Goal: Task Accomplishment & Management: Use online tool/utility

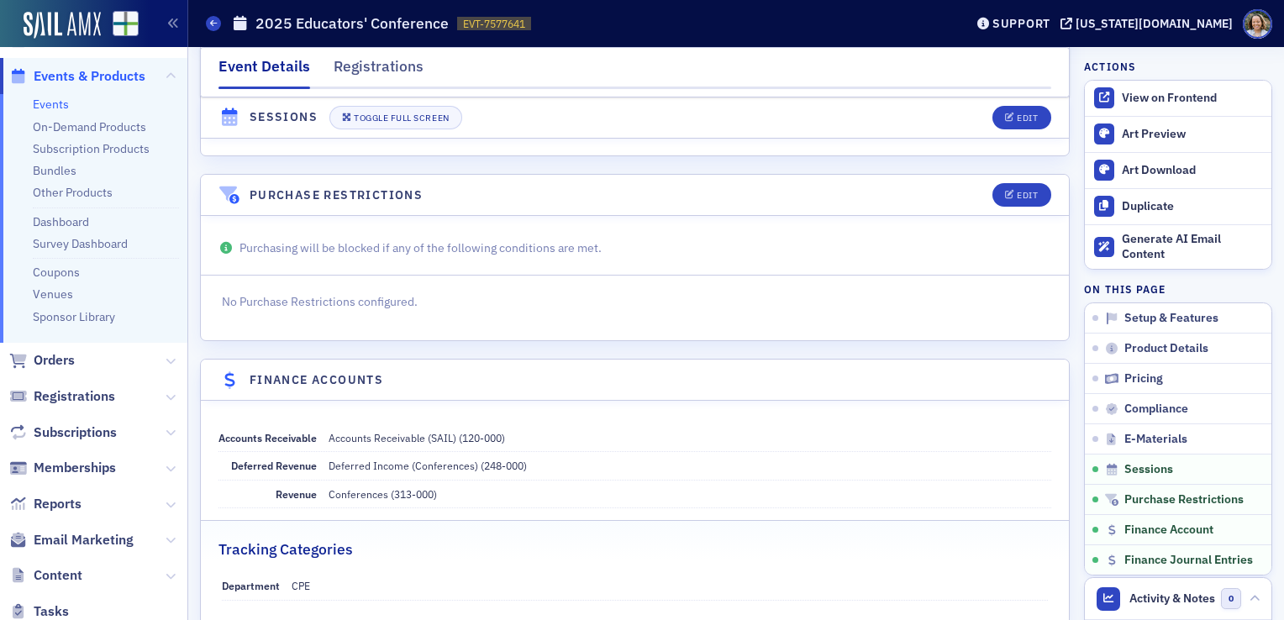
scroll to position [124, 0]
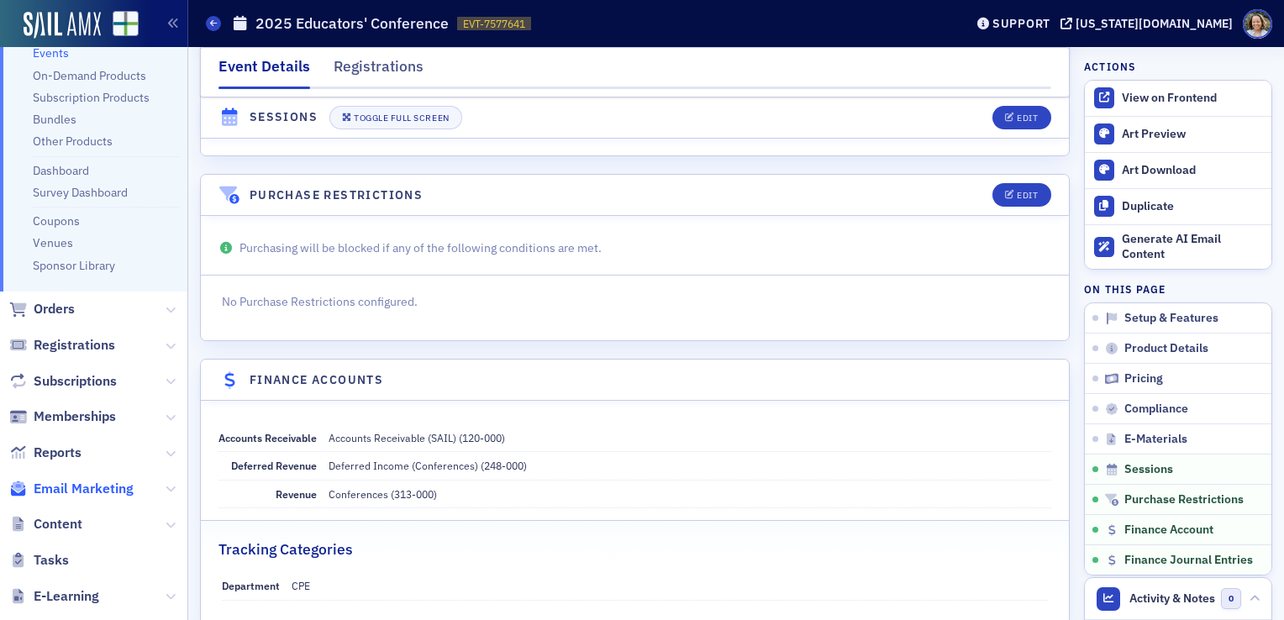
click at [90, 491] on span "Email Marketing" at bounding box center [84, 489] width 100 height 18
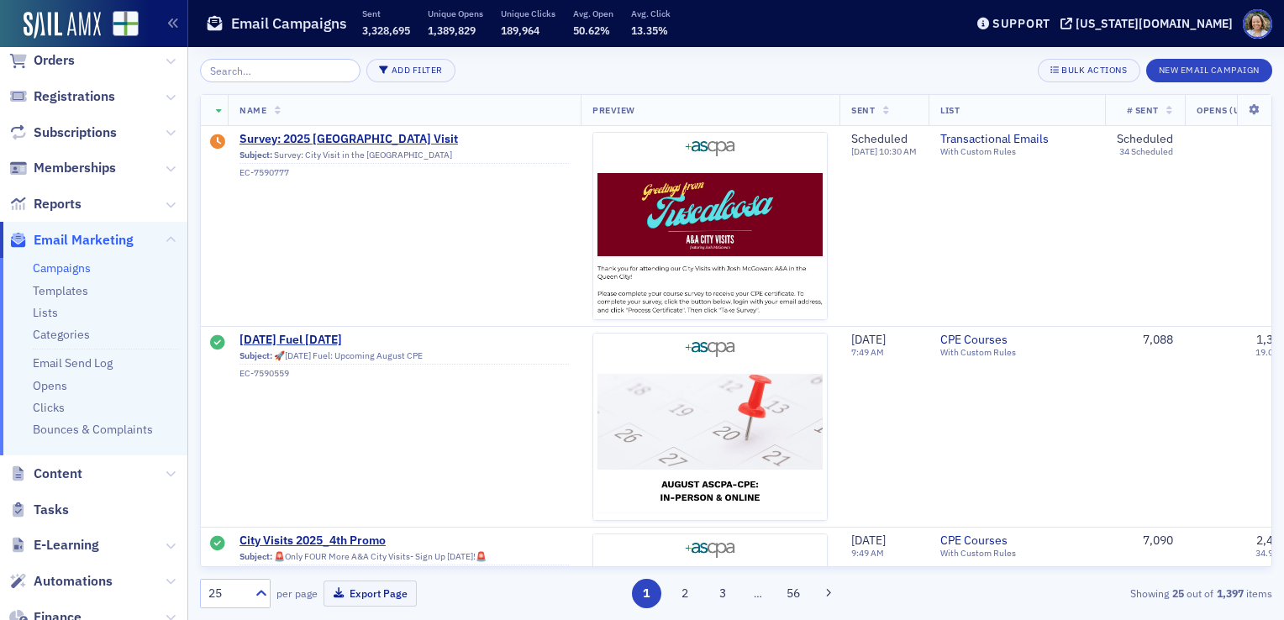
drag, startPoint x: 1215, startPoint y: 66, endPoint x: 963, endPoint y: 56, distance: 252.2
click at [963, 56] on div "Add Filter Bulk Actions New Email Campaign Name Preview Sent List # Sent Opens …" at bounding box center [736, 333] width 1072 height 573
click at [1213, 69] on button "New Email Campaign" at bounding box center [1209, 71] width 126 height 24
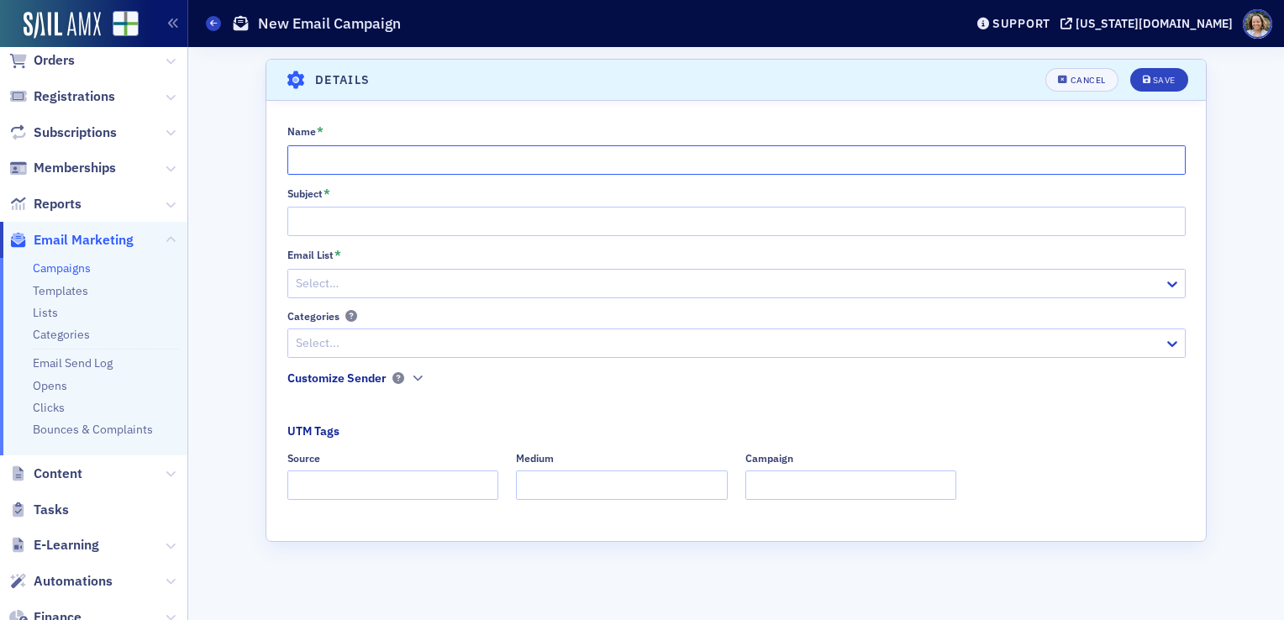
click at [1019, 150] on input "Name *" at bounding box center [736, 159] width 898 height 29
type input "E"
type input "2025 Educators Conference"
click at [430, 221] on input "Subject *" at bounding box center [736, 221] width 898 height 29
paste input "Save the Date — 2025 ASCPA Educators’ Conference ([DATE])"
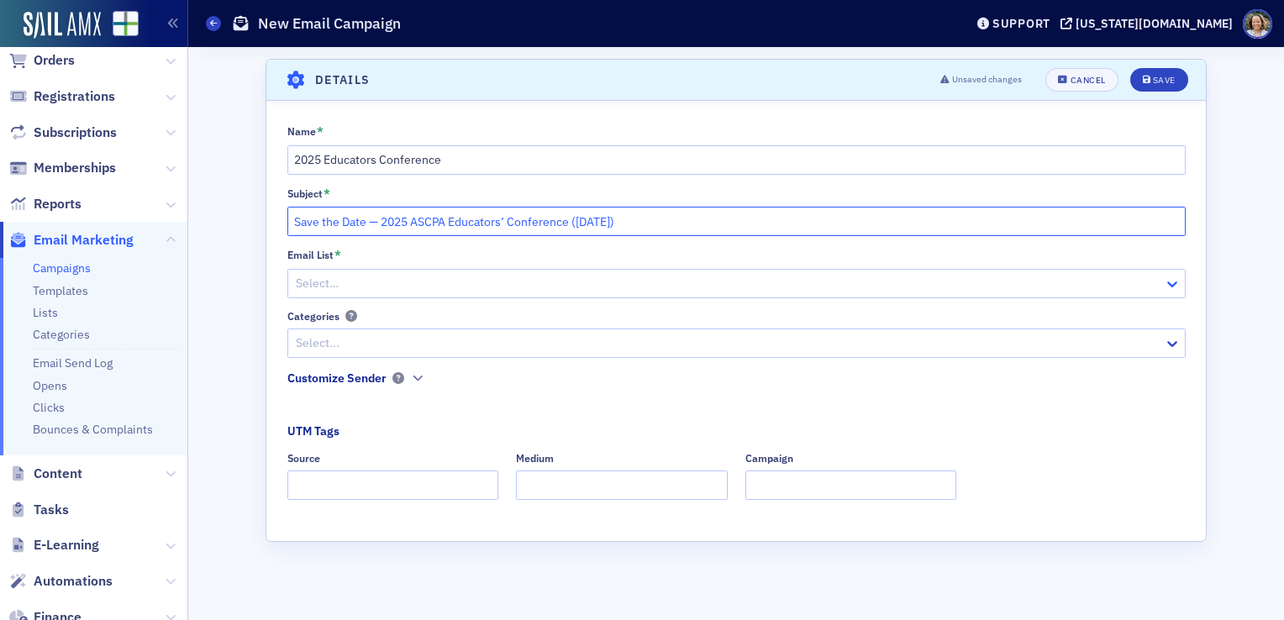
type input "Save the Date — 2025 ASCPA Educators’ Conference ([DATE])"
click at [1171, 281] on icon at bounding box center [1172, 284] width 17 height 17
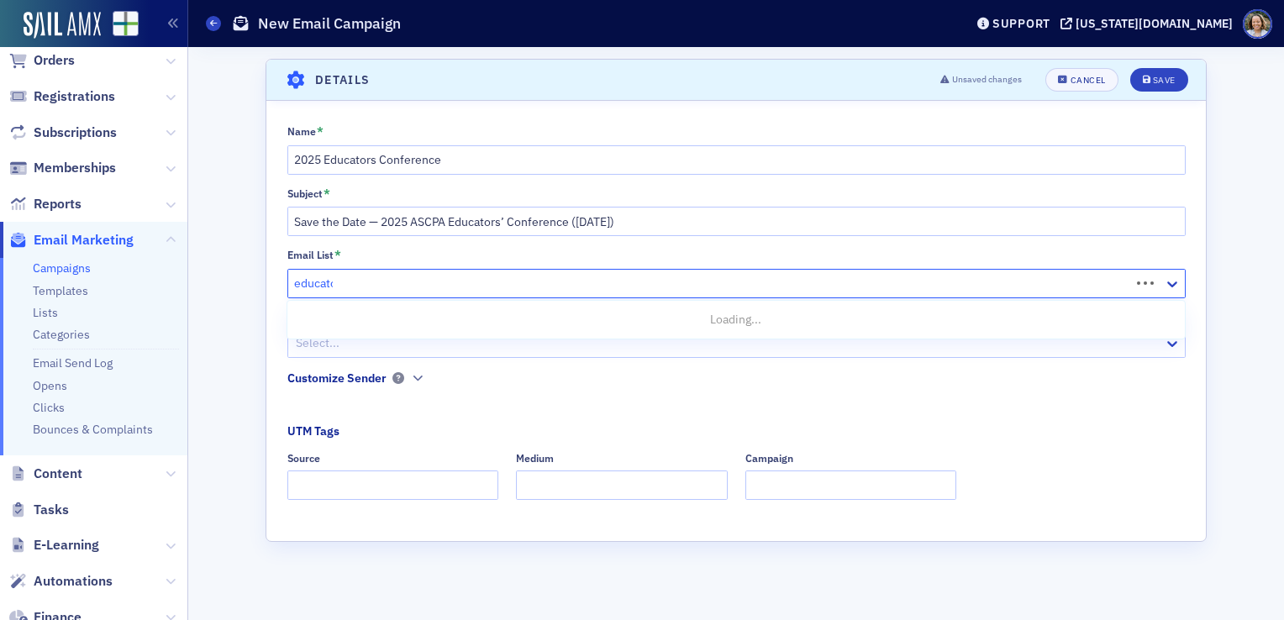
type input "educator"
click at [1169, 279] on icon at bounding box center [1172, 284] width 17 height 17
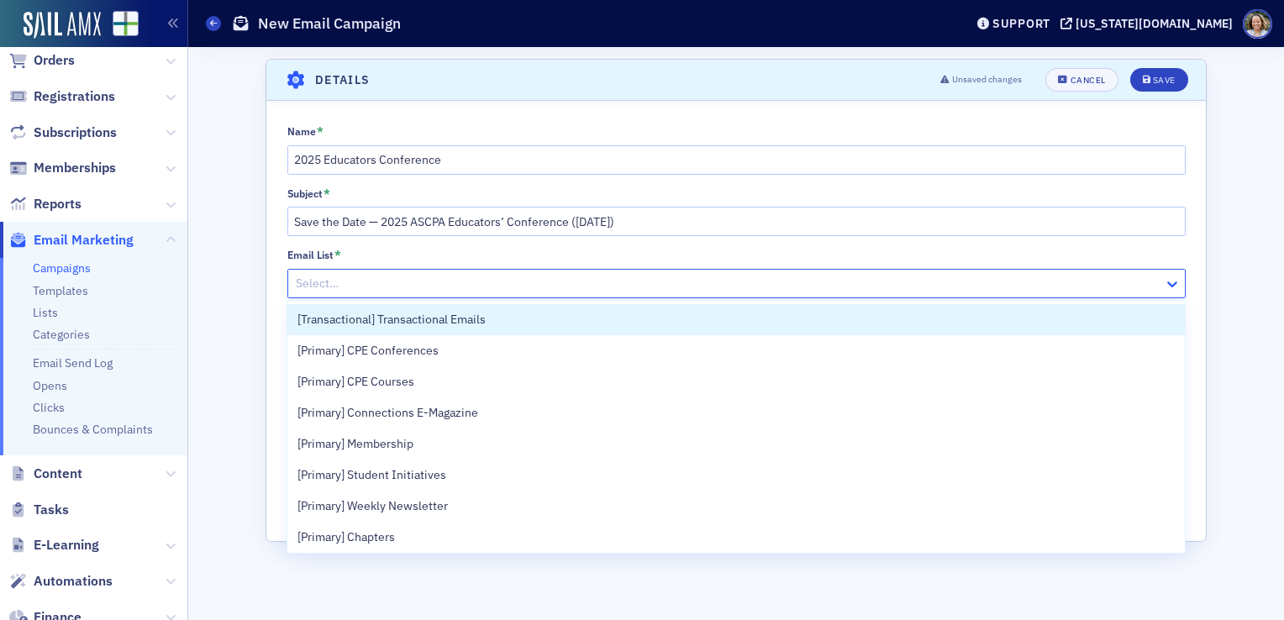
click at [1169, 279] on icon at bounding box center [1172, 284] width 17 height 17
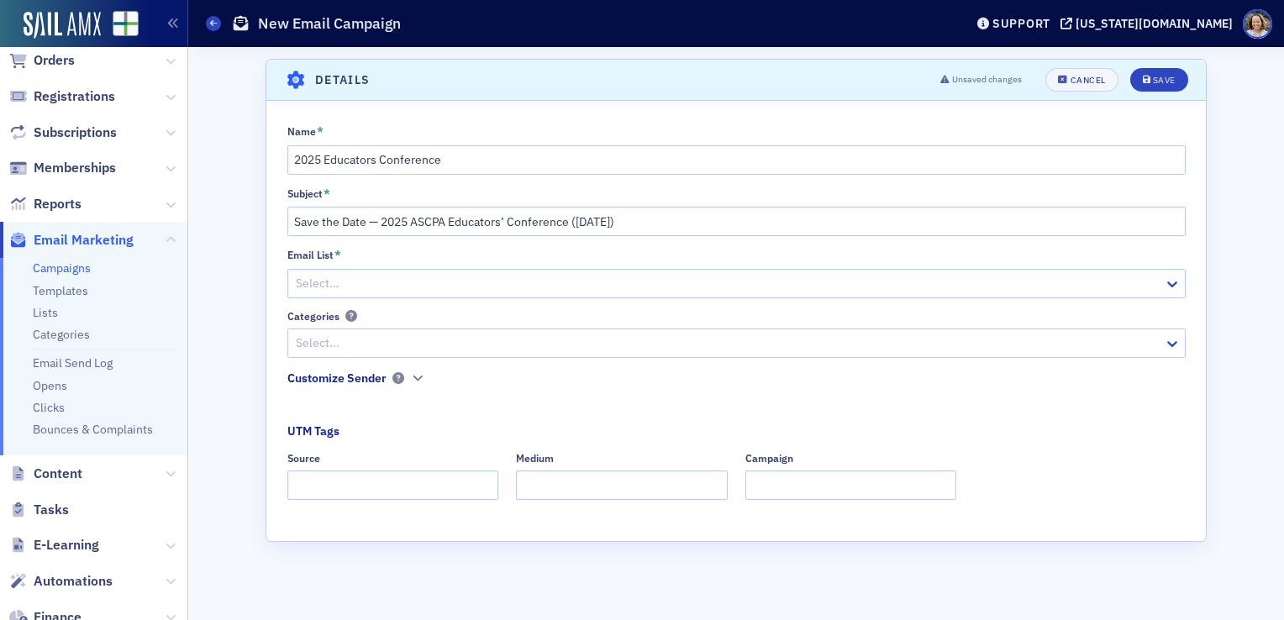
click at [723, 423] on fieldset "UTM Tags Source Medium Campaign" at bounding box center [736, 467] width 898 height 89
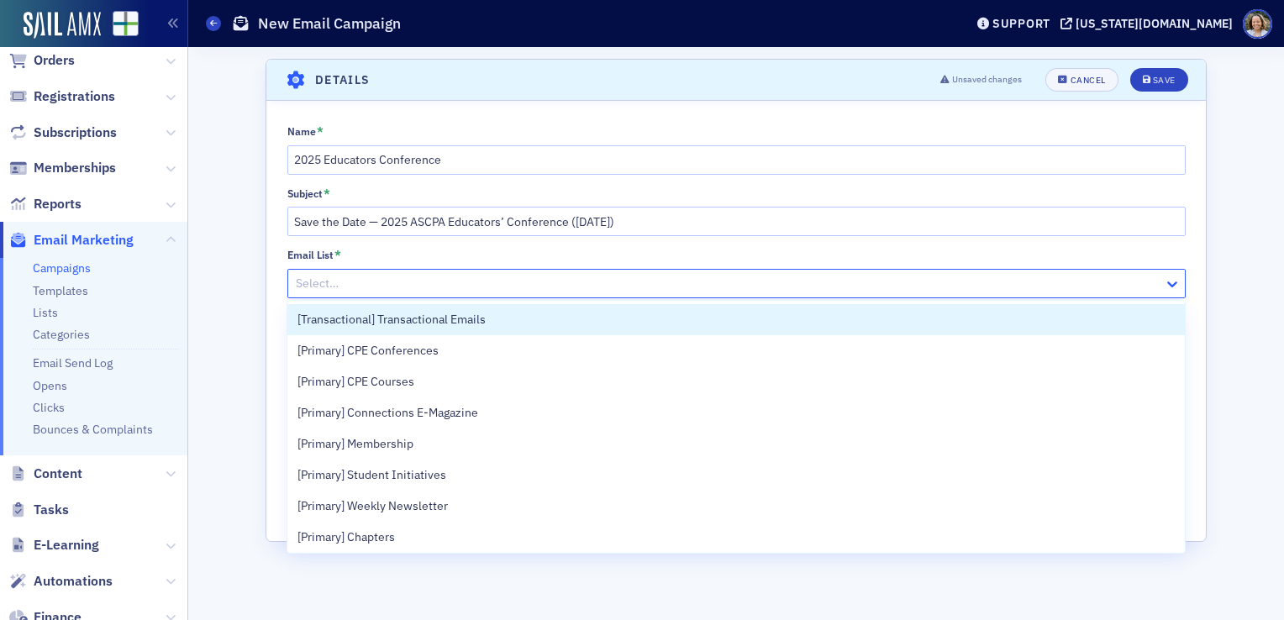
click at [1171, 285] on icon at bounding box center [1172, 284] width 10 height 6
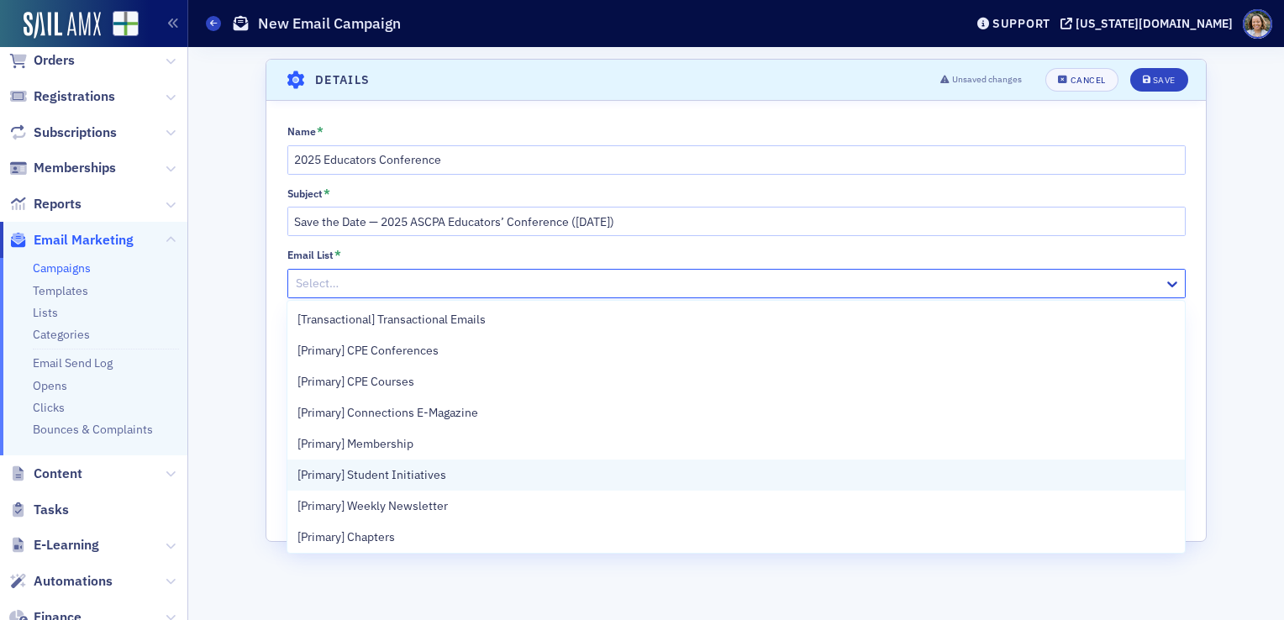
click at [723, 468] on div "[Primary] Student Initiatives" at bounding box center [735, 475] width 876 height 18
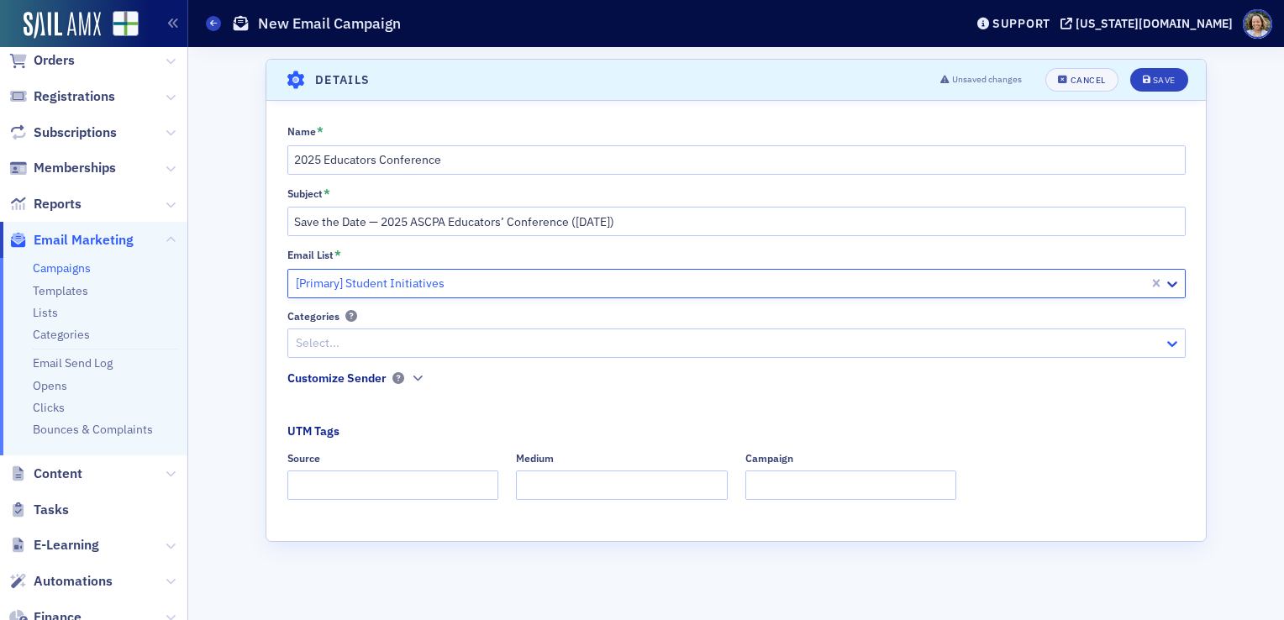
click at [1169, 343] on icon at bounding box center [1172, 344] width 10 height 6
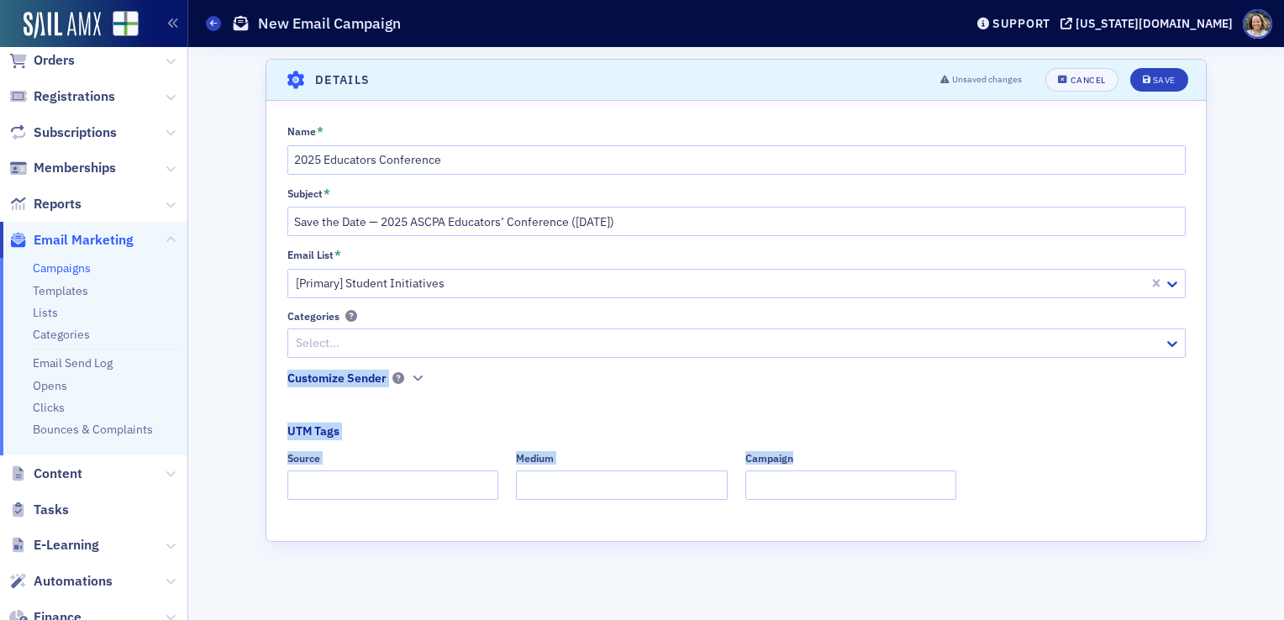
drag, startPoint x: 1185, startPoint y: 403, endPoint x: 1186, endPoint y: 417, distance: 13.5
click at [1186, 417] on div "Name * 2025 Educators Conference Subject * Save the Date — 2025 ASCPA Educators…" at bounding box center [735, 317] width 939 height 387
drag, startPoint x: 1186, startPoint y: 417, endPoint x: 1173, endPoint y: 342, distance: 76.0
click at [1173, 342] on icon at bounding box center [1172, 343] width 17 height 17
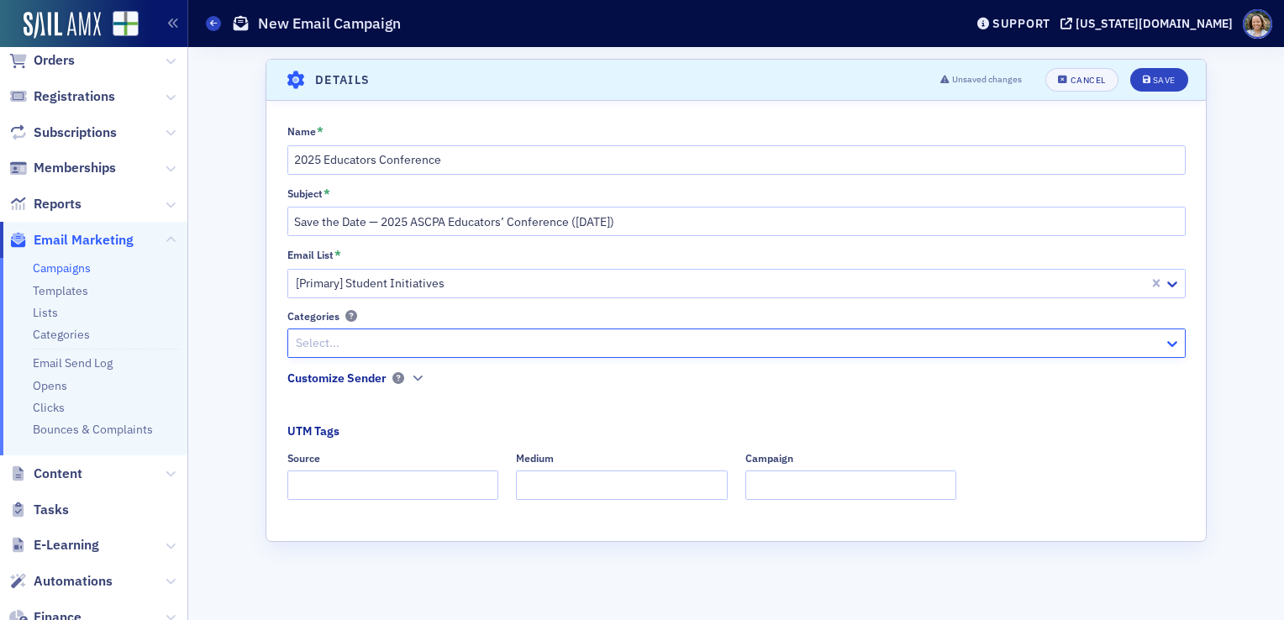
click at [1172, 340] on icon at bounding box center [1172, 343] width 17 height 17
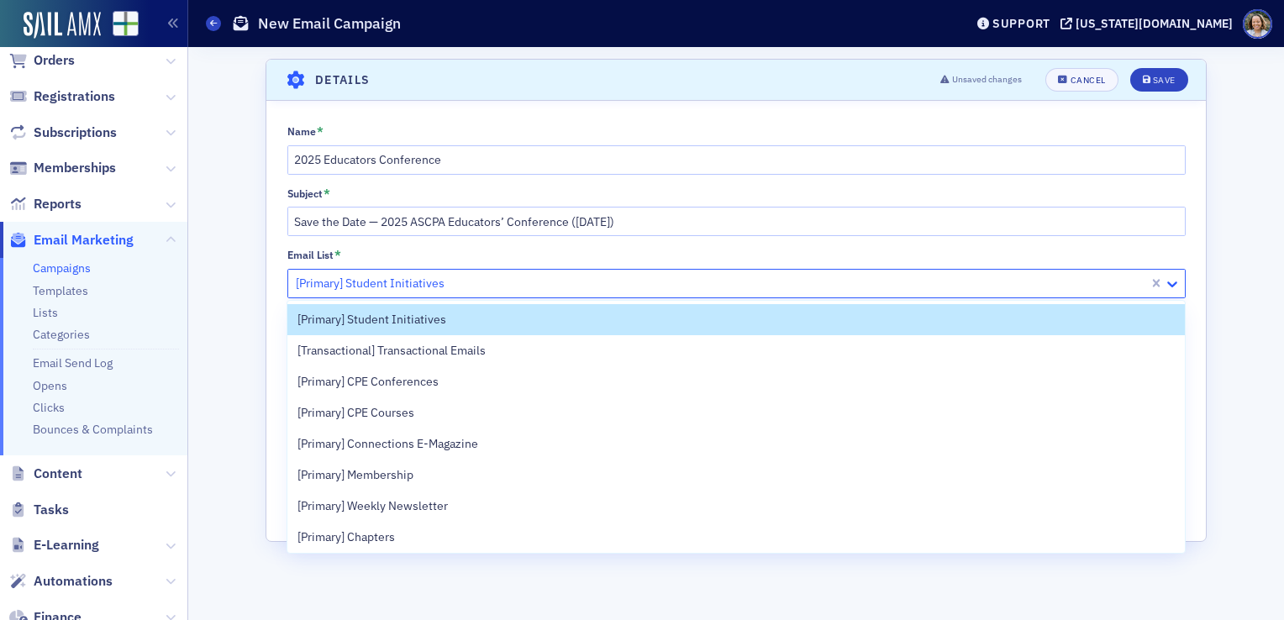
click at [1169, 274] on div at bounding box center [1174, 283] width 21 height 18
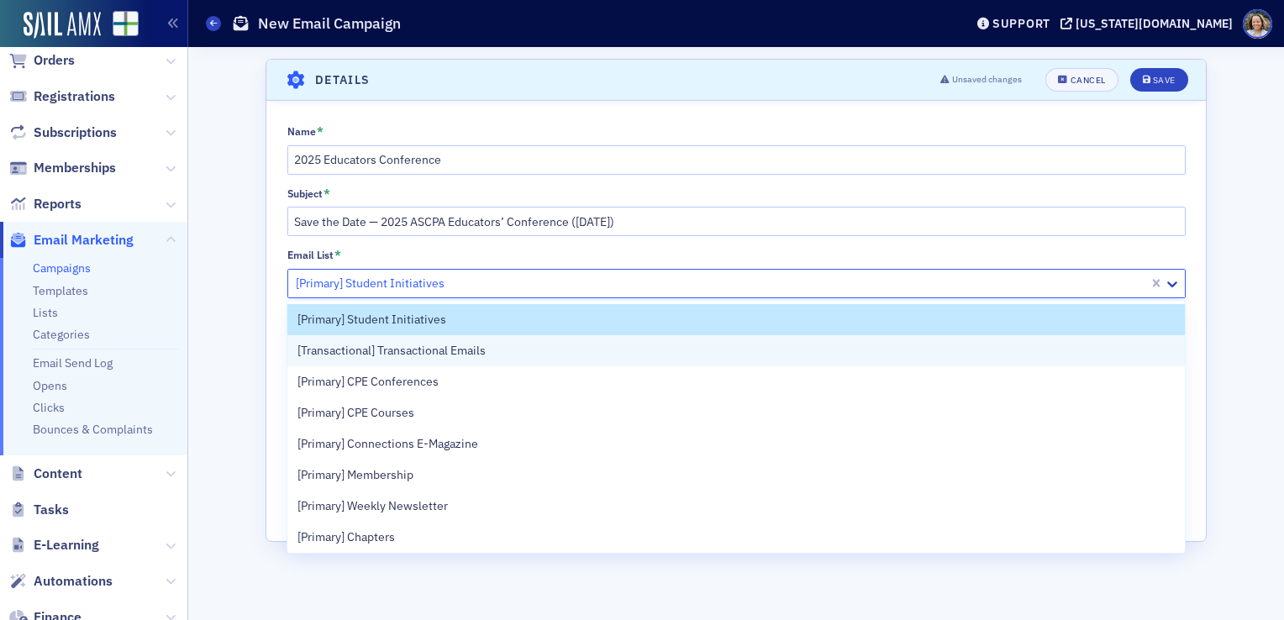
click at [857, 354] on div "[Transactional] Transactional Emails" at bounding box center [735, 351] width 876 height 18
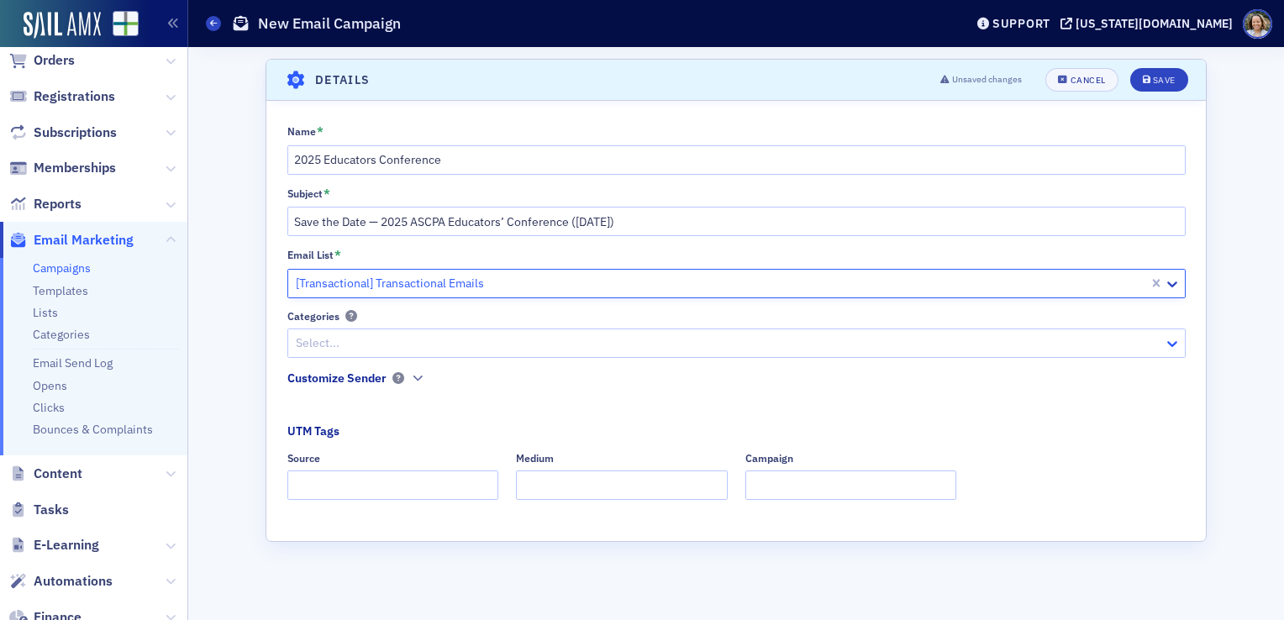
click at [1169, 342] on icon at bounding box center [1172, 344] width 10 height 6
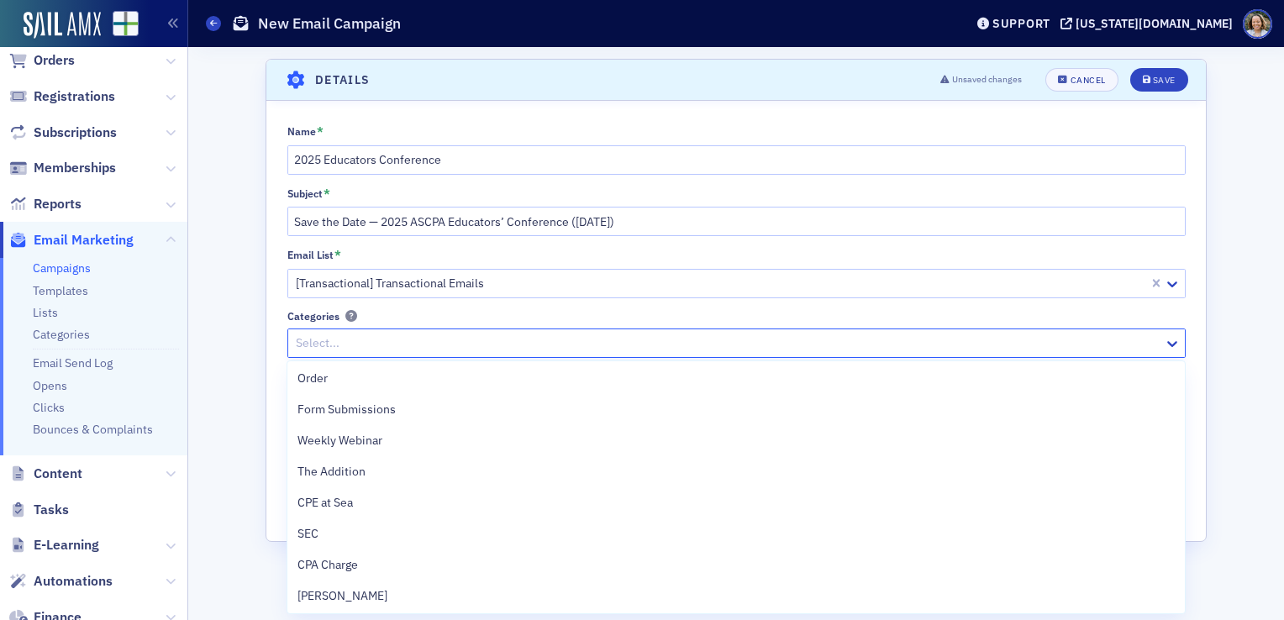
scroll to position [273, 0]
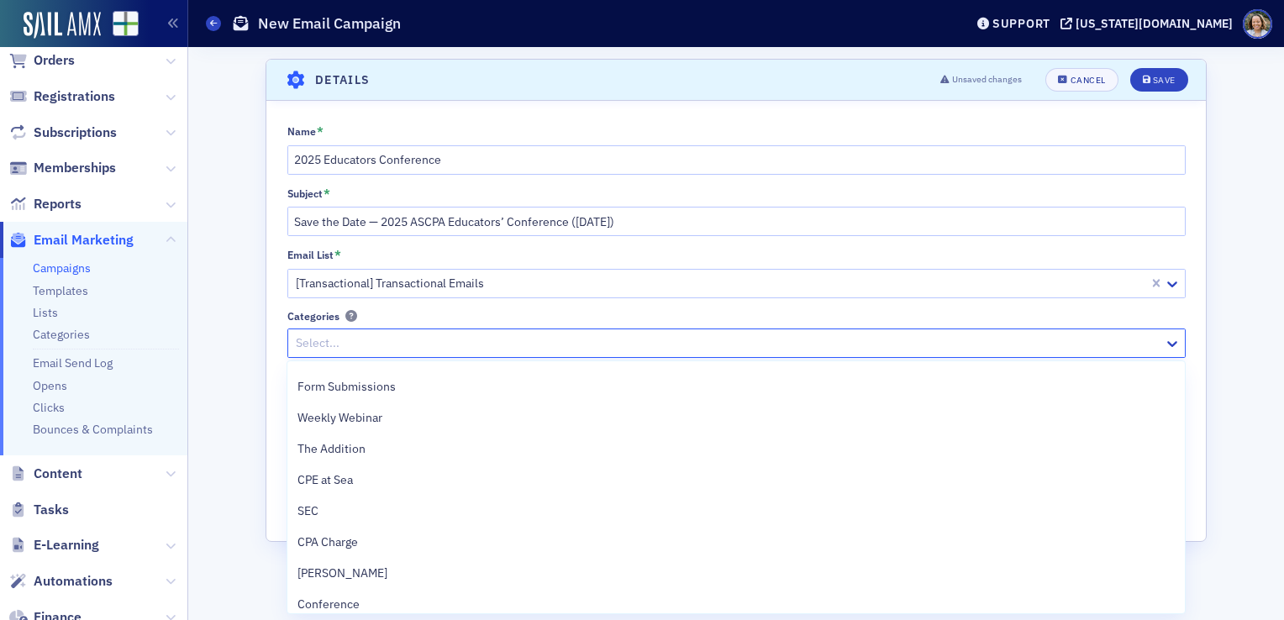
click at [1227, 290] on div "Scroll to Details Details Unsaved changes Cancel Save Name * 2025 Educators Con…" at bounding box center [736, 333] width 1072 height 573
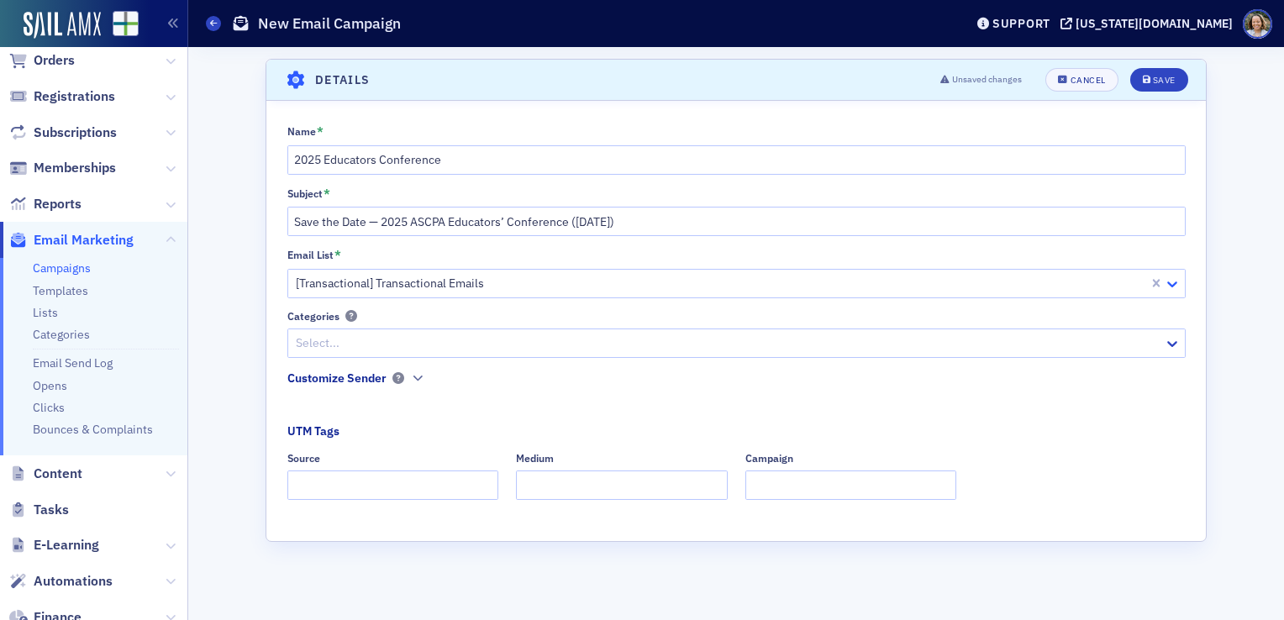
click at [1166, 287] on icon at bounding box center [1172, 284] width 17 height 17
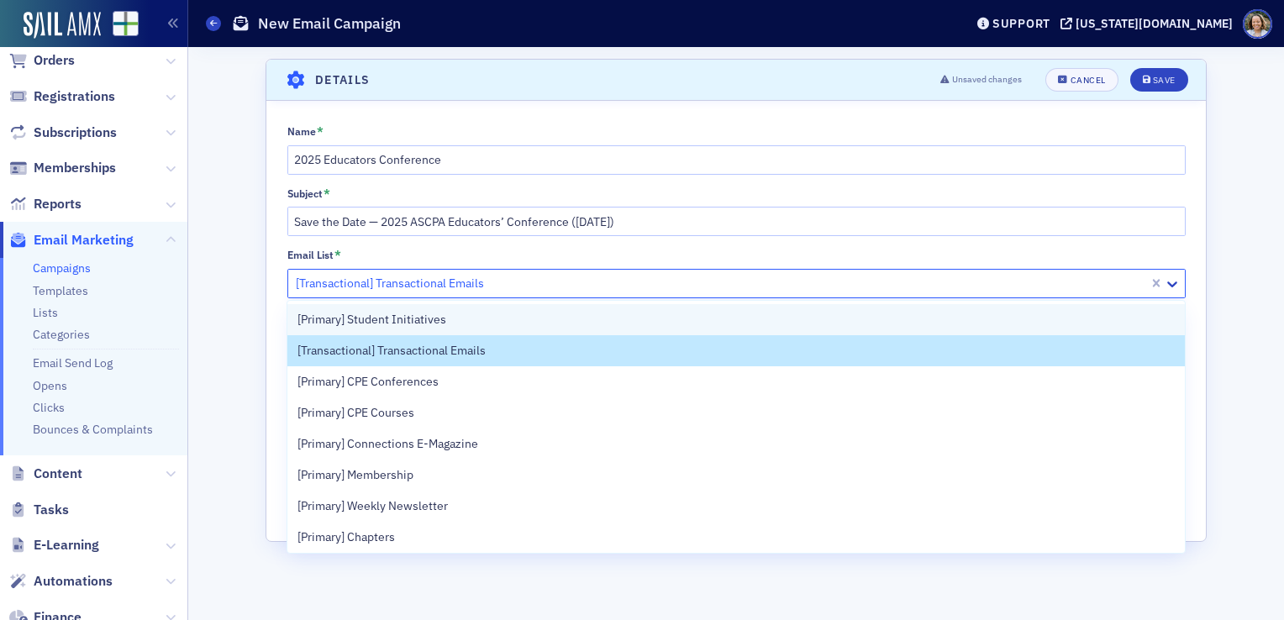
click at [780, 313] on div "[Primary] Student Initiatives" at bounding box center [735, 320] width 876 height 18
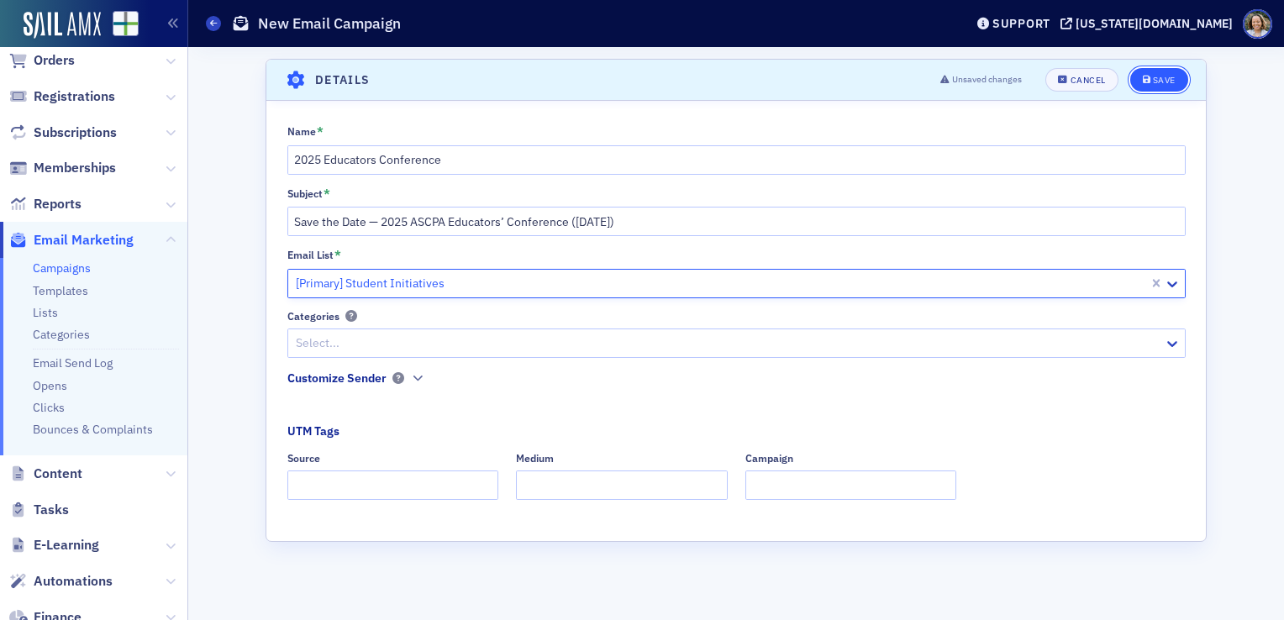
click at [1166, 85] on div "Save" at bounding box center [1164, 80] width 23 height 9
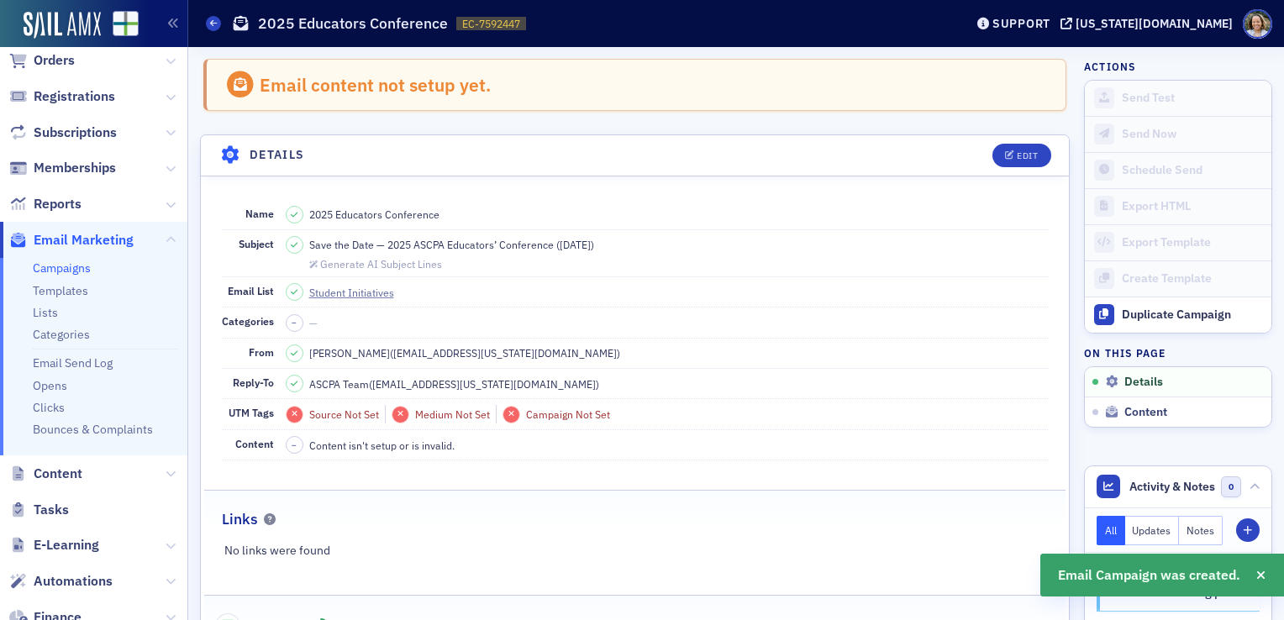
scroll to position [77, 0]
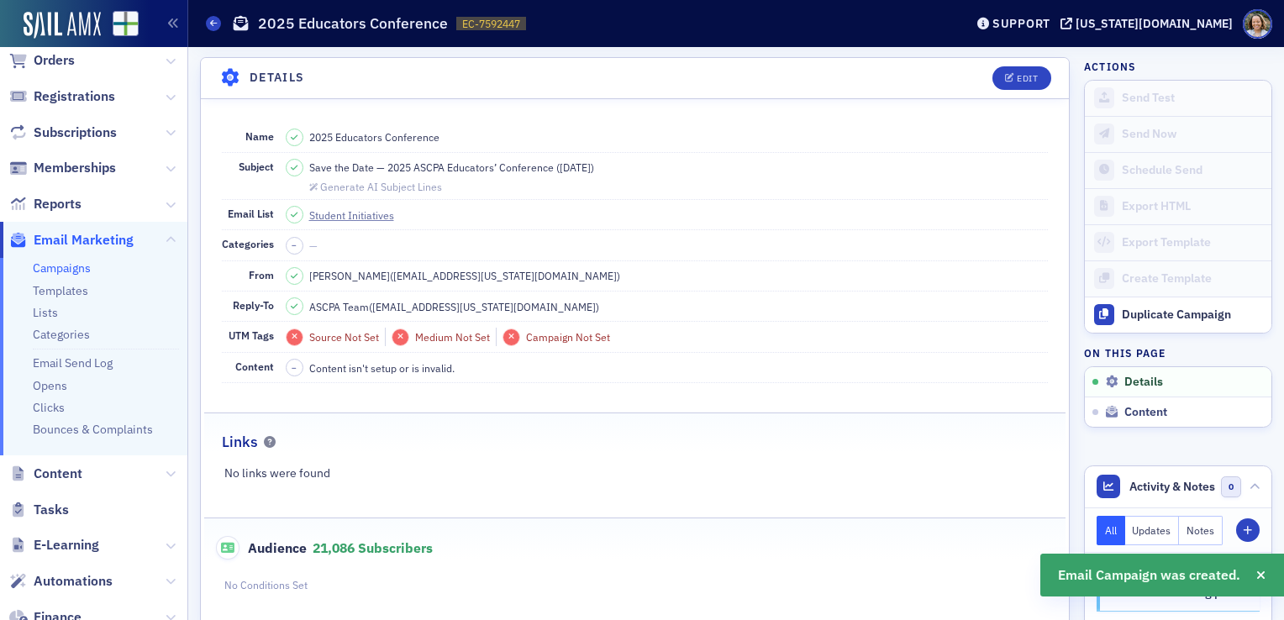
click at [294, 272] on icon at bounding box center [294, 276] width 7 height 8
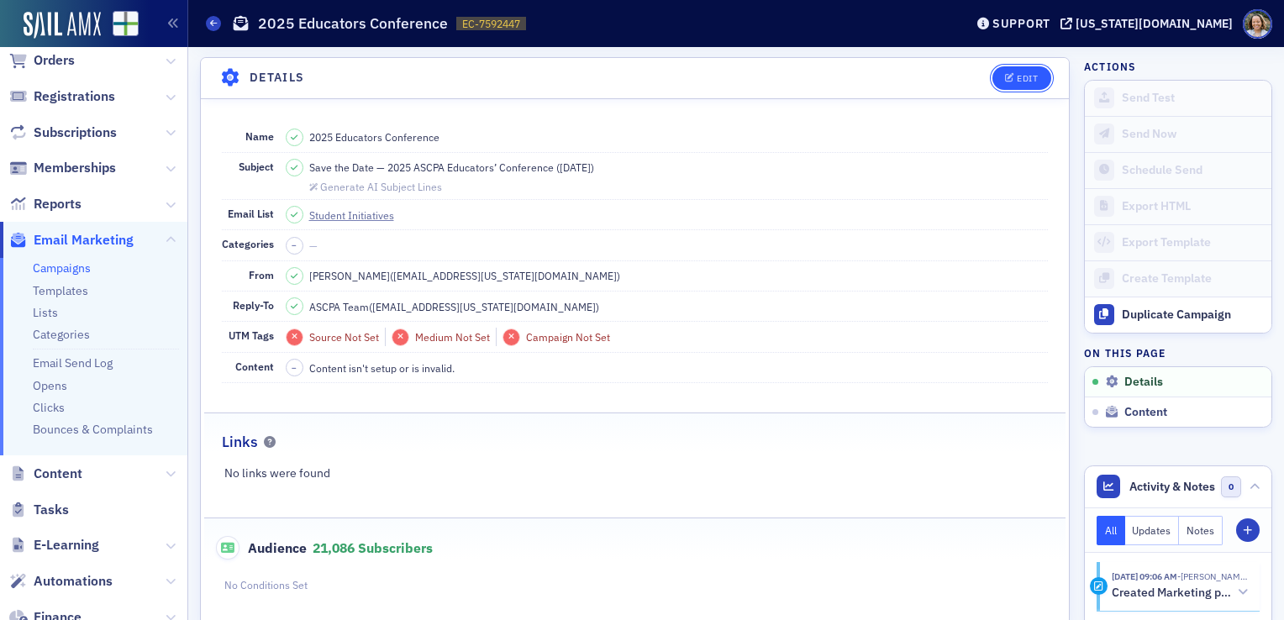
click at [1005, 80] on span "Edit" at bounding box center [1021, 78] width 33 height 9
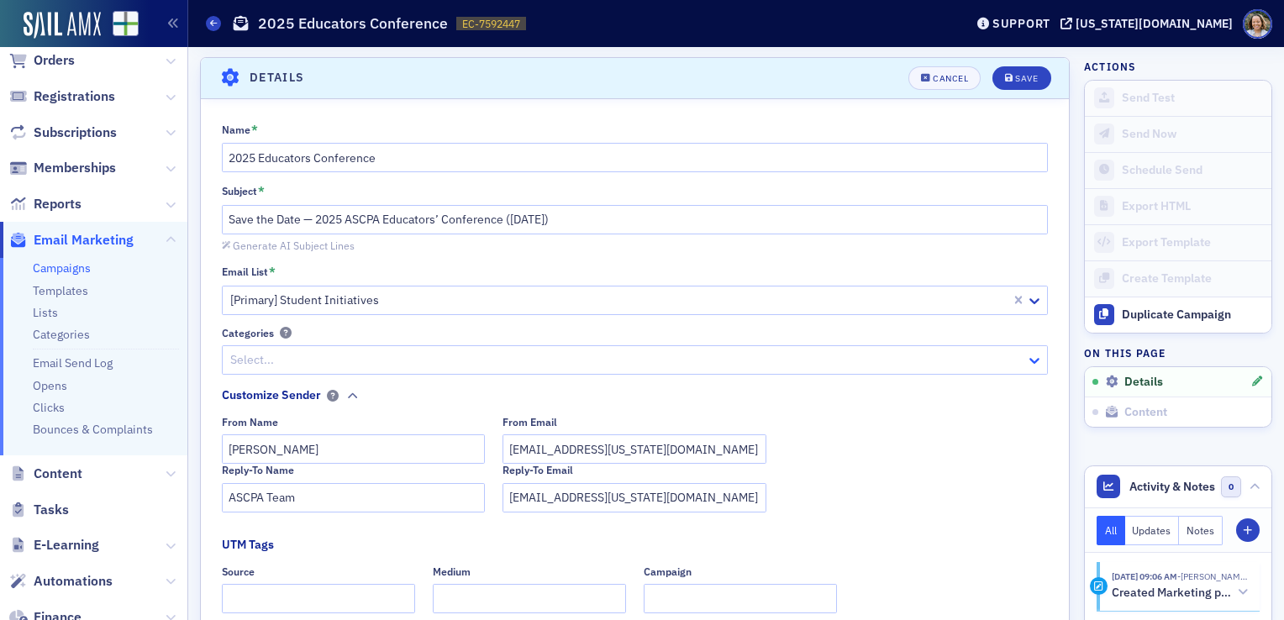
click at [1026, 355] on icon at bounding box center [1034, 360] width 17 height 17
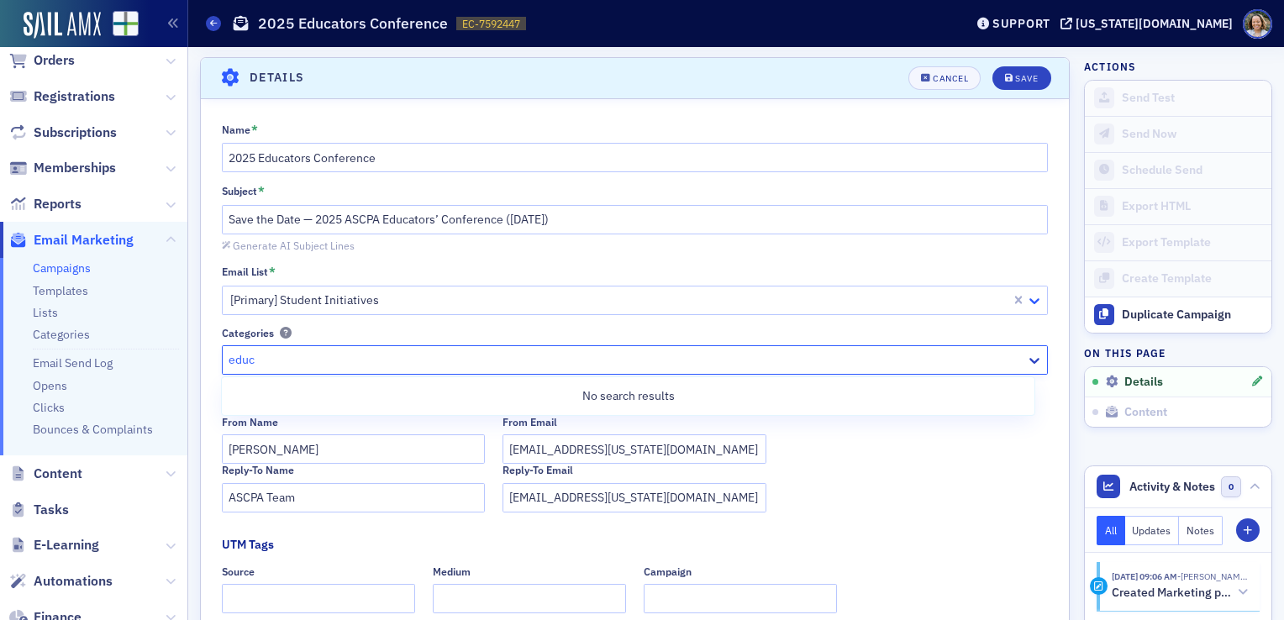
type input "educ"
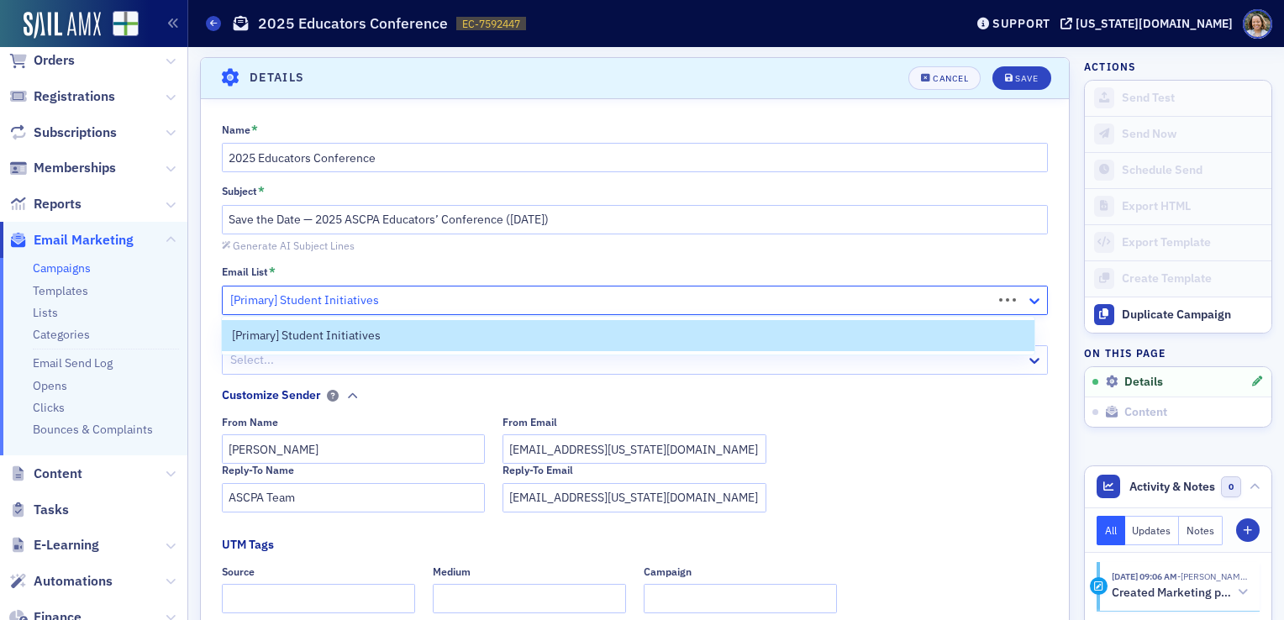
click at [1026, 297] on icon at bounding box center [1034, 300] width 17 height 17
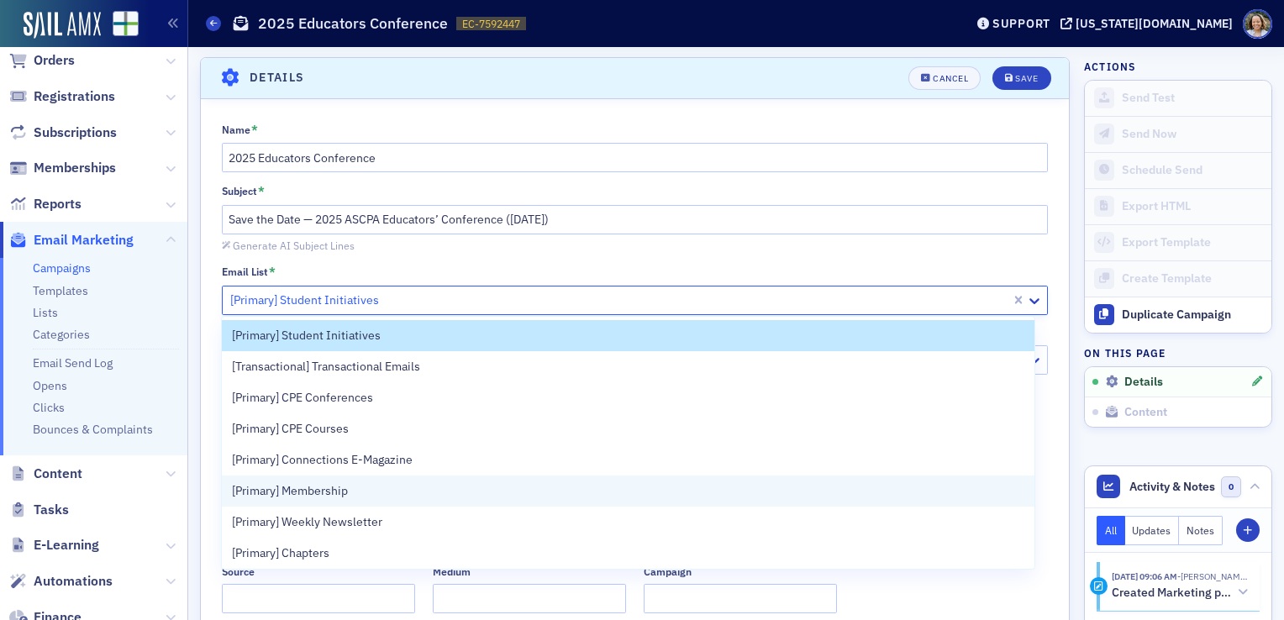
click at [789, 484] on div "[Primary] Membership" at bounding box center [628, 491] width 792 height 18
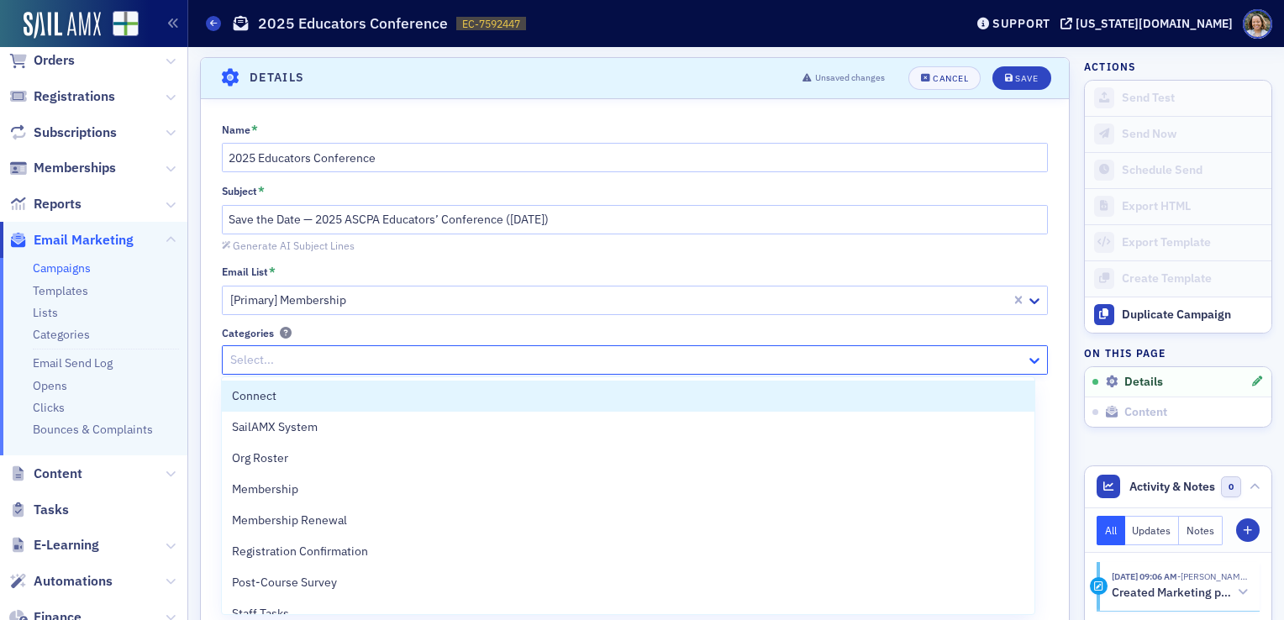
click at [1026, 355] on icon at bounding box center [1034, 360] width 17 height 17
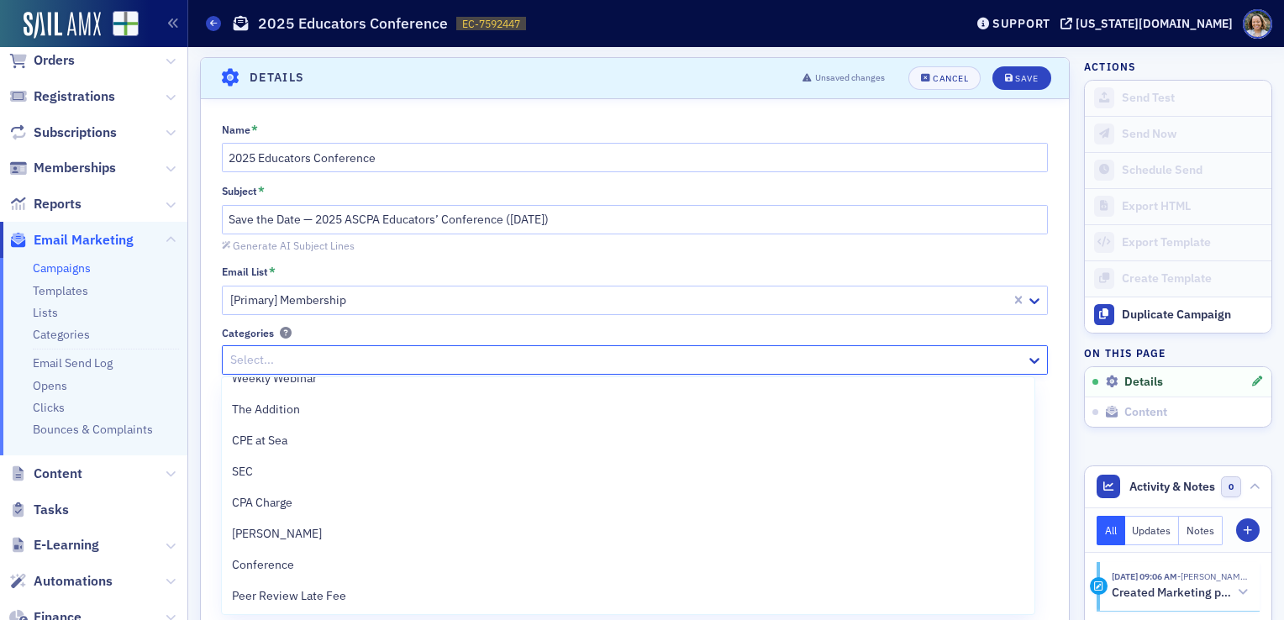
scroll to position [0, 0]
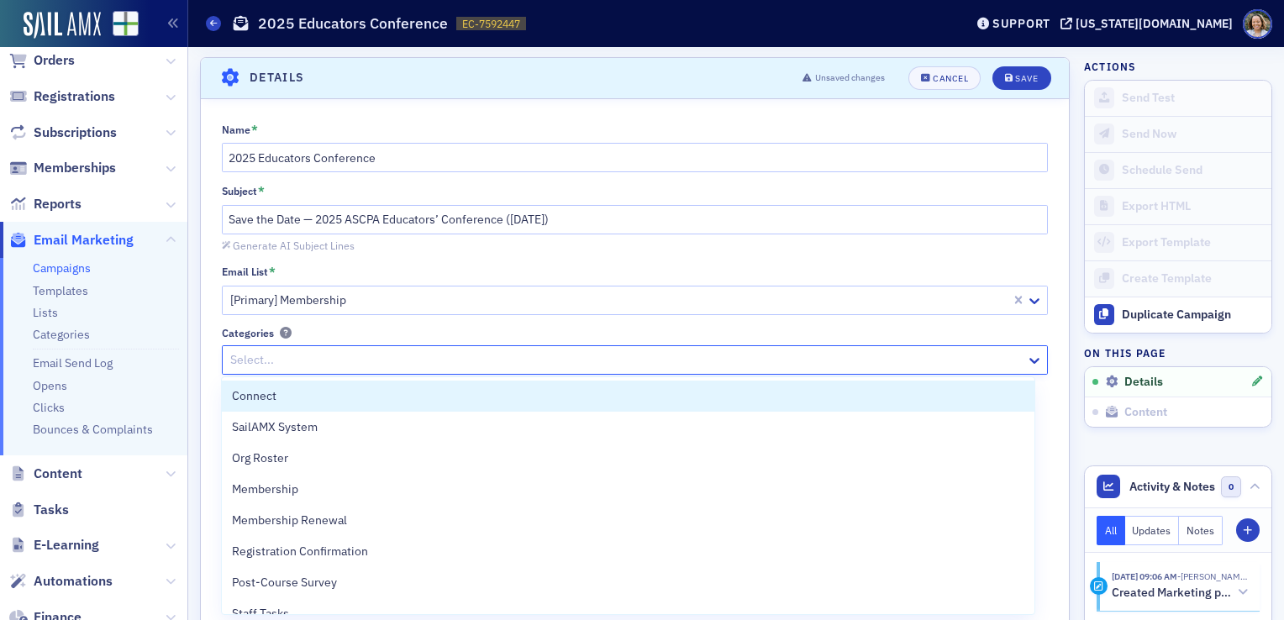
click at [977, 271] on div "Email List *" at bounding box center [635, 272] width 827 height 15
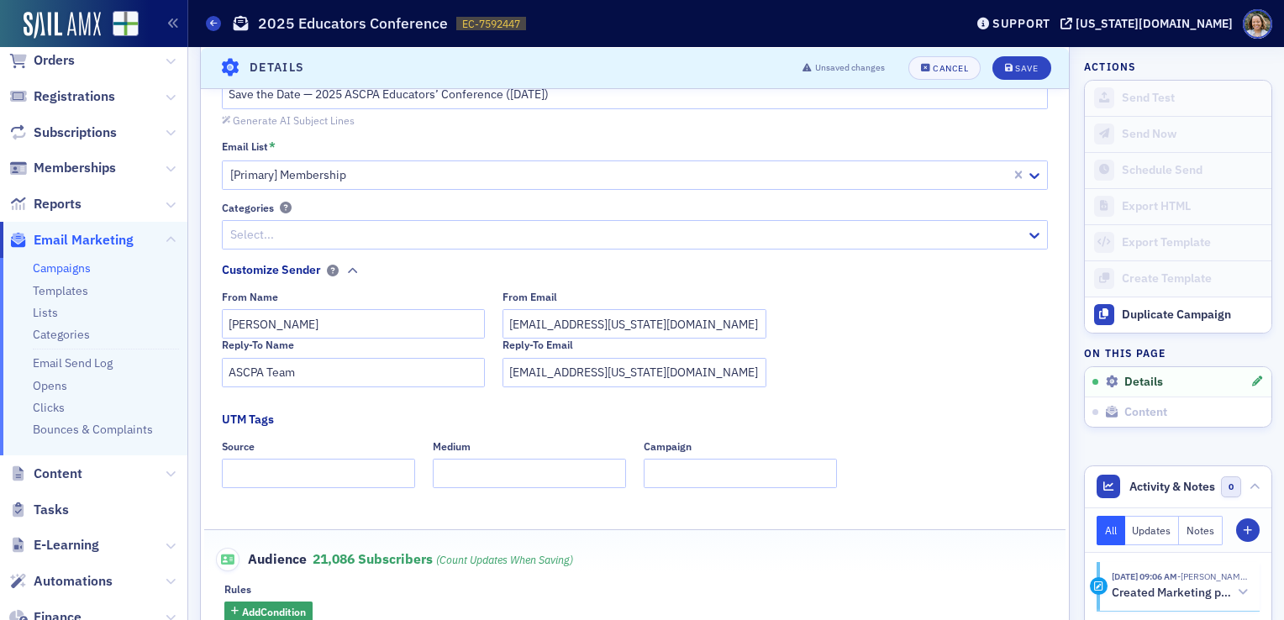
scroll to position [195, 0]
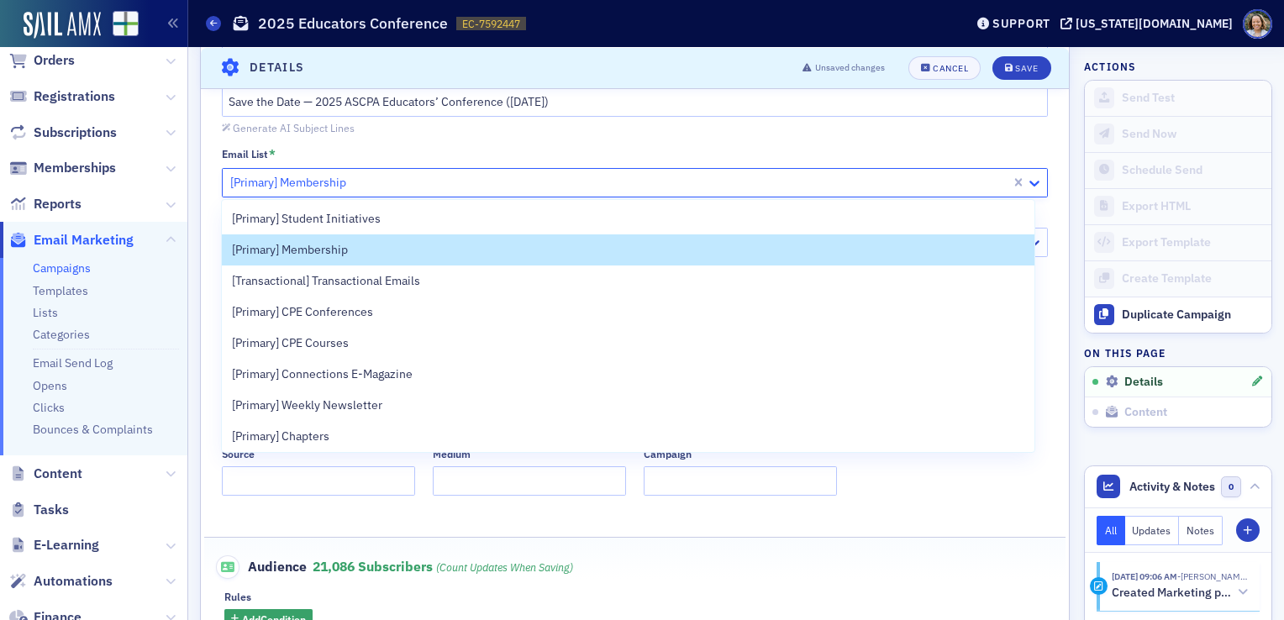
click at [1026, 178] on icon at bounding box center [1034, 183] width 17 height 17
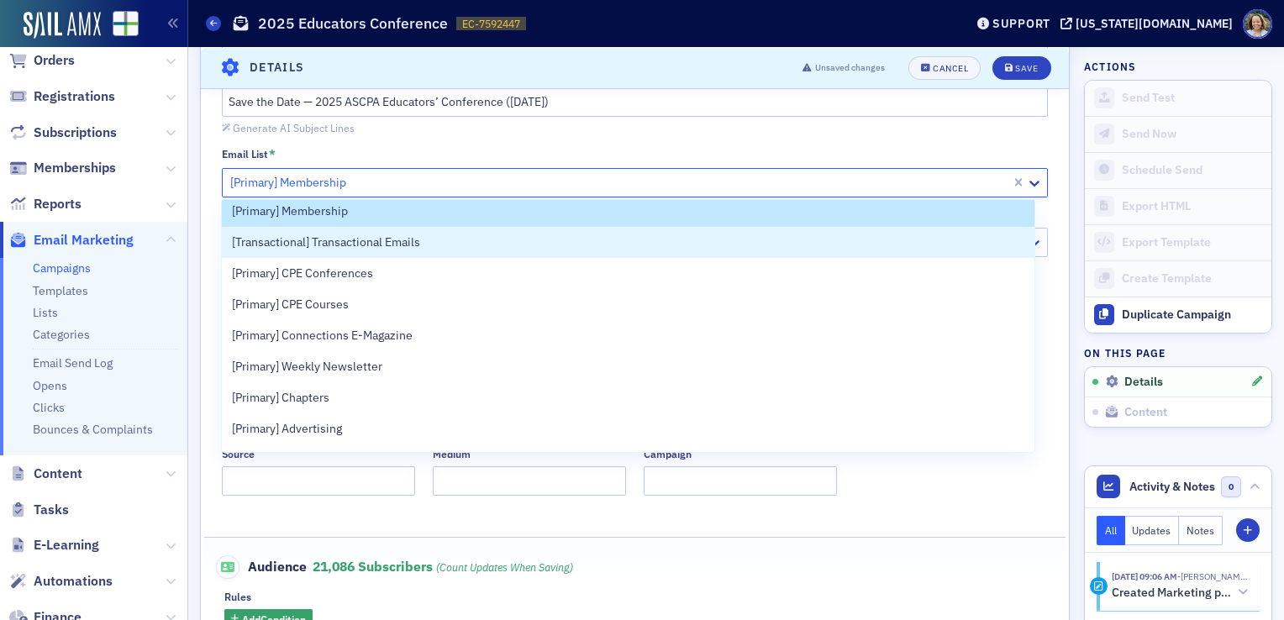
scroll to position [0, 0]
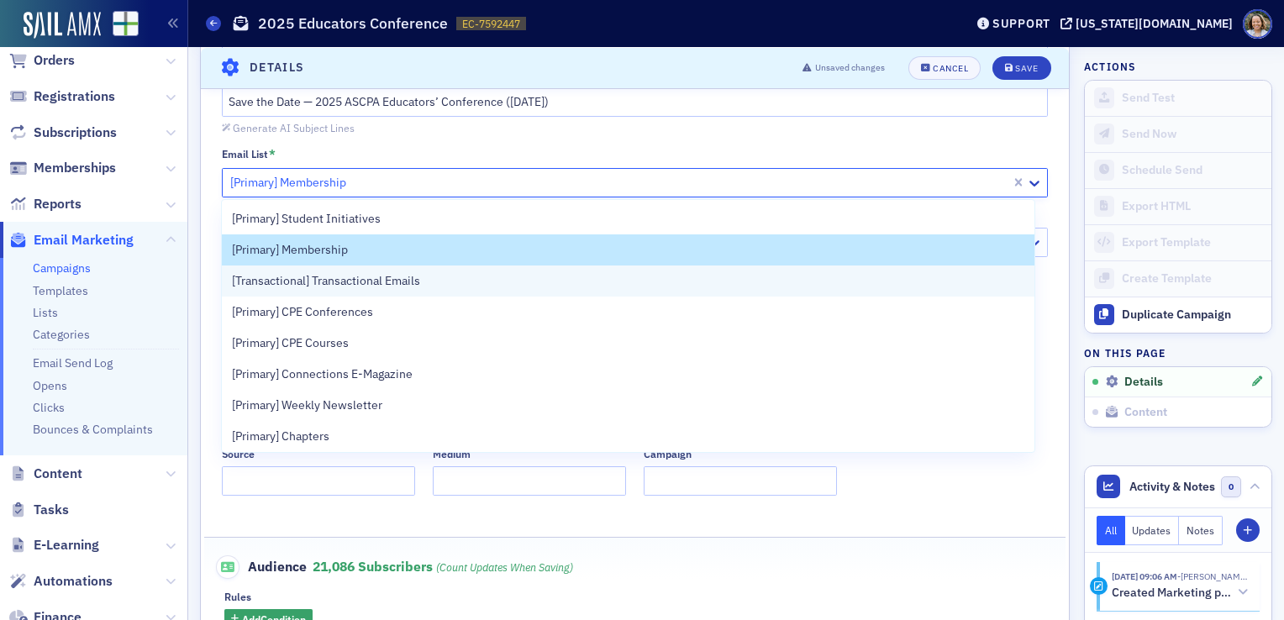
click at [558, 281] on div "[Transactional] Transactional Emails" at bounding box center [628, 281] width 792 height 18
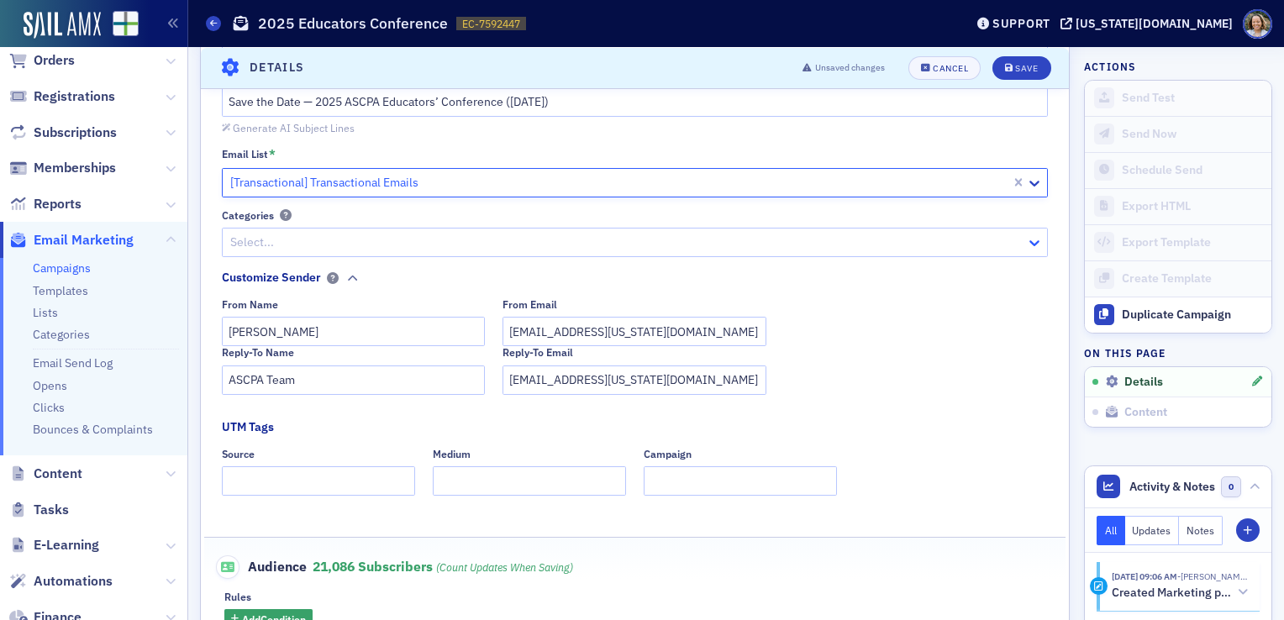
click at [1026, 245] on icon at bounding box center [1034, 242] width 17 height 17
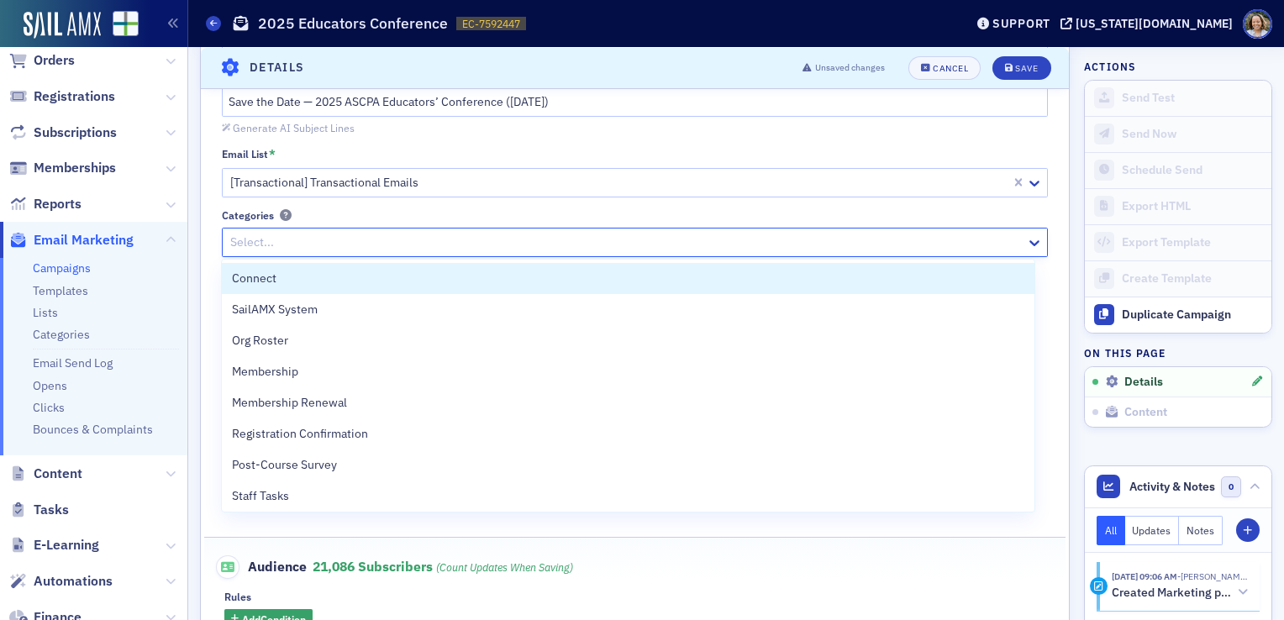
click at [793, 234] on div at bounding box center [627, 242] width 796 height 21
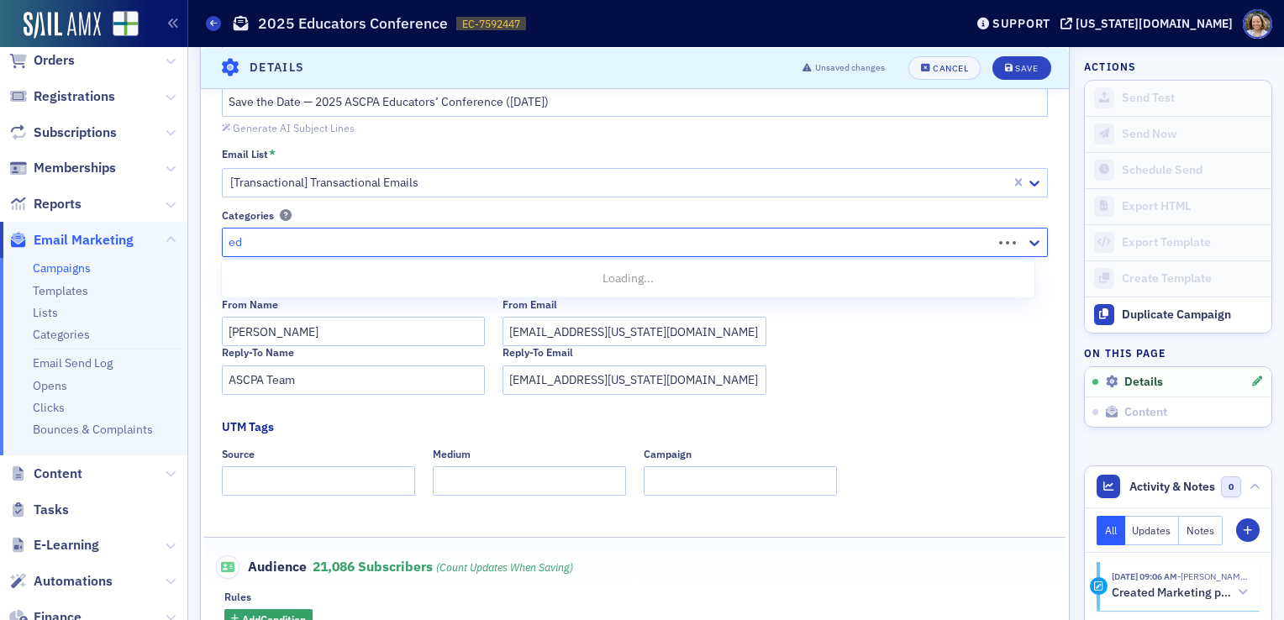
type input "e"
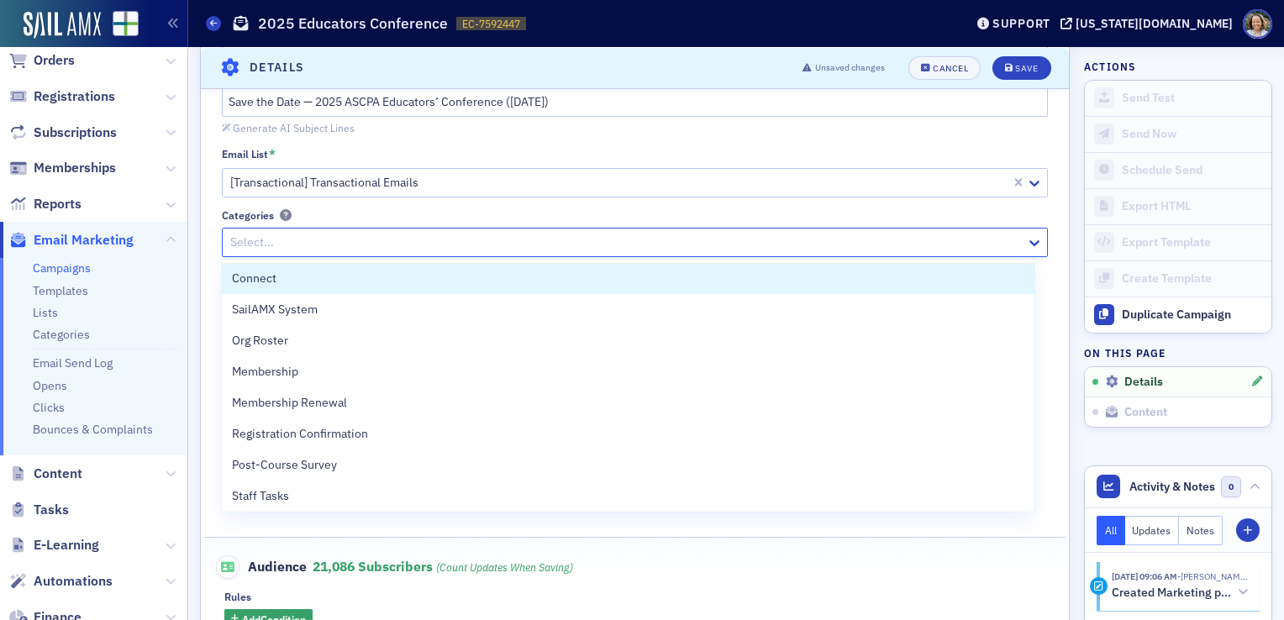
click at [850, 183] on div at bounding box center [619, 182] width 781 height 21
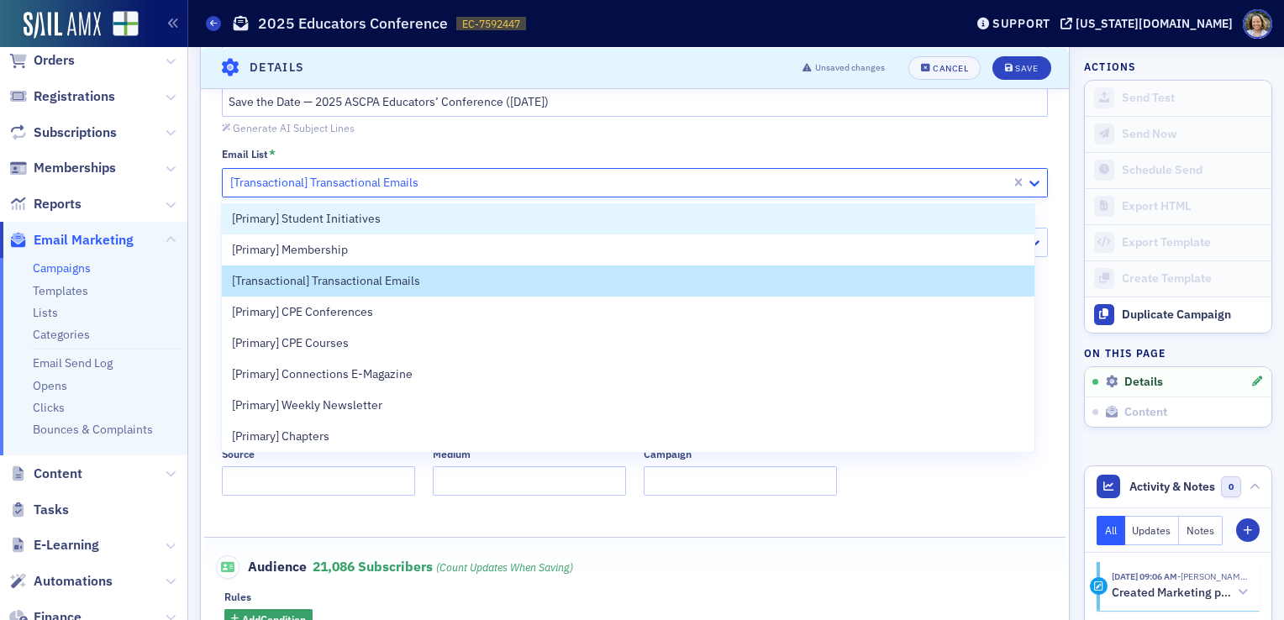
click at [1026, 182] on icon at bounding box center [1034, 183] width 17 height 17
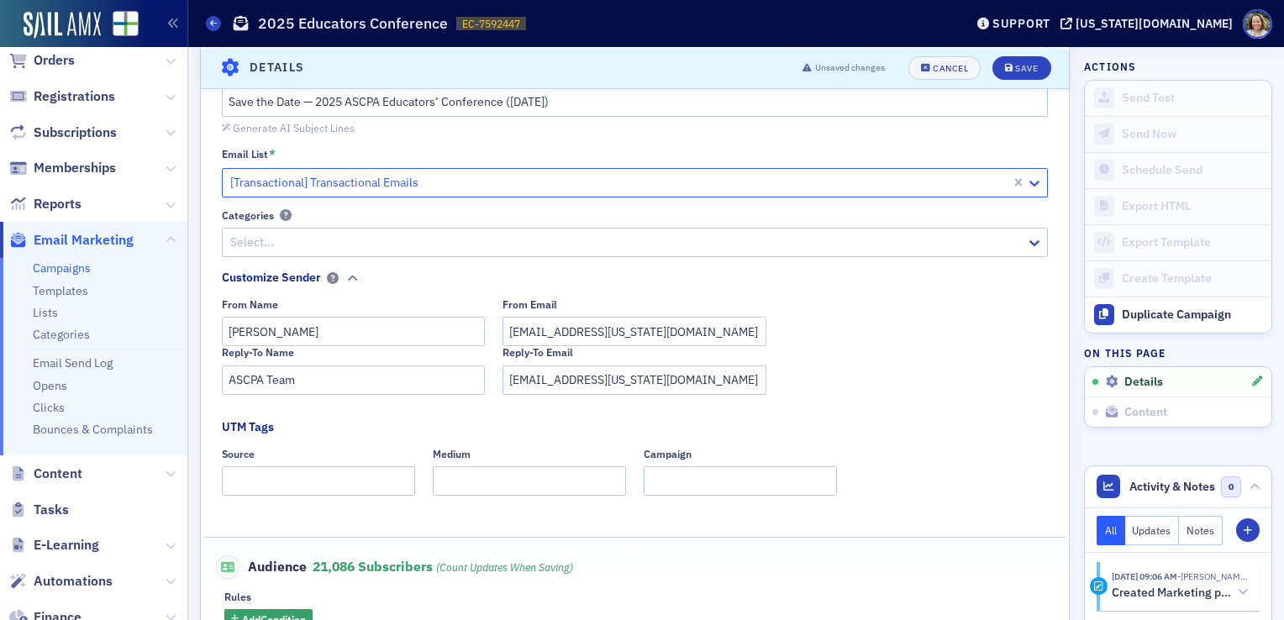
click at [1026, 186] on icon at bounding box center [1034, 183] width 17 height 17
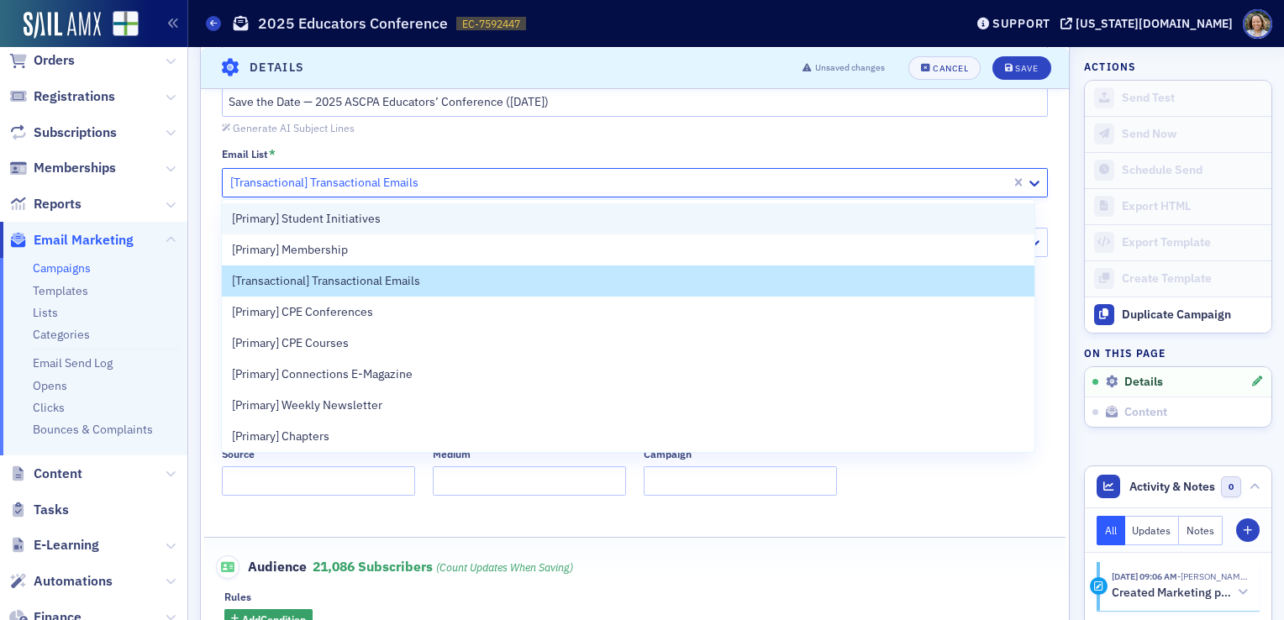
click at [738, 213] on div "[Primary] Student Initiatives" at bounding box center [628, 219] width 792 height 18
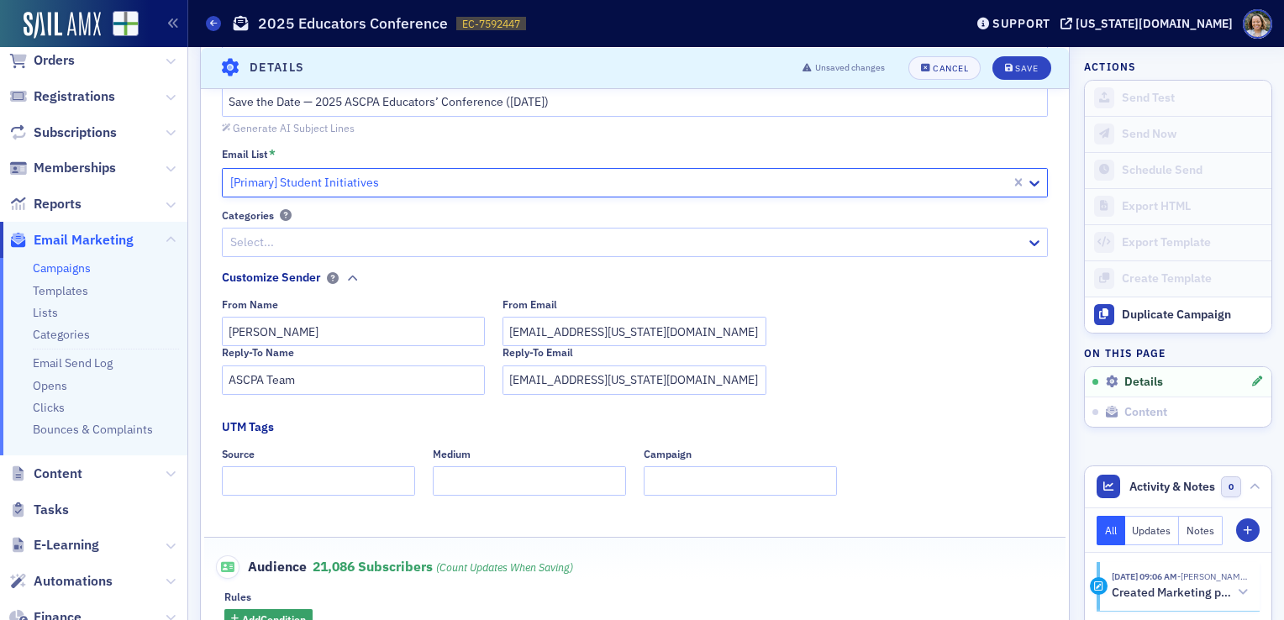
click at [984, 376] on div "Reply-To Name ASCPA Team Reply-To Email info@alabama.cpa" at bounding box center [635, 370] width 827 height 48
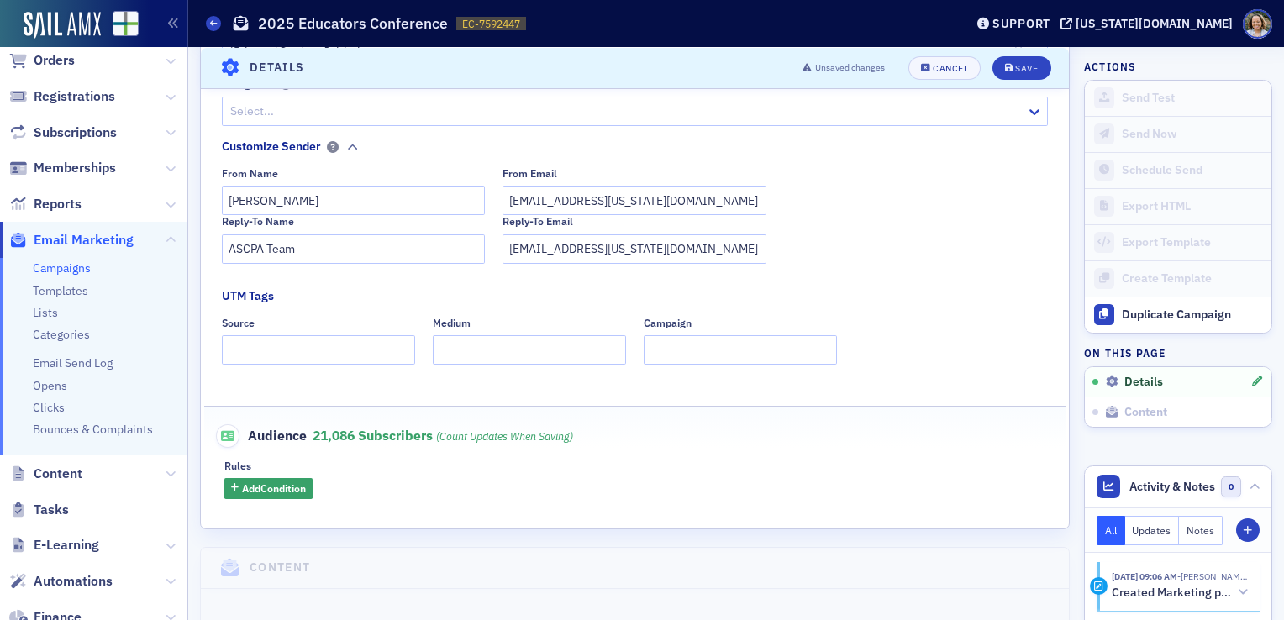
scroll to position [329, 0]
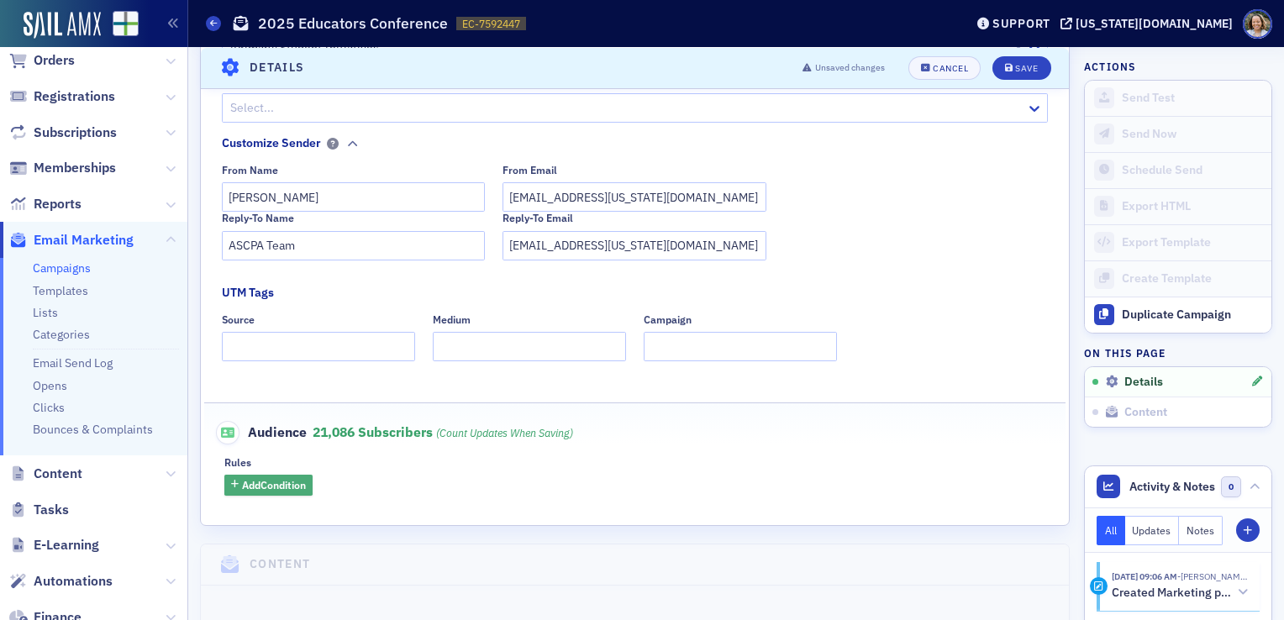
click at [297, 481] on span "Add Condition" at bounding box center [274, 484] width 64 height 15
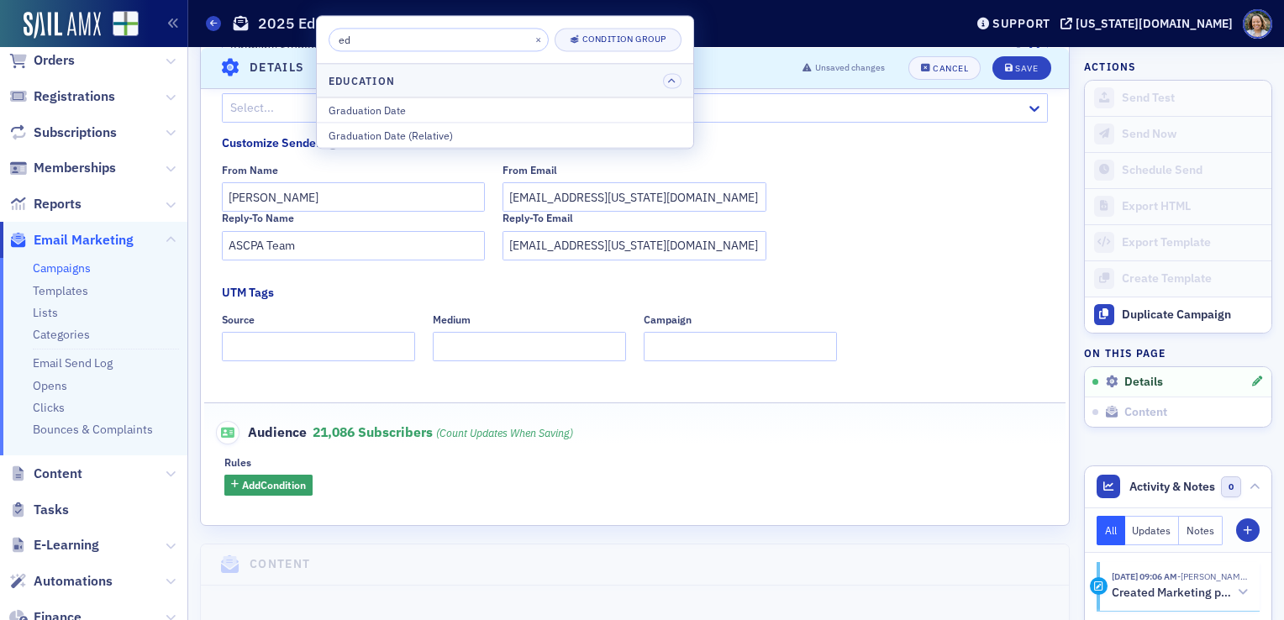
type input "e"
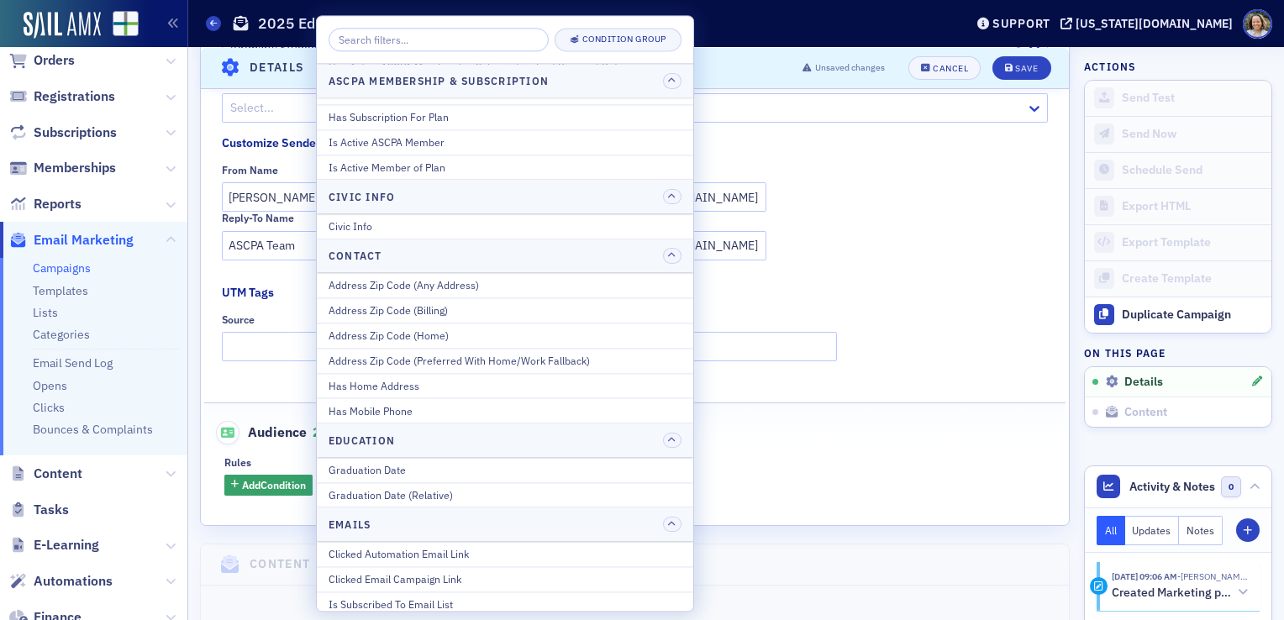
scroll to position [429, 0]
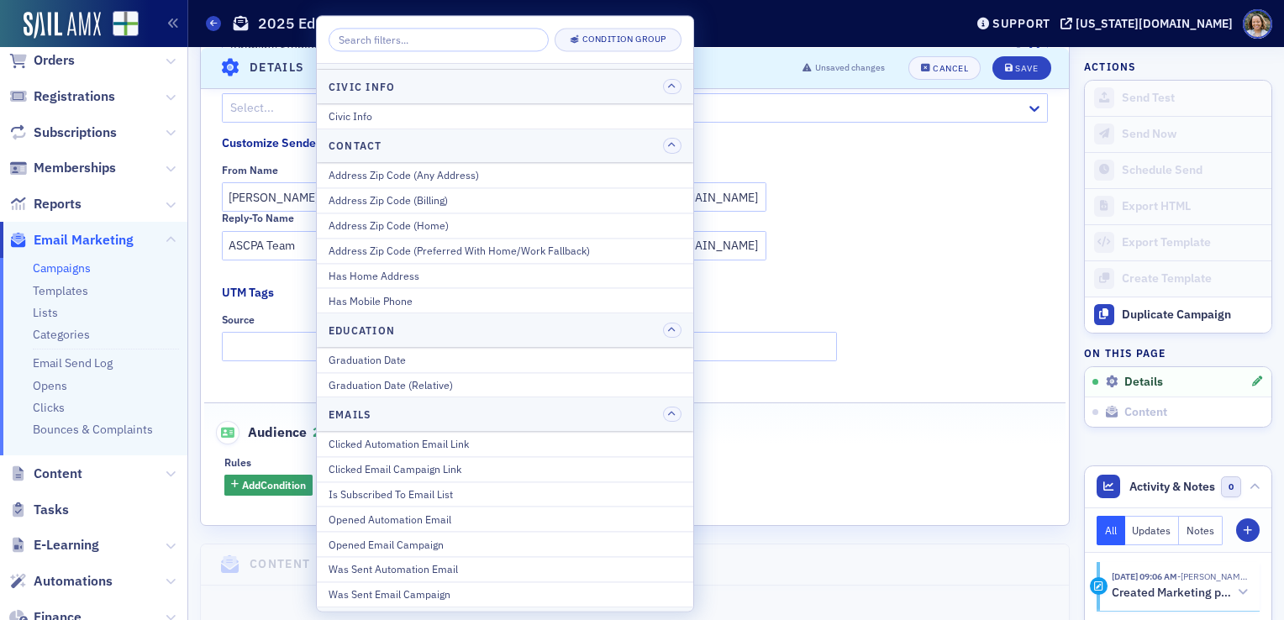
drag, startPoint x: 675, startPoint y: 238, endPoint x: 688, endPoint y: 240, distance: 12.9
click at [688, 240] on div "Specific Users ASCPA Membership & Subscription ASCPA Membership Start Date Firs…" at bounding box center [505, 337] width 376 height 547
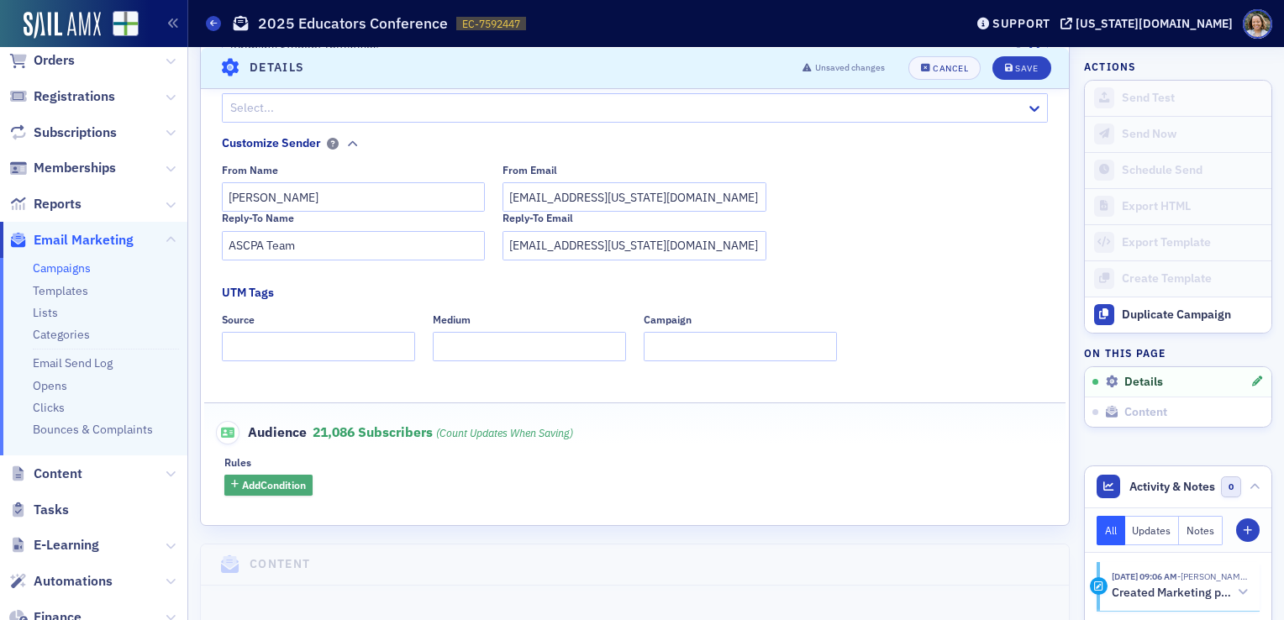
click at [286, 481] on span "Add Condition" at bounding box center [274, 484] width 64 height 15
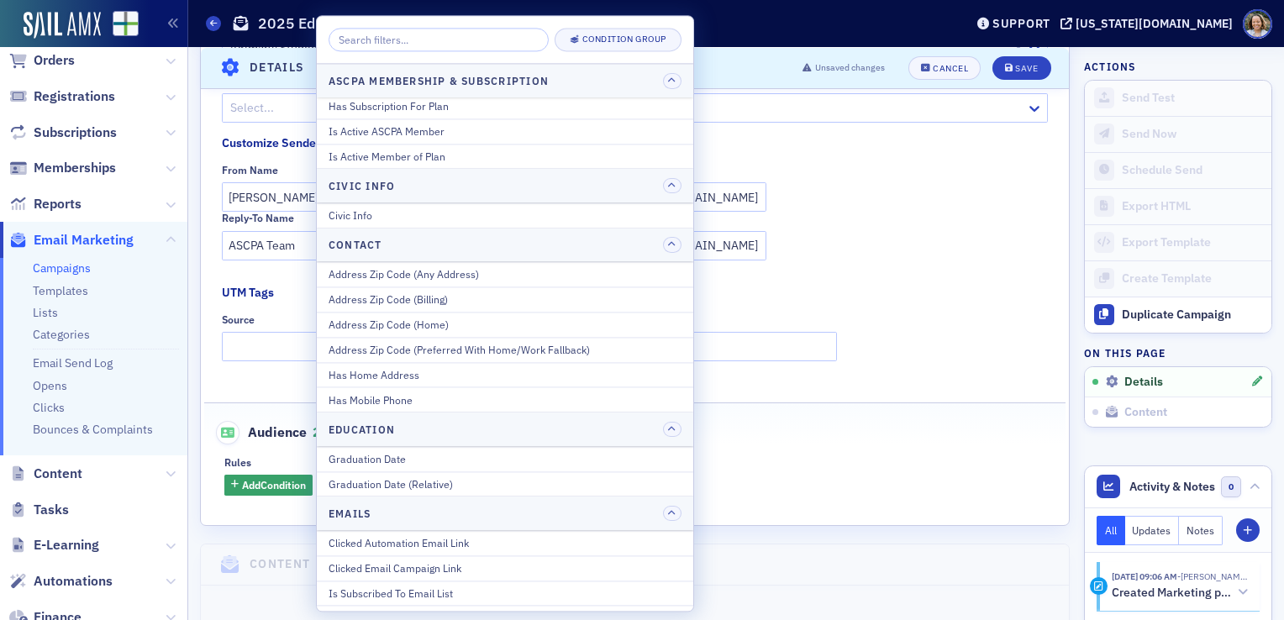
scroll to position [0, 0]
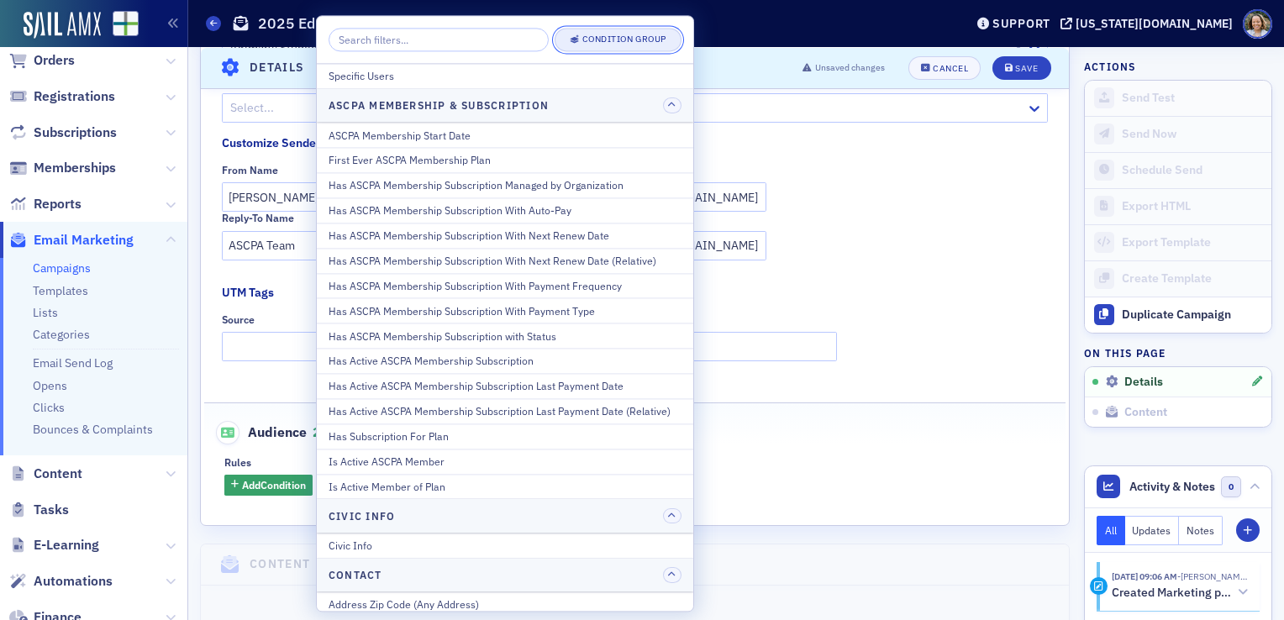
click at [649, 39] on div "Condition Group" at bounding box center [624, 39] width 84 height 9
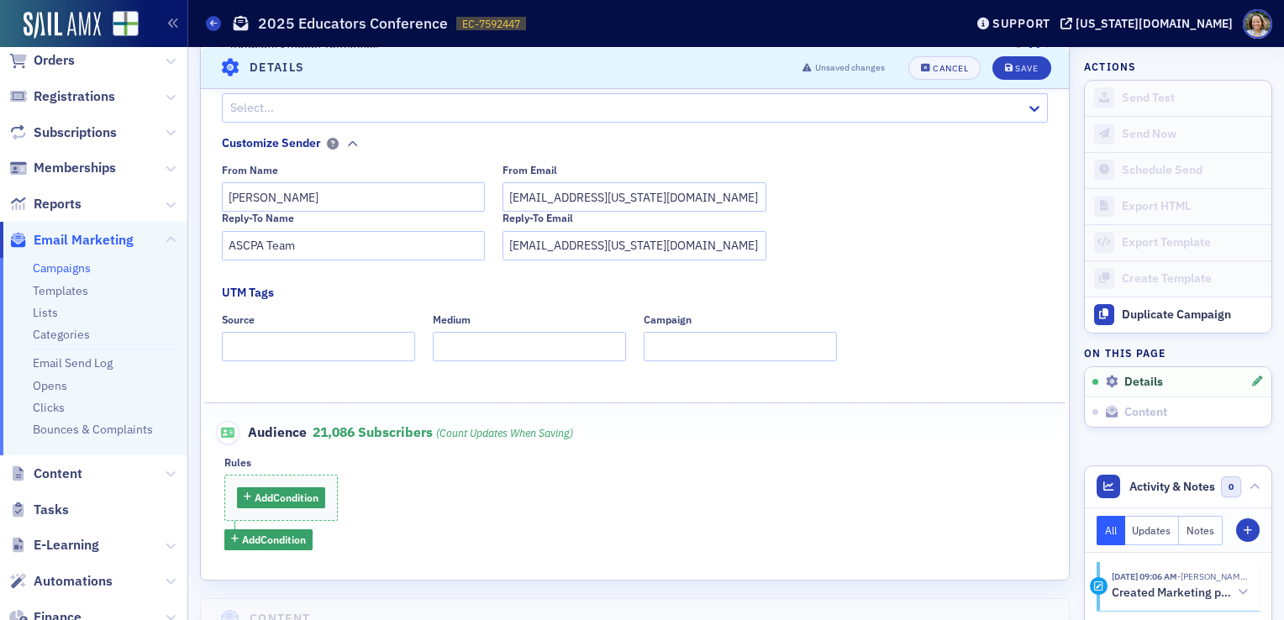
click at [429, 456] on div "Rules" at bounding box center [634, 462] width 821 height 13
click at [159, 461] on span "Content" at bounding box center [93, 473] width 187 height 36
click at [166, 466] on button at bounding box center [171, 474] width 10 height 18
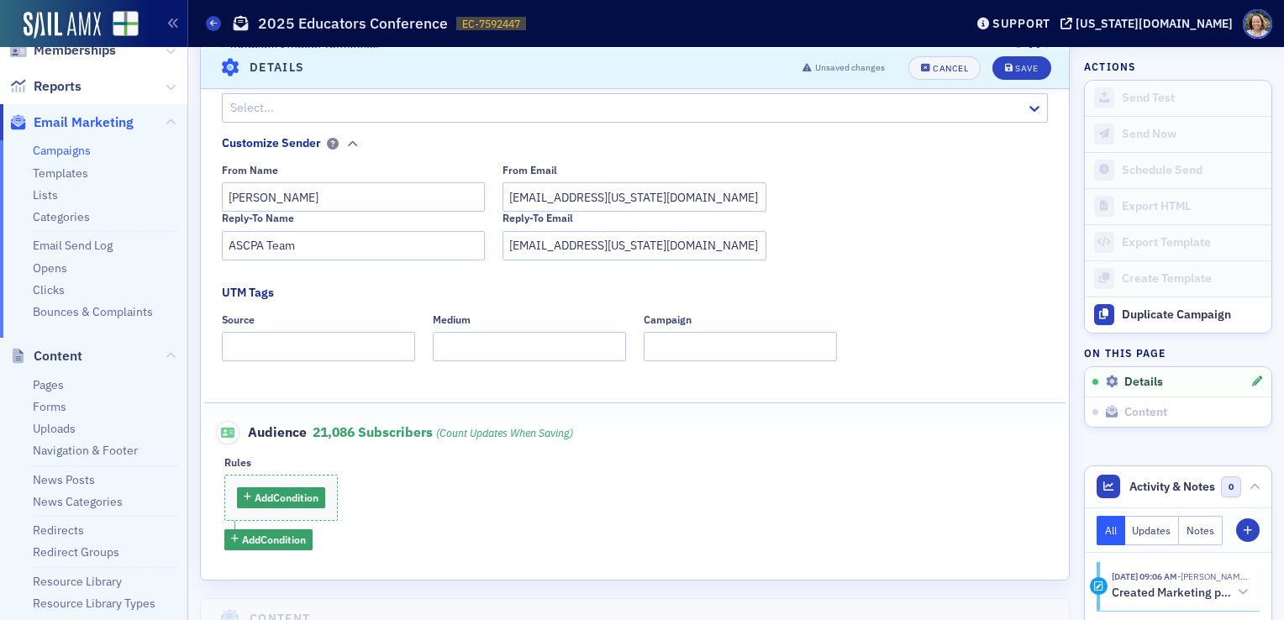
scroll to position [242, 0]
click at [71, 176] on link "Templates" at bounding box center [60, 172] width 55 height 15
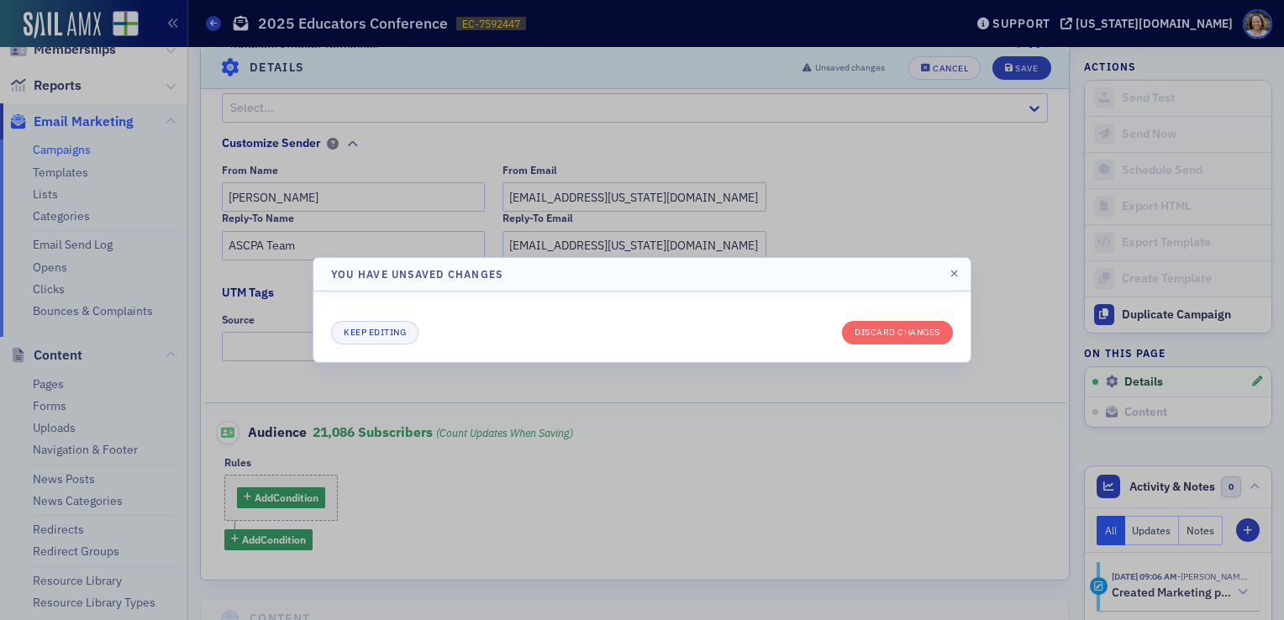
click at [900, 216] on div at bounding box center [642, 310] width 1284 height 620
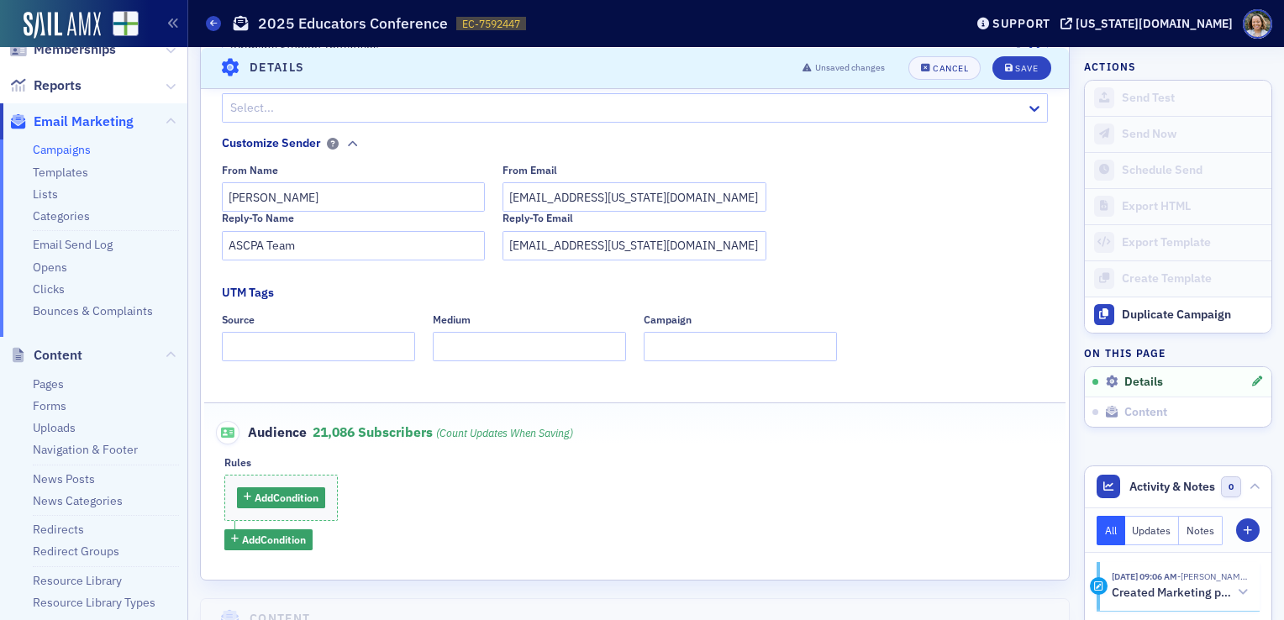
click at [64, 151] on link "Campaigns" at bounding box center [62, 149] width 58 height 15
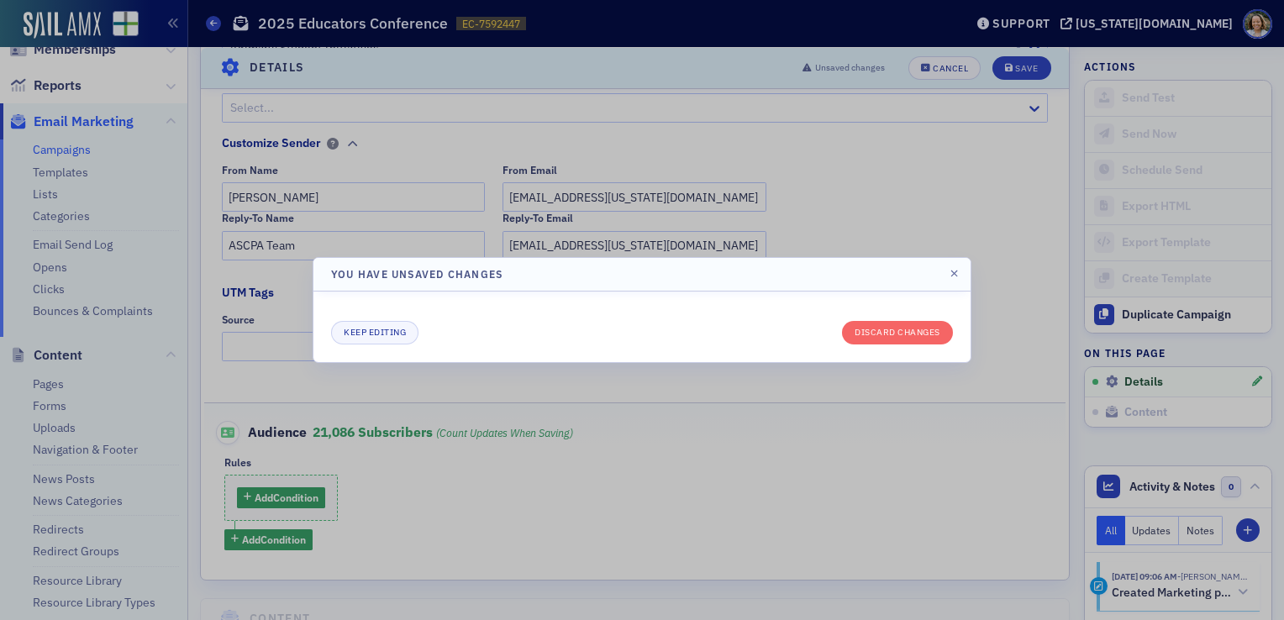
click at [815, 183] on div at bounding box center [642, 310] width 1284 height 620
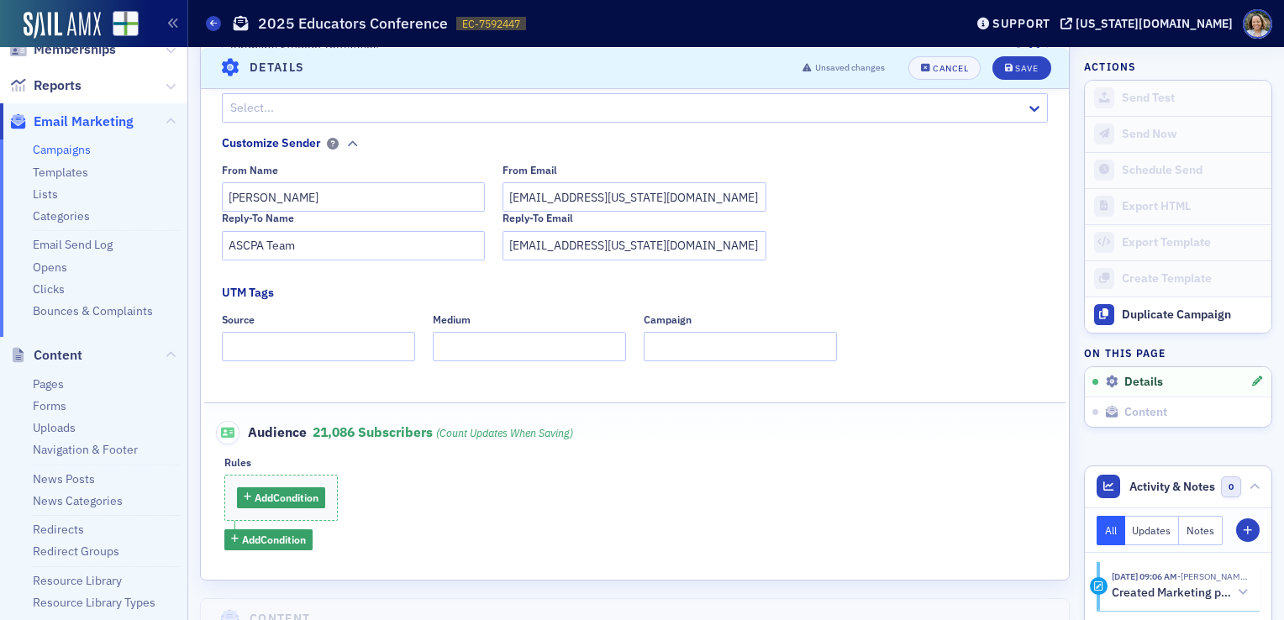
click at [815, 183] on div "From Name Jeannine Birmingham From Email jbirmingham@alabama.cpa" at bounding box center [635, 188] width 827 height 48
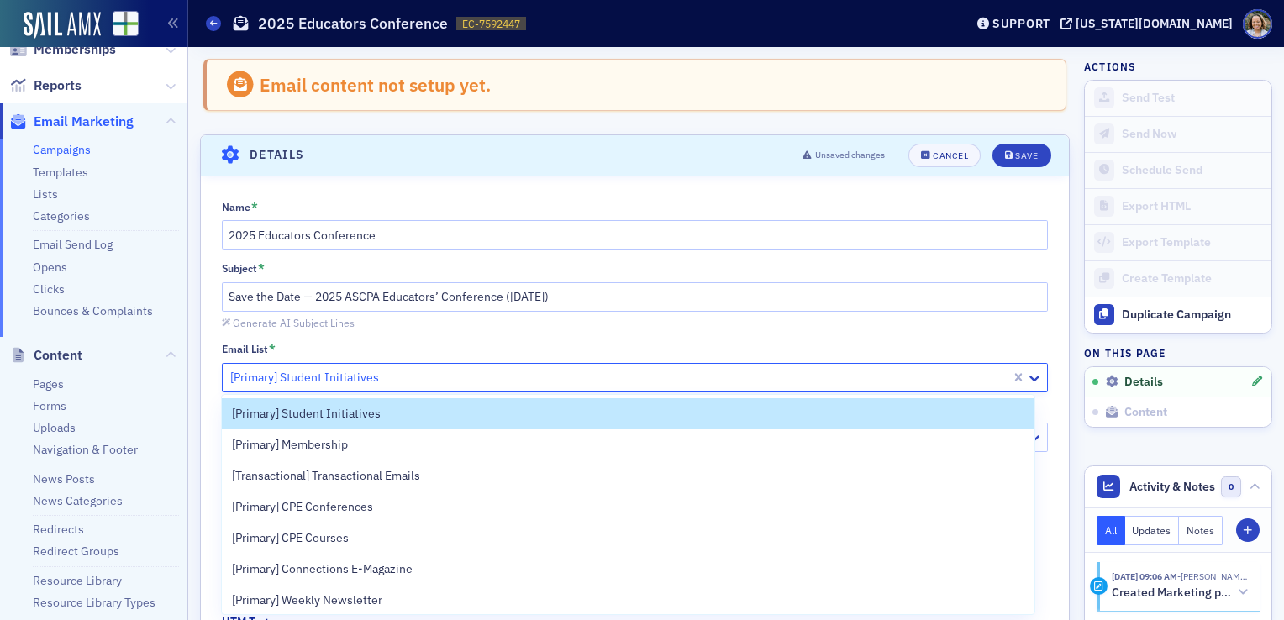
drag, startPoint x: 732, startPoint y: 338, endPoint x: 540, endPoint y: 381, distance: 196.5
click at [540, 381] on div at bounding box center [619, 377] width 781 height 21
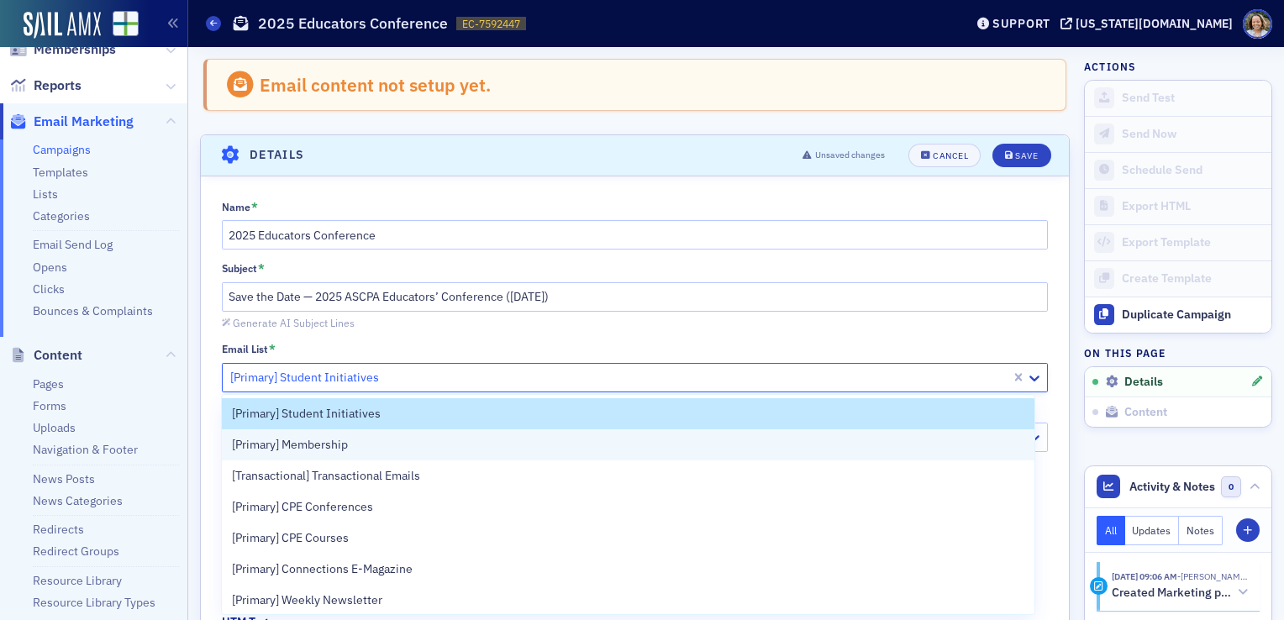
click at [507, 448] on div "[Primary] Membership" at bounding box center [628, 445] width 792 height 18
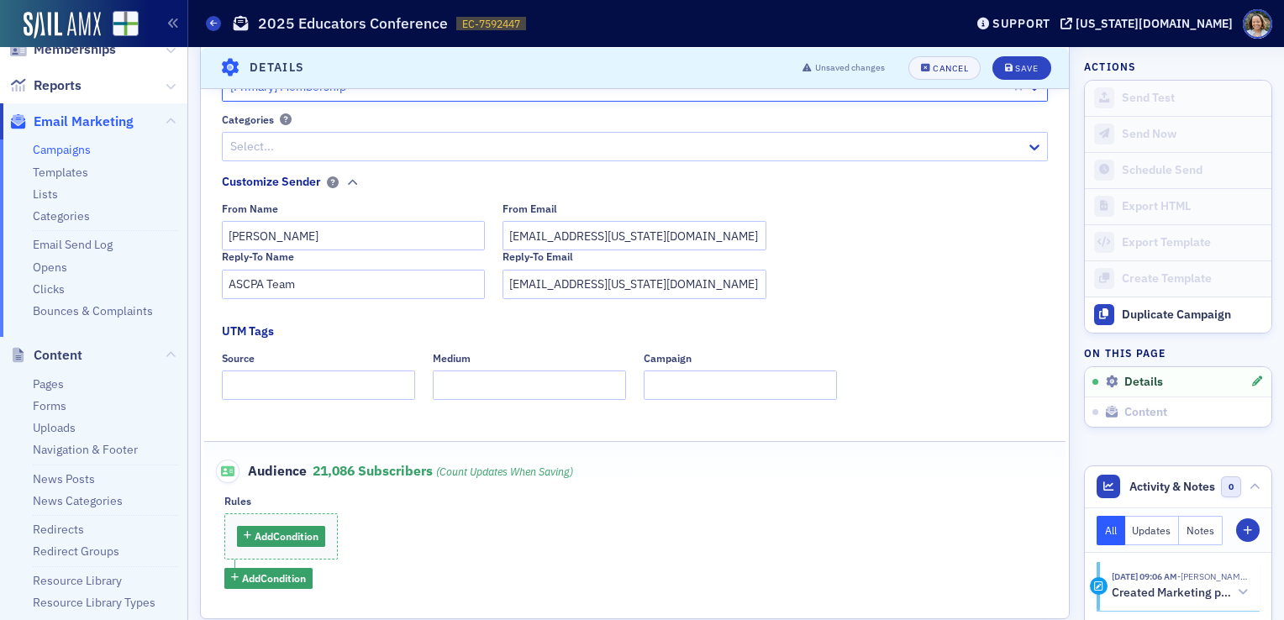
scroll to position [309, 0]
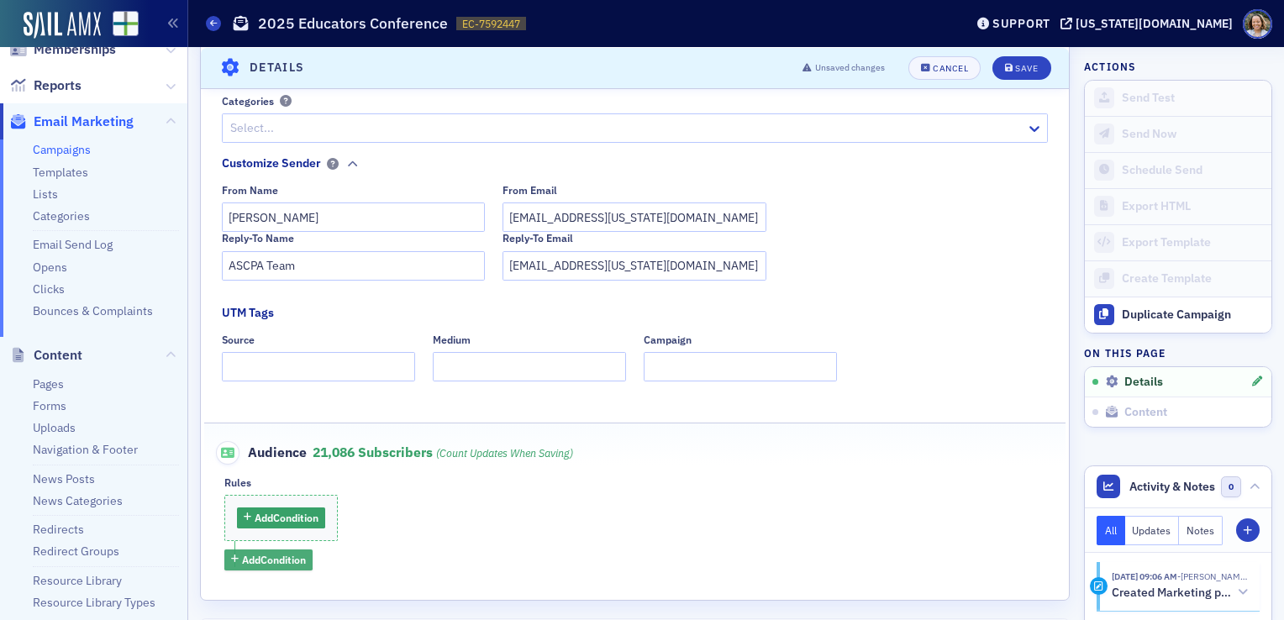
click at [287, 563] on span "Add Condition" at bounding box center [274, 559] width 64 height 15
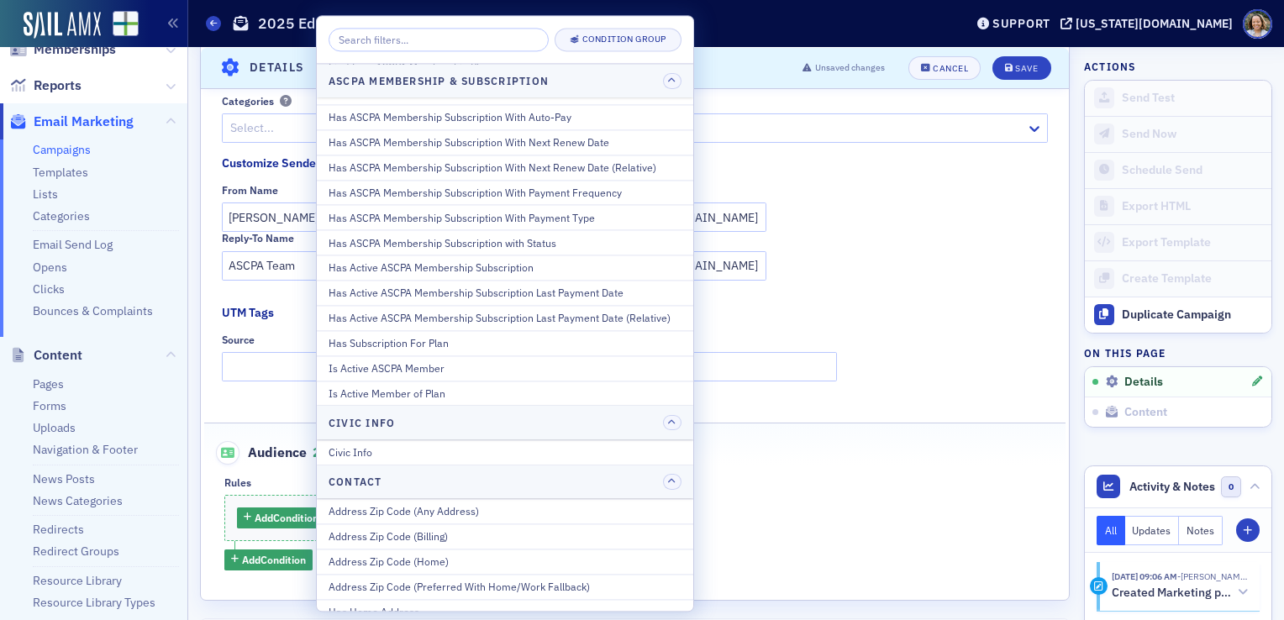
scroll to position [121, 0]
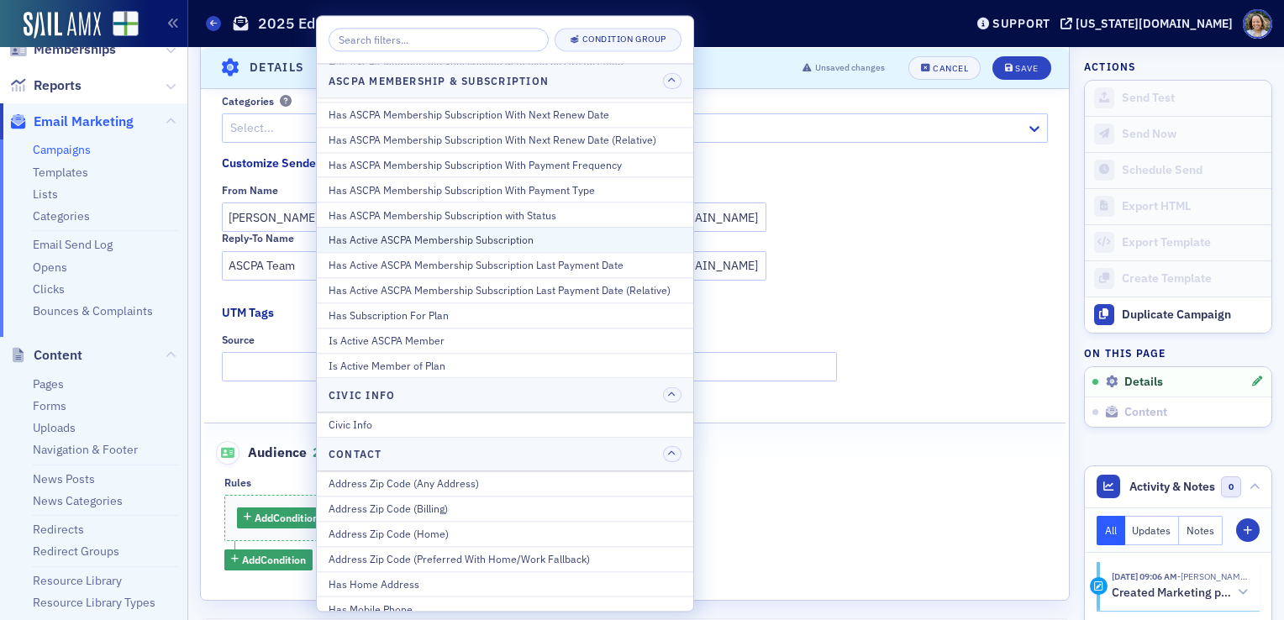
click at [492, 245] on button "Has Active ASCPA Membership Subscription" at bounding box center [505, 240] width 376 height 25
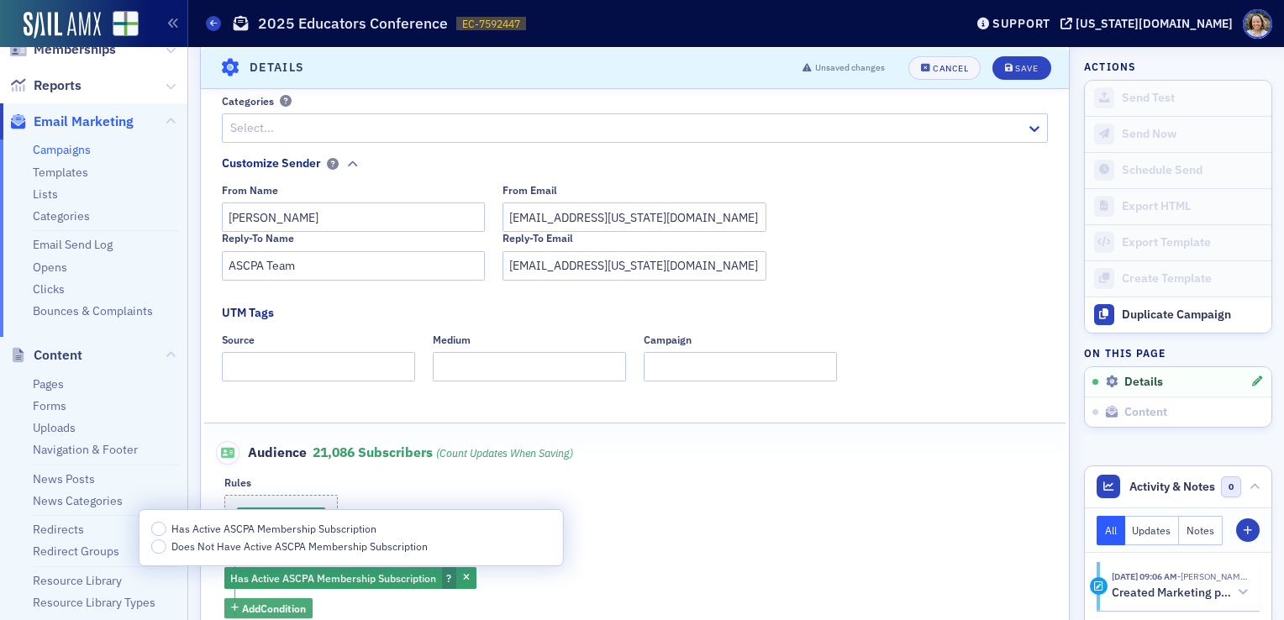
click at [274, 603] on span "Add Condition" at bounding box center [274, 608] width 64 height 15
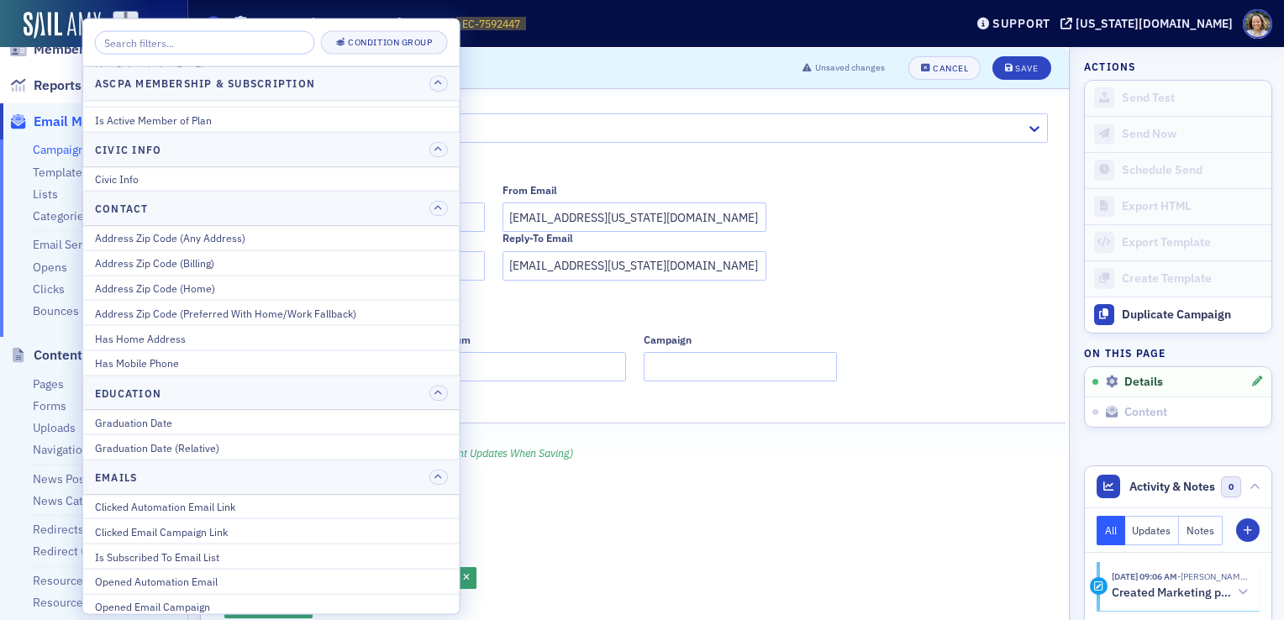
scroll to position [0, 0]
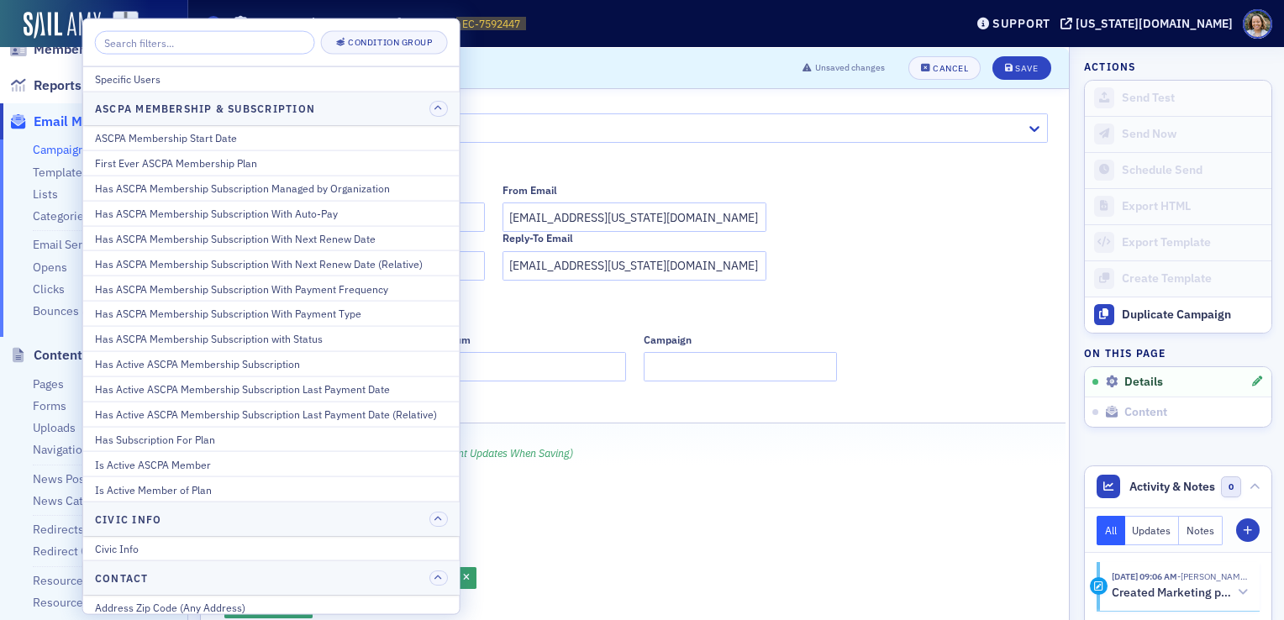
click at [958, 176] on fieldset "Customize Sender From Name Jeannine Birmingham From Email jbirmingham@alabama.c…" at bounding box center [639, 224] width 835 height 138
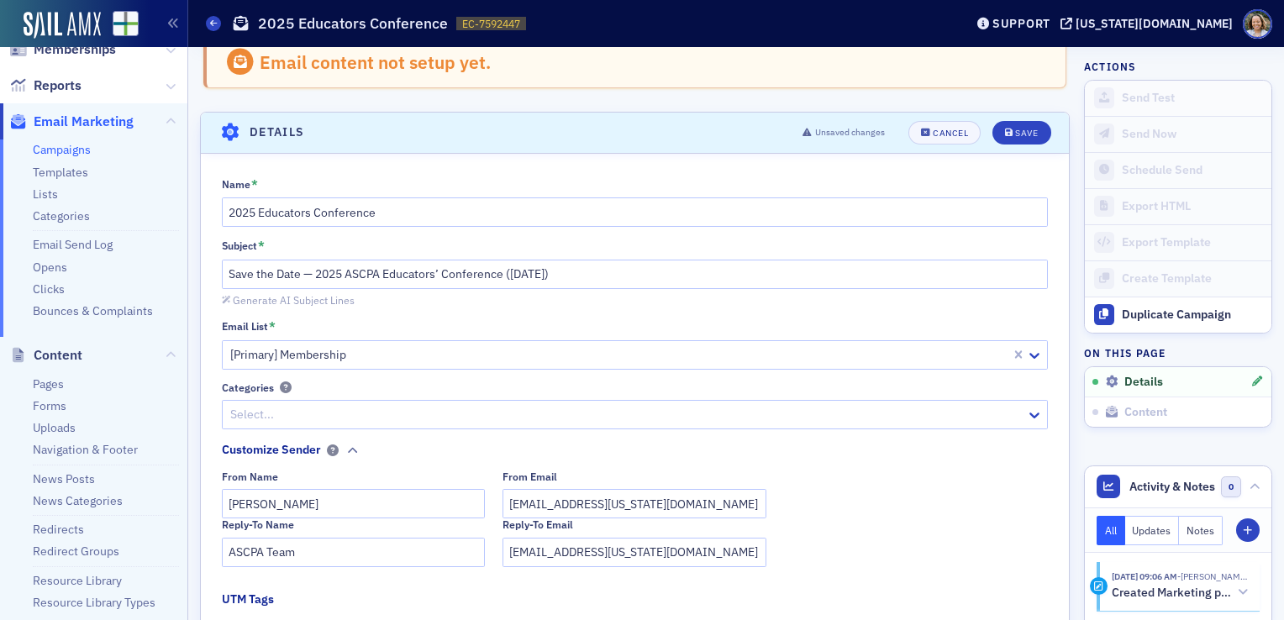
scroll to position [3, 0]
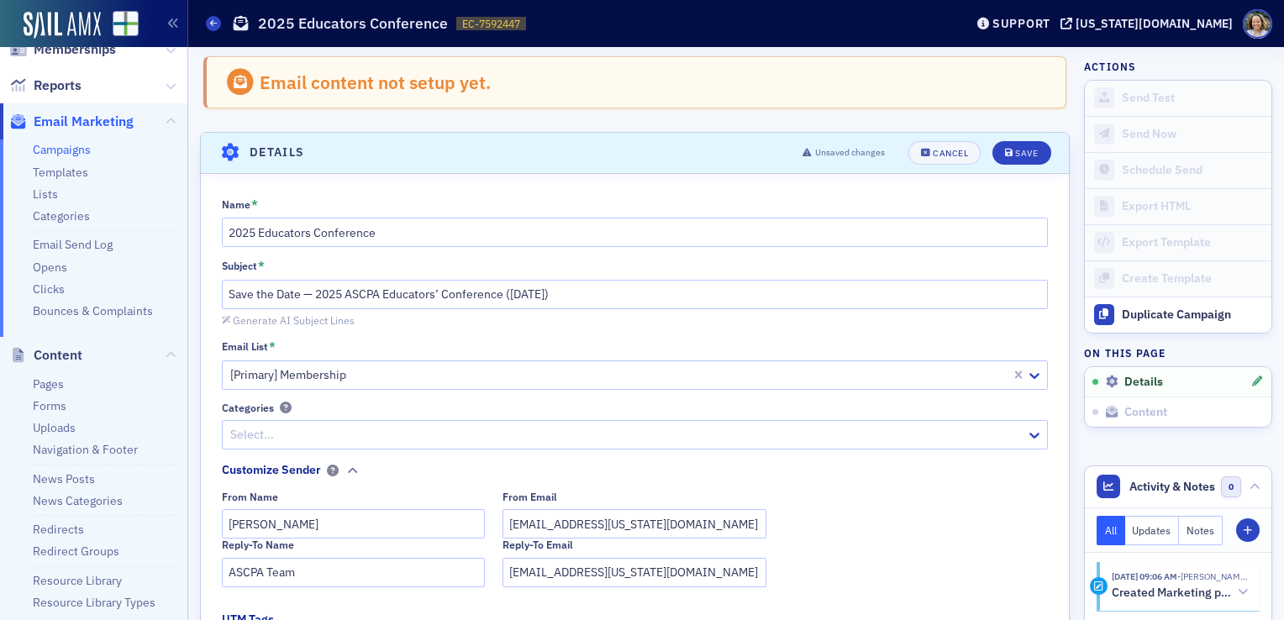
click at [69, 156] on link "Campaigns" at bounding box center [62, 149] width 58 height 15
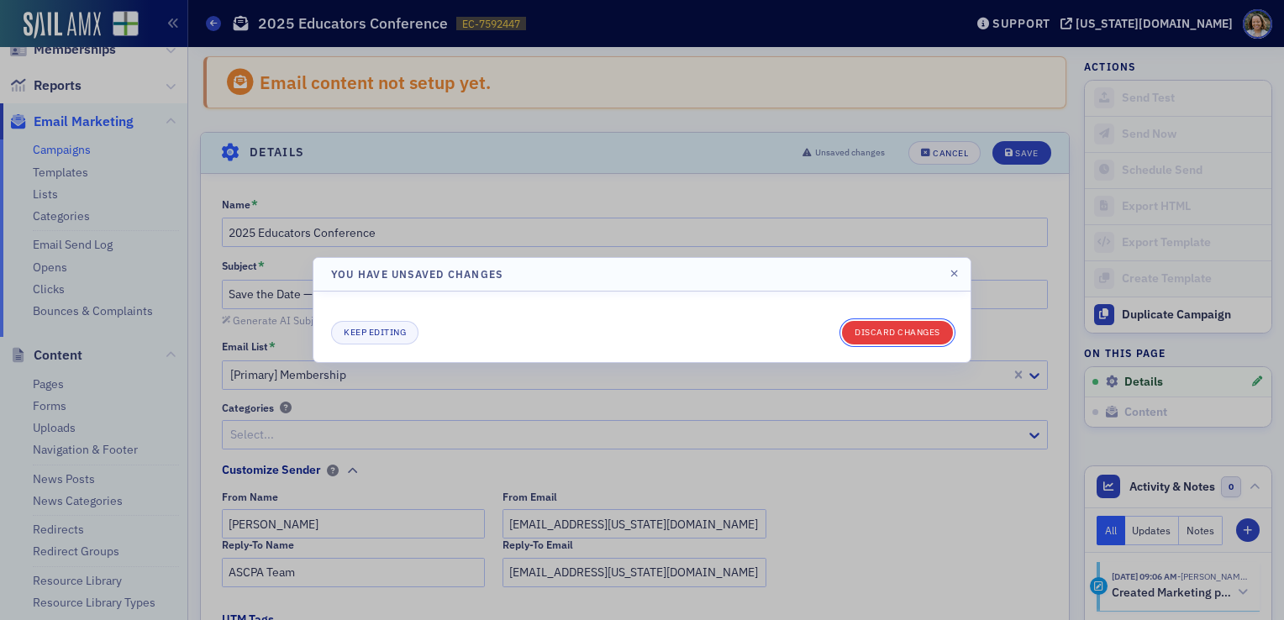
click at [874, 325] on button "Discard changes" at bounding box center [897, 333] width 111 height 24
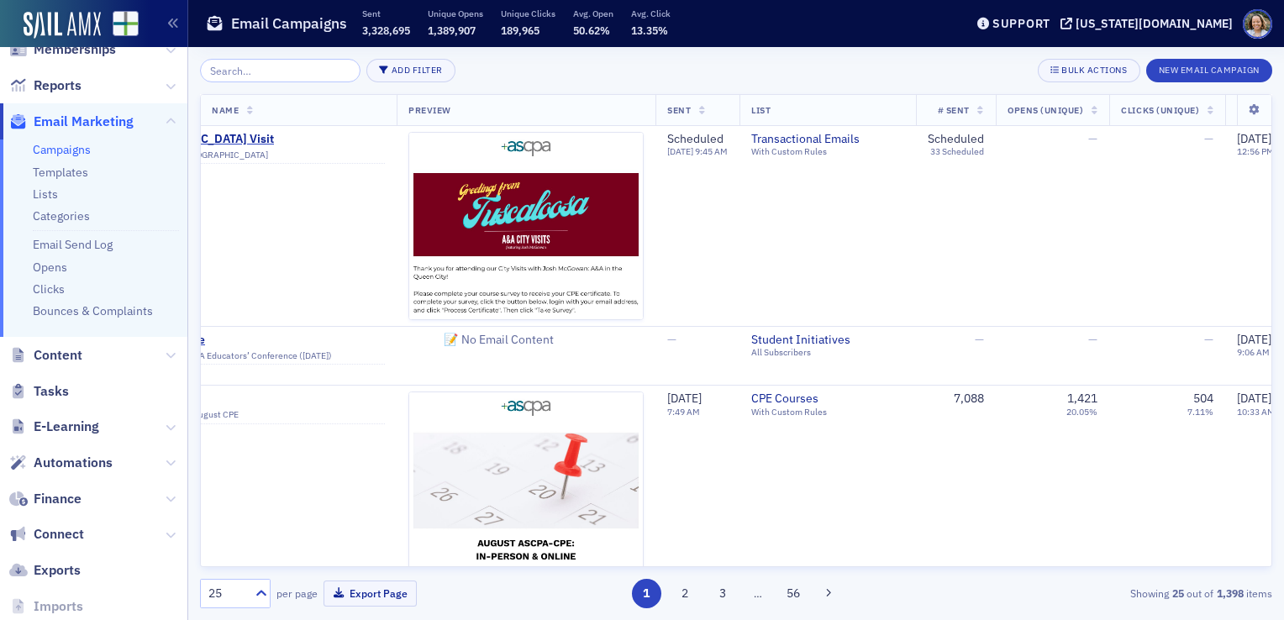
scroll to position [0, 140]
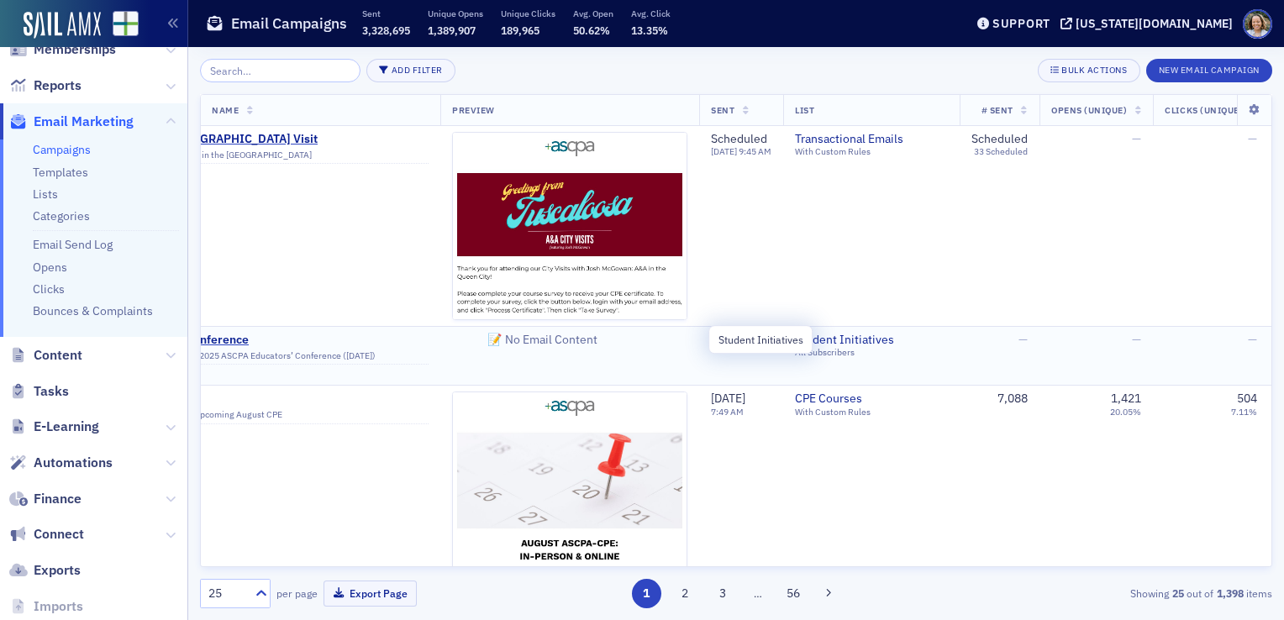
click at [840, 334] on span "Student Initiatives" at bounding box center [871, 340] width 153 height 15
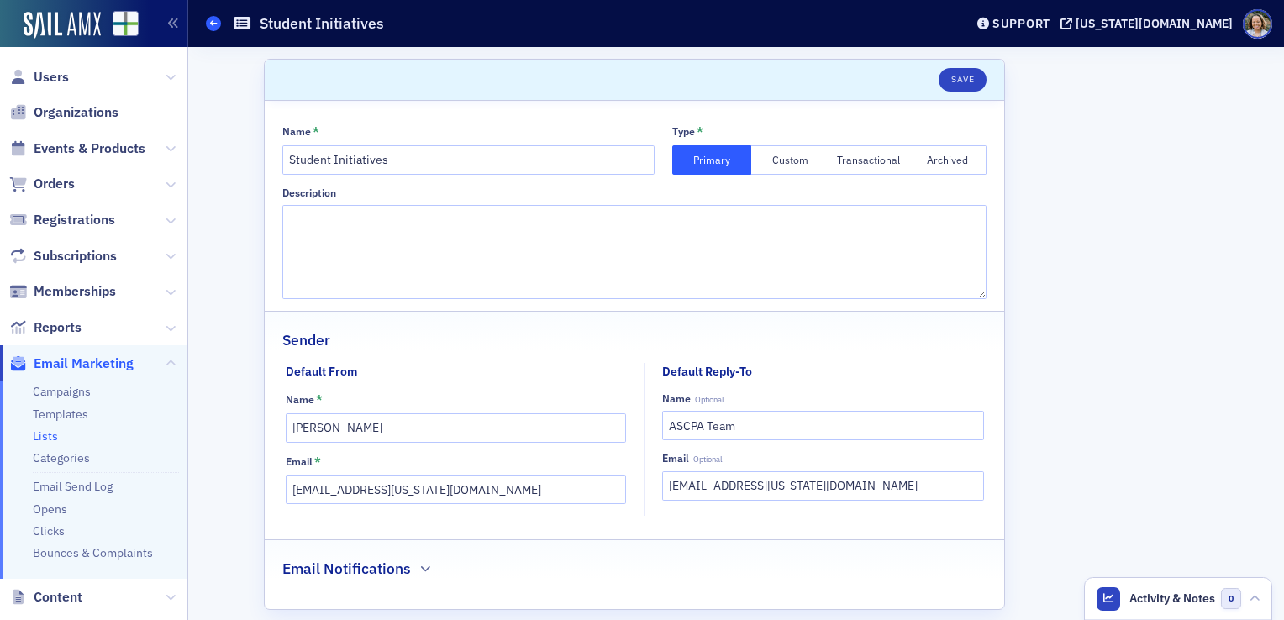
click at [210, 22] on icon at bounding box center [213, 23] width 7 height 8
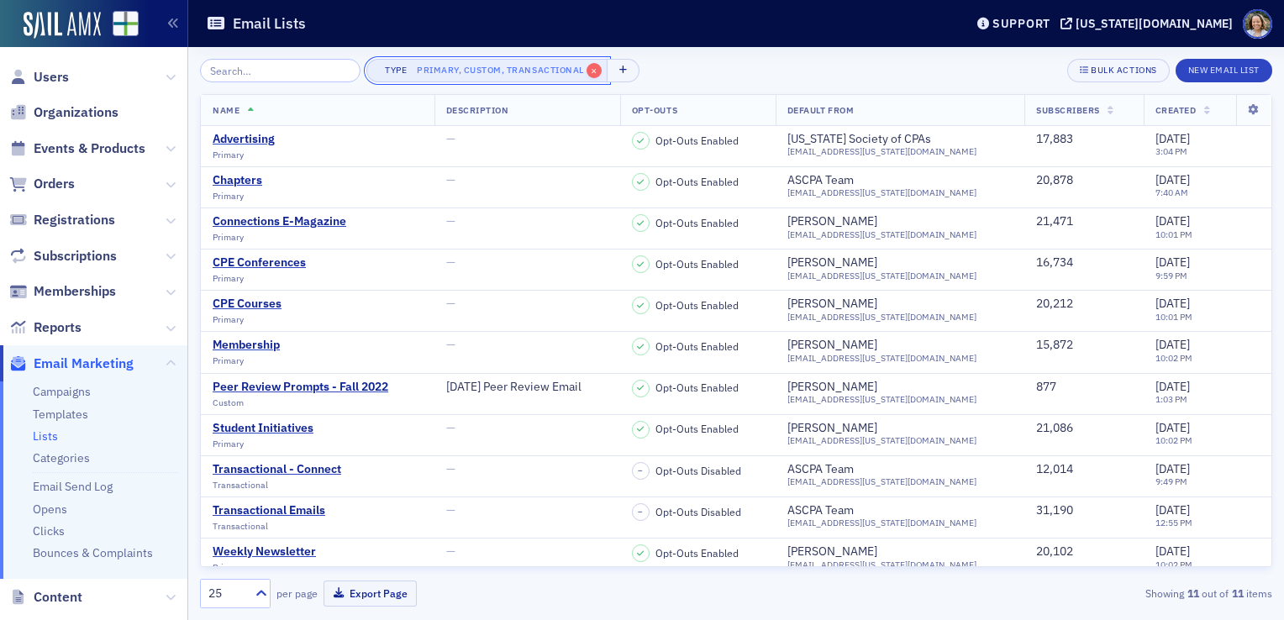
click at [586, 69] on span "×" at bounding box center [593, 70] width 15 height 15
click at [57, 395] on link "Campaigns" at bounding box center [62, 391] width 58 height 15
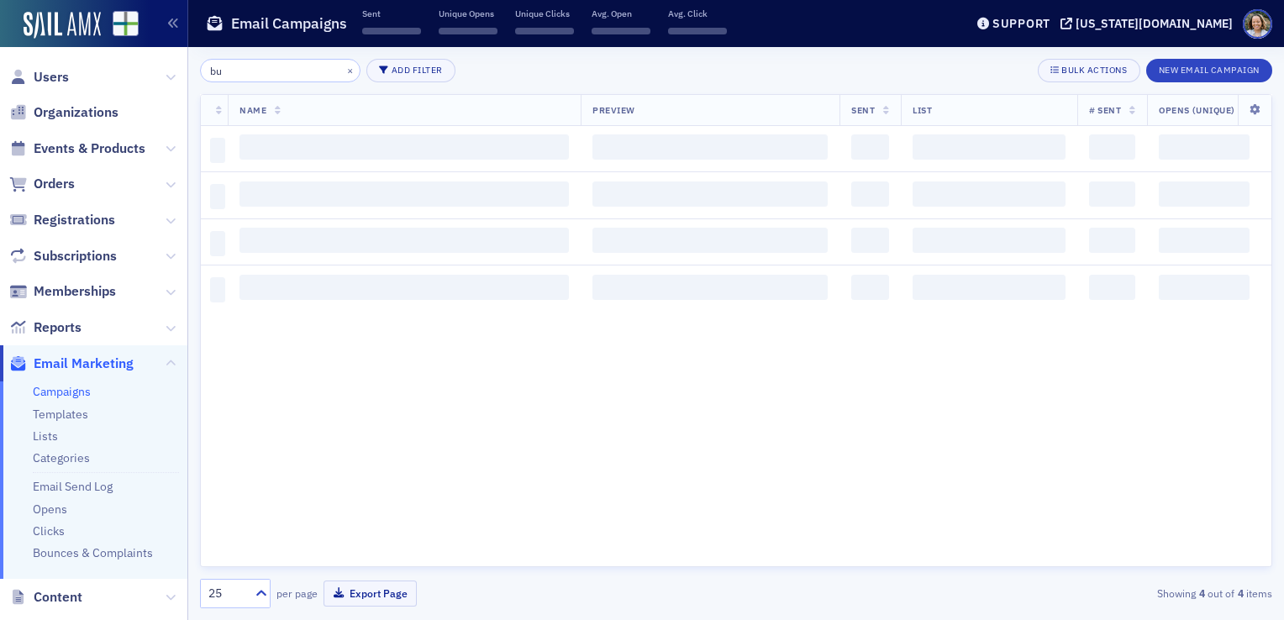
type input "b"
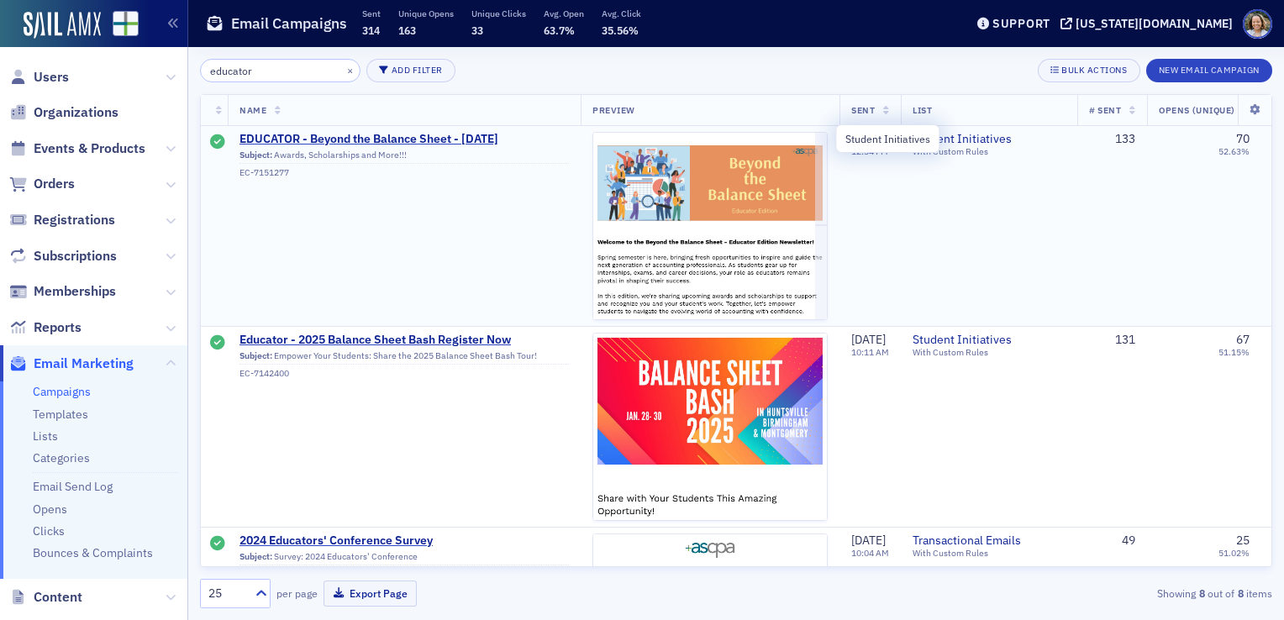
type input "educator"
click at [995, 138] on span "Student Initiatives" at bounding box center [988, 139] width 153 height 15
click at [73, 397] on link "Campaigns" at bounding box center [62, 391] width 58 height 15
type input "e"
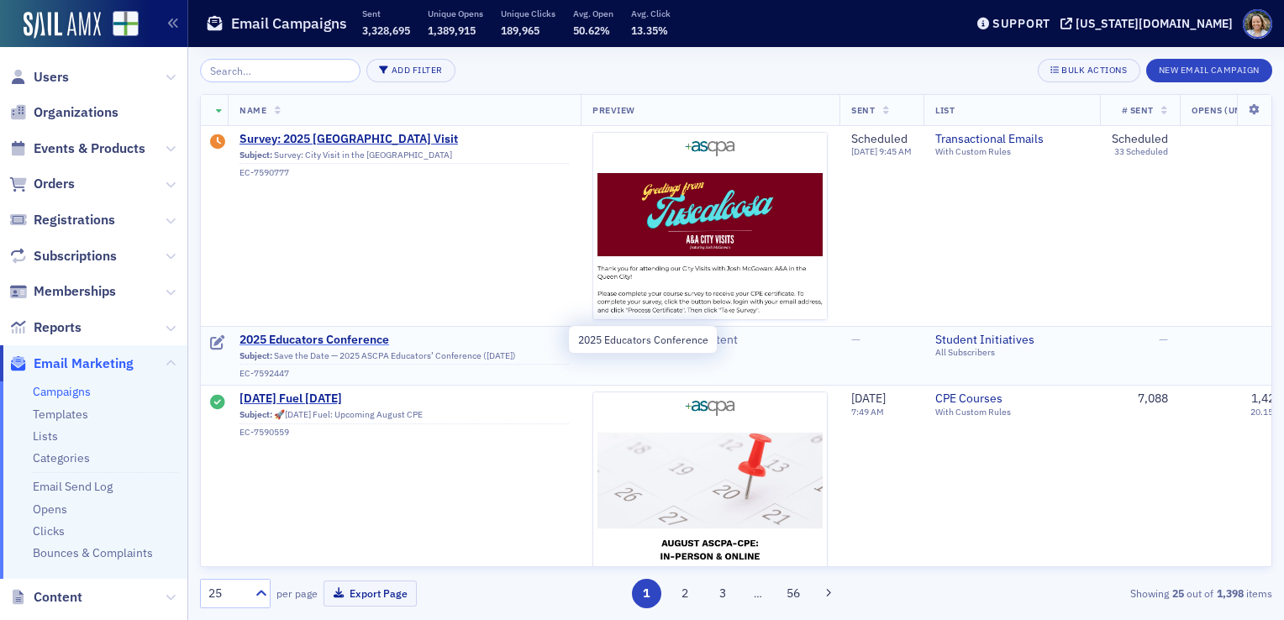
click at [375, 338] on span "2025 Educators Conference" at bounding box center [403, 340] width 329 height 15
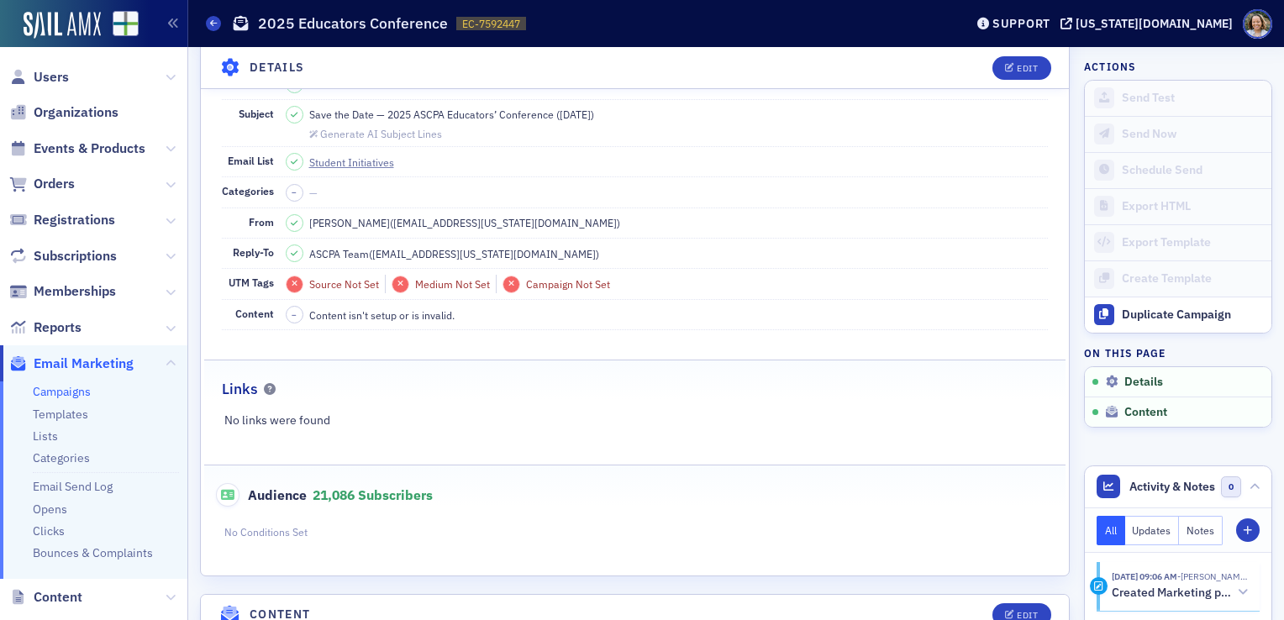
scroll to position [121, 0]
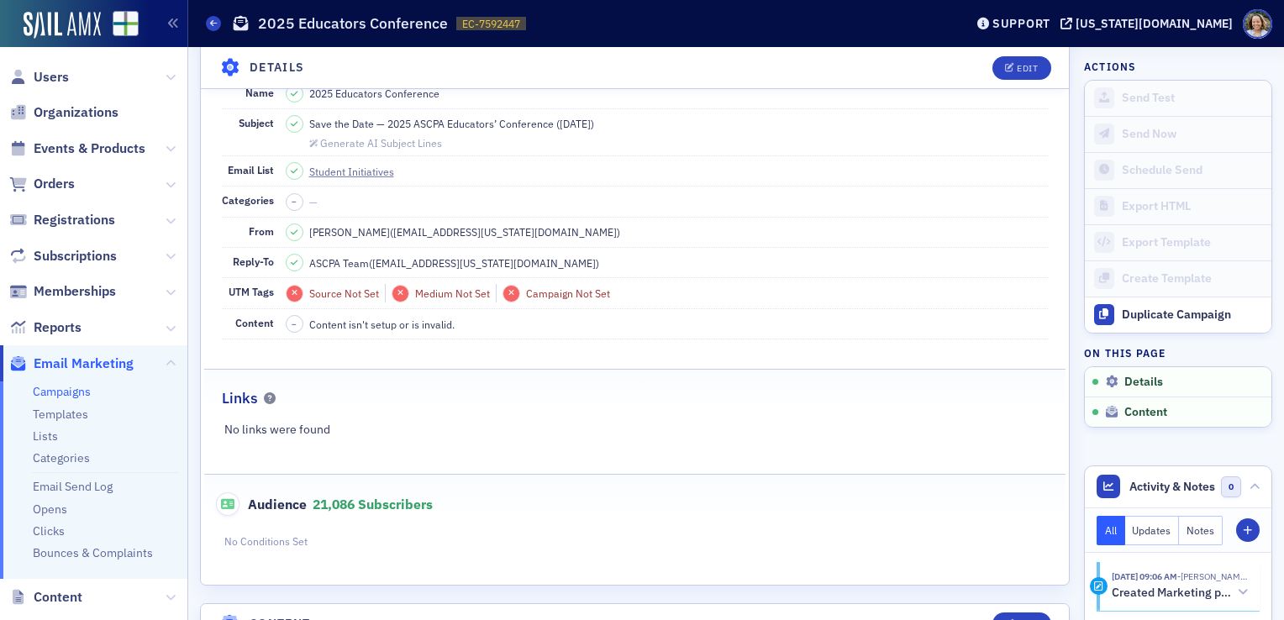
click at [286, 538] on div "No Conditions Set" at bounding box center [635, 541] width 862 height 27
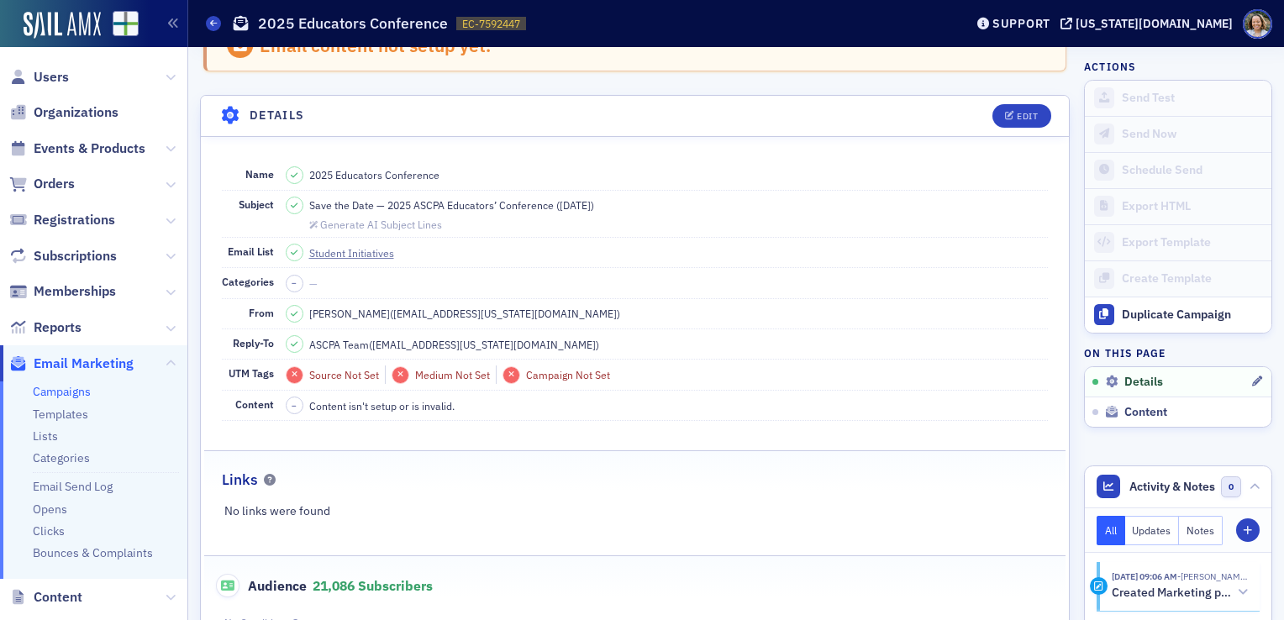
scroll to position [41, 0]
click at [1026, 112] on button "Edit" at bounding box center [1021, 114] width 58 height 24
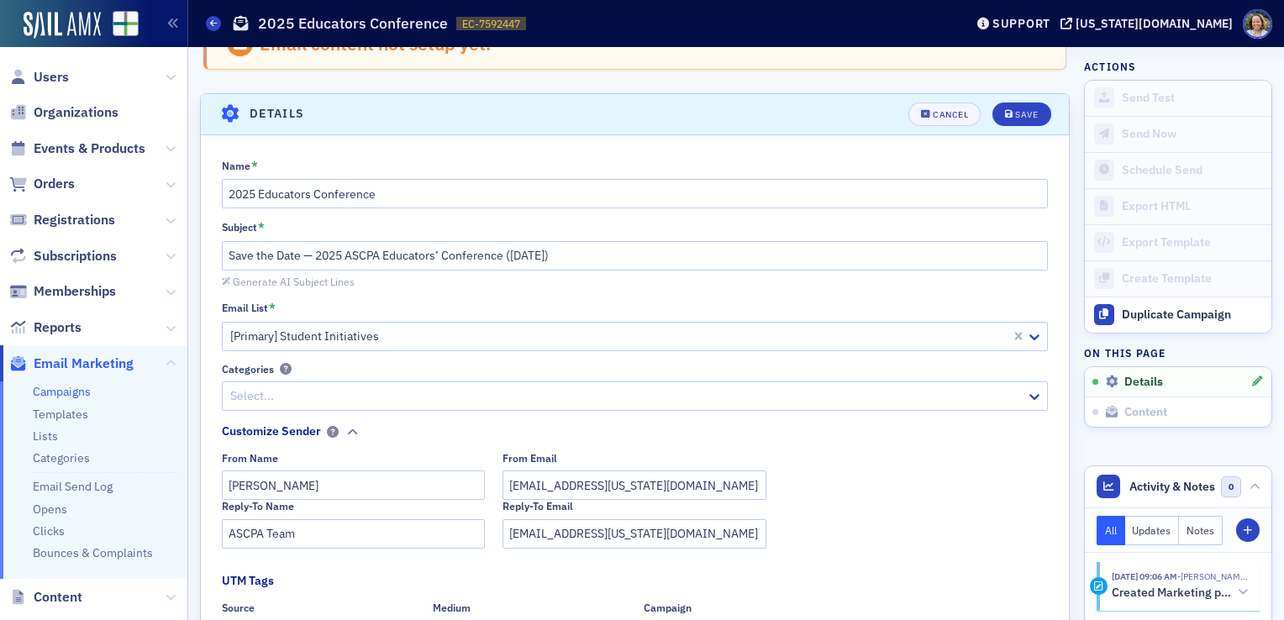
scroll to position [77, 0]
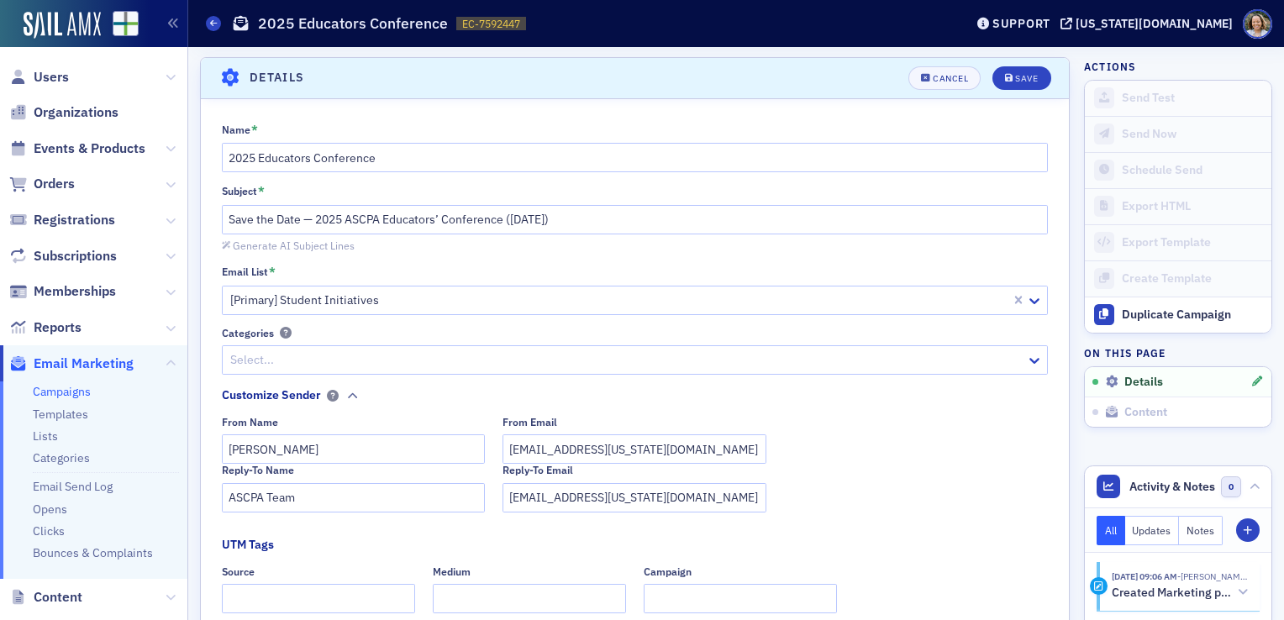
click at [964, 435] on div "From Name Jeannine Birmingham From Email jbirmingham@alabama.cpa" at bounding box center [635, 440] width 827 height 48
click at [384, 452] on input "[PERSON_NAME]" at bounding box center [354, 448] width 264 height 29
type input "[PERSON_NAME]"
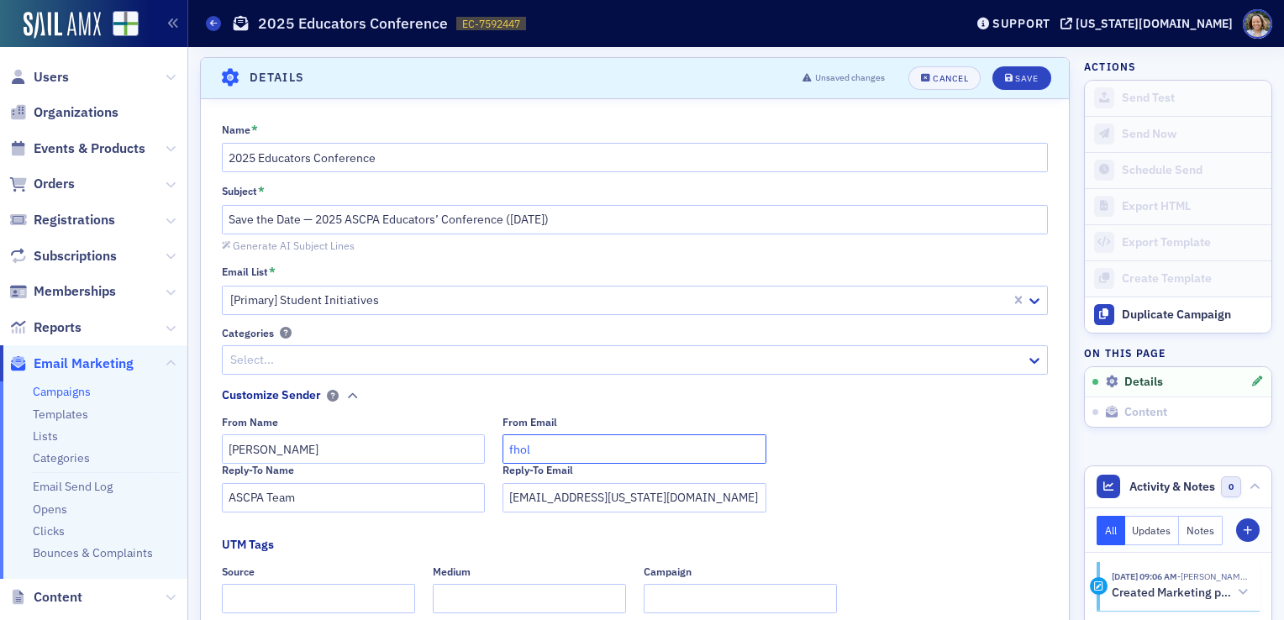
type input "fholland@alabama.cpa"
click at [1032, 360] on div at bounding box center [1036, 360] width 21 height 18
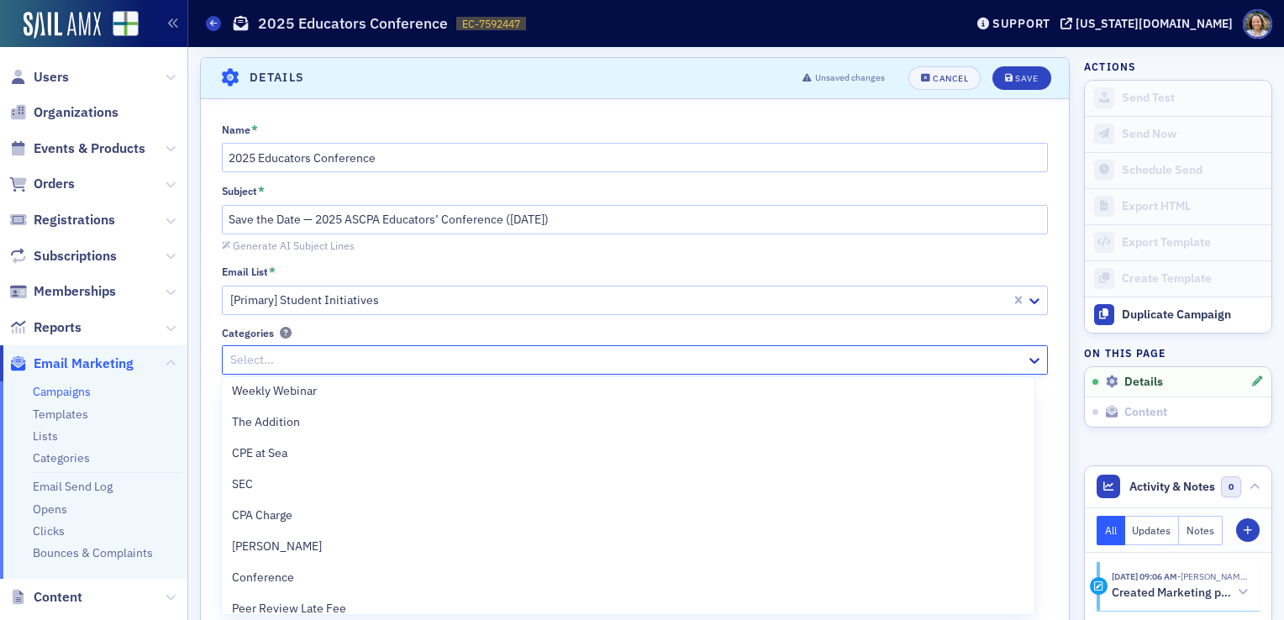
scroll to position [328, 0]
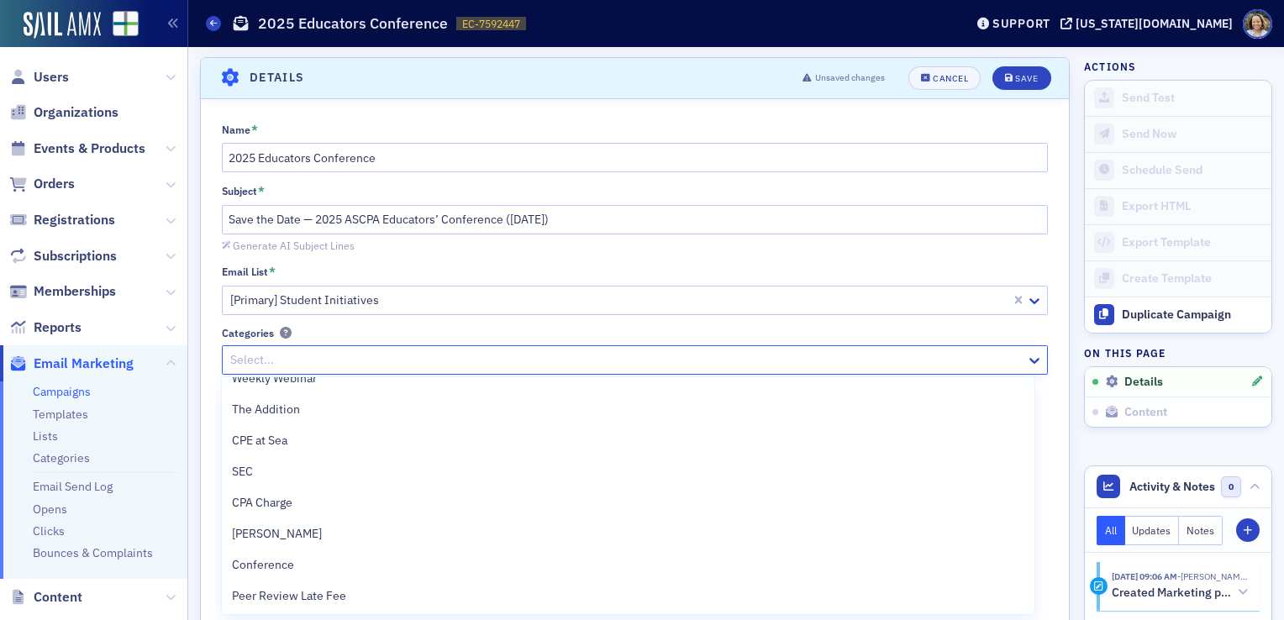
click at [1030, 334] on div "Categories" at bounding box center [635, 333] width 827 height 13
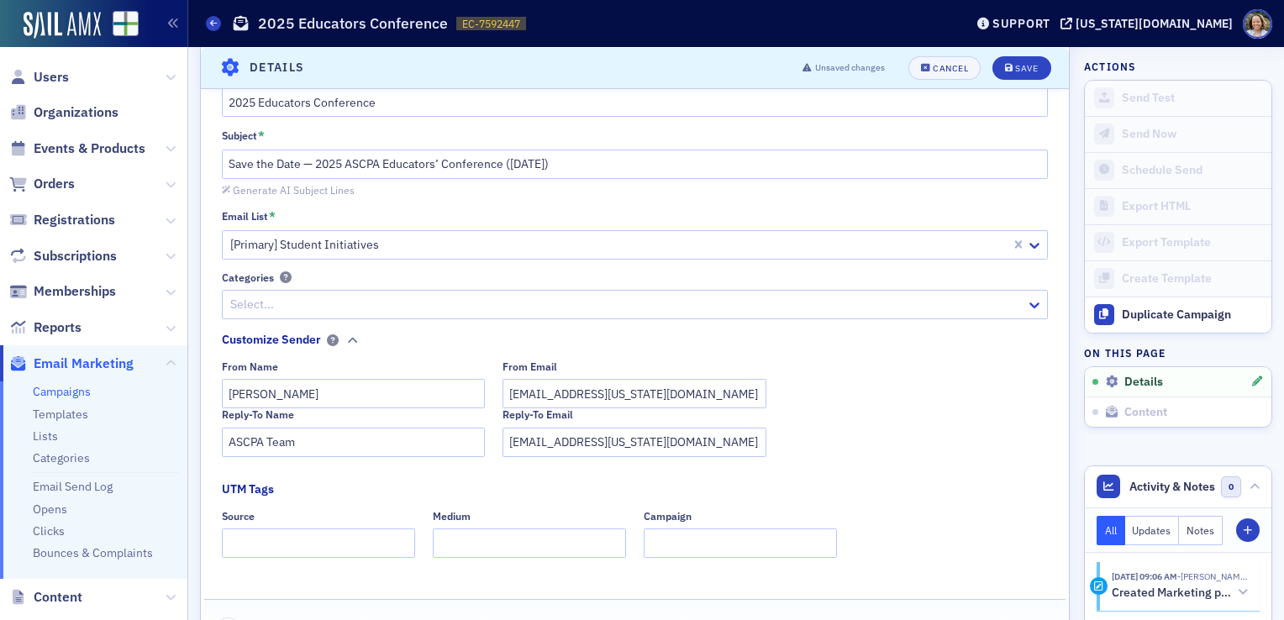
scroll to position [140, 0]
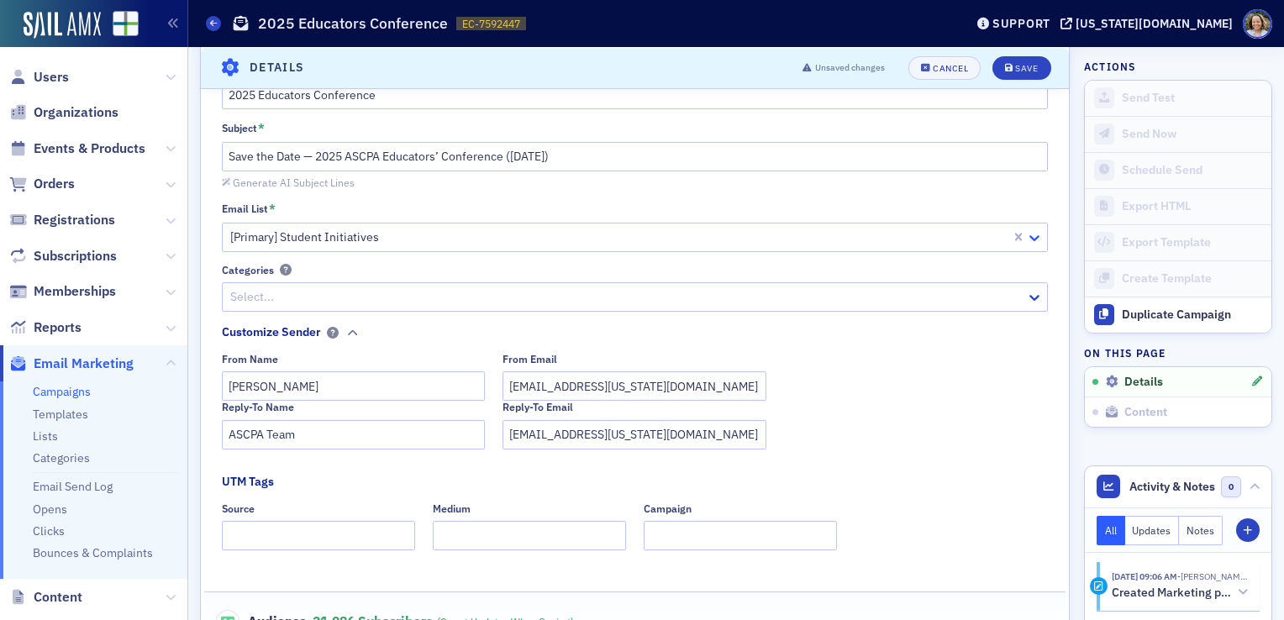
click at [1026, 235] on icon at bounding box center [1034, 237] width 17 height 17
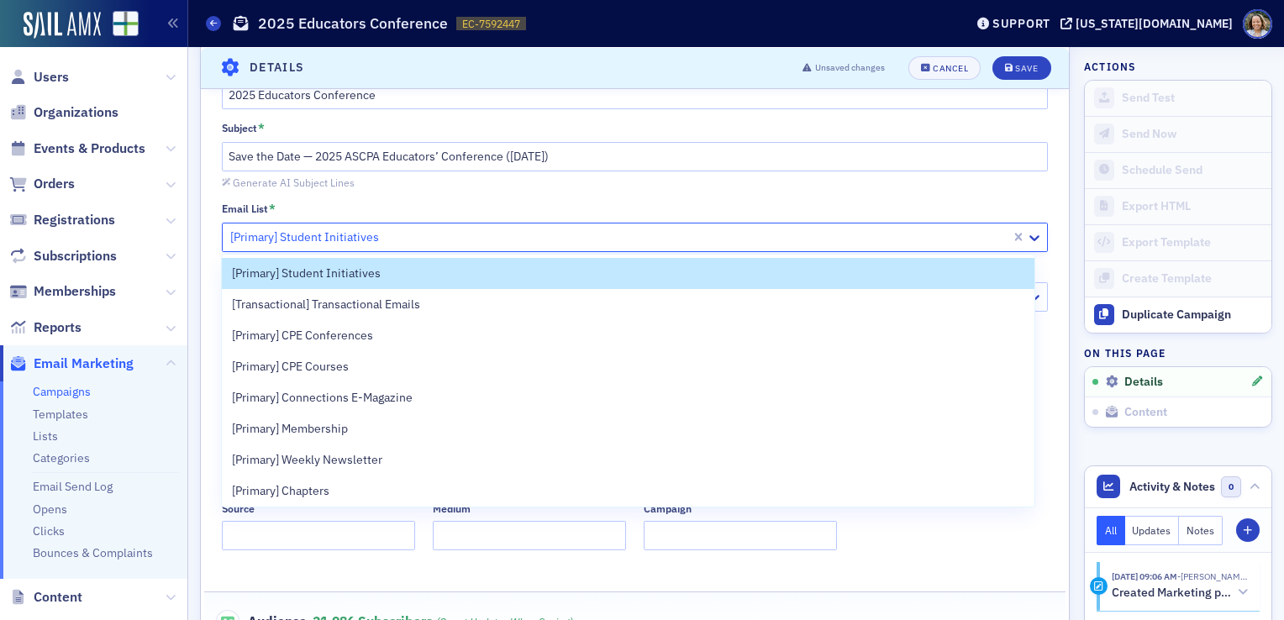
drag, startPoint x: 1026, startPoint y: 286, endPoint x: 905, endPoint y: 236, distance: 131.1
click at [905, 236] on div at bounding box center [619, 237] width 781 height 21
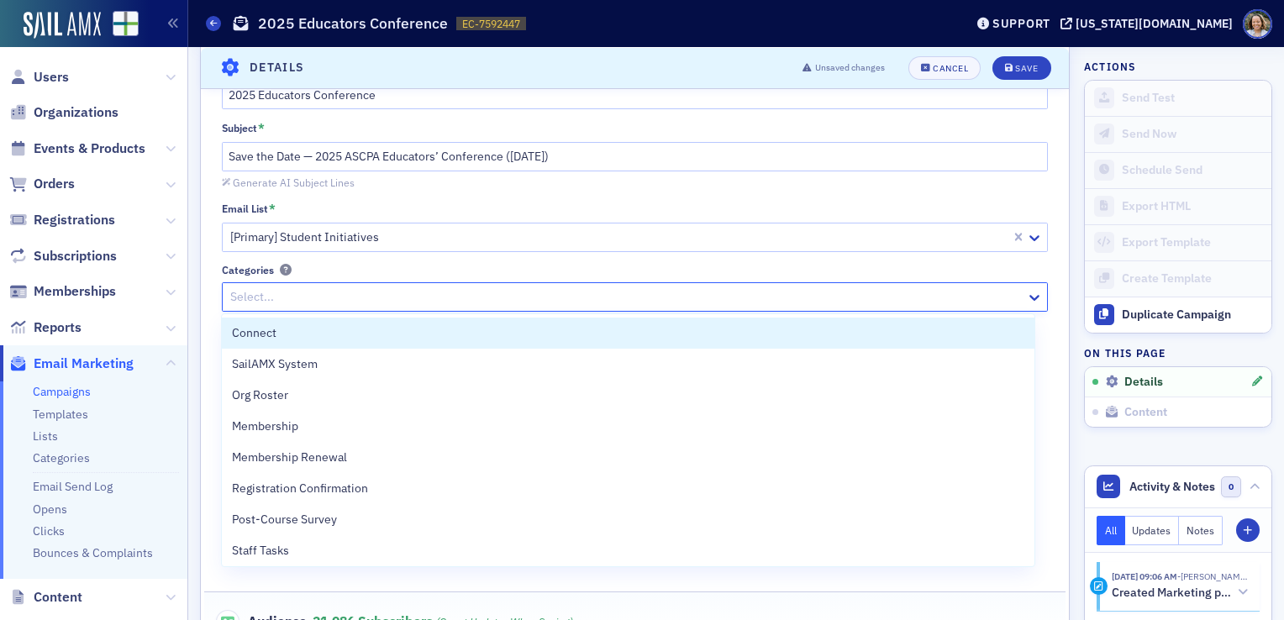
click at [918, 301] on div at bounding box center [627, 296] width 796 height 21
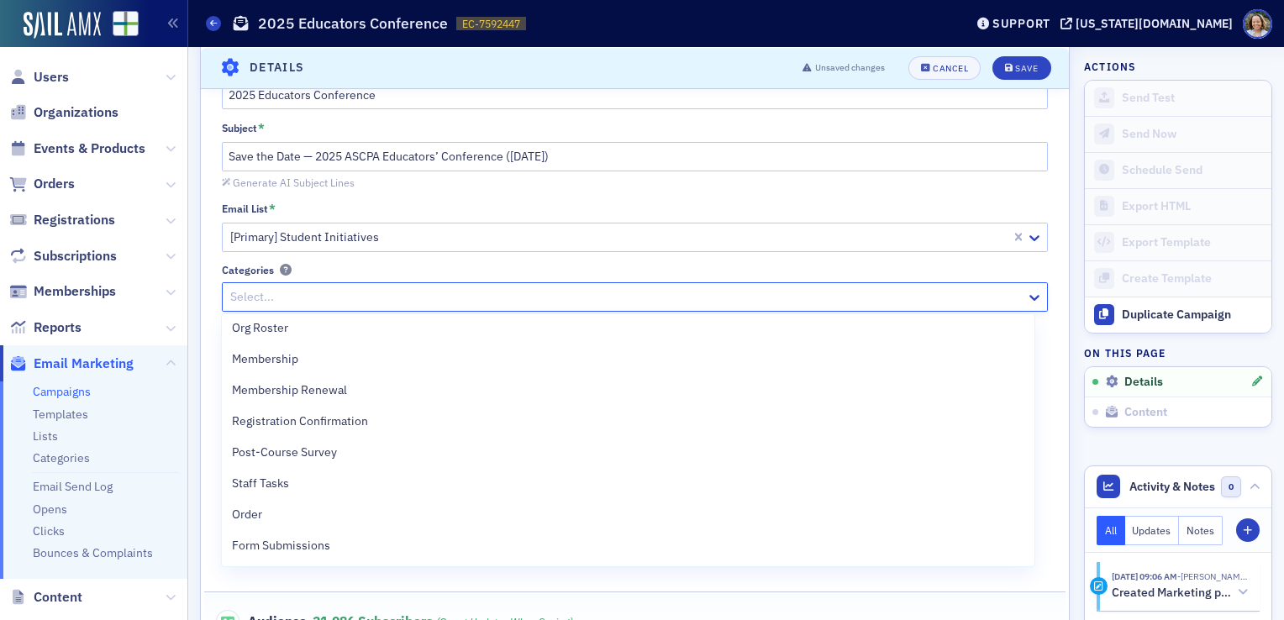
scroll to position [0, 0]
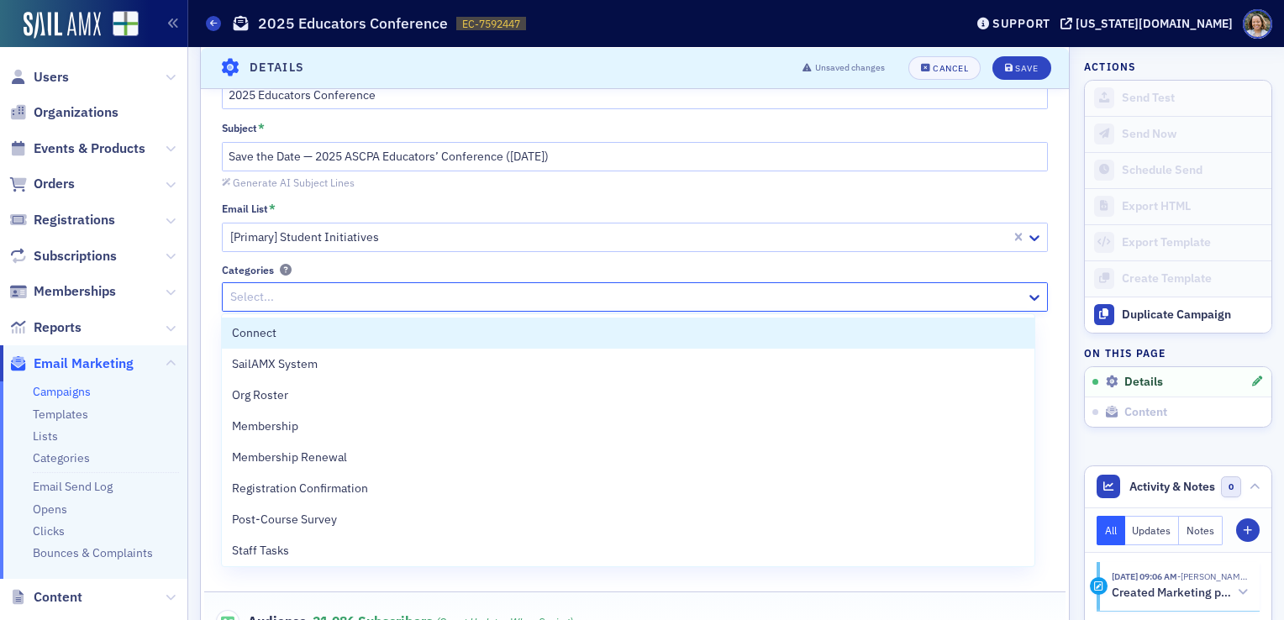
click at [894, 265] on div "Categories" at bounding box center [635, 270] width 827 height 13
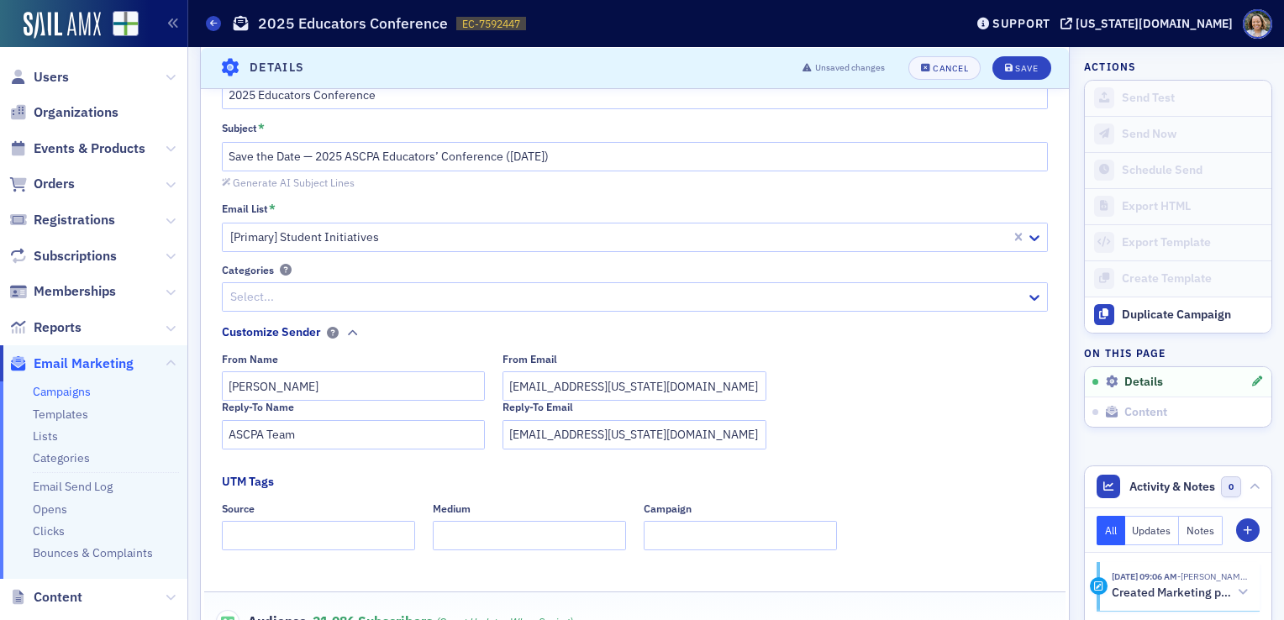
click at [954, 419] on div "Reply-To Name ASCPA Team Reply-To Email info@alabama.cpa" at bounding box center [635, 425] width 827 height 48
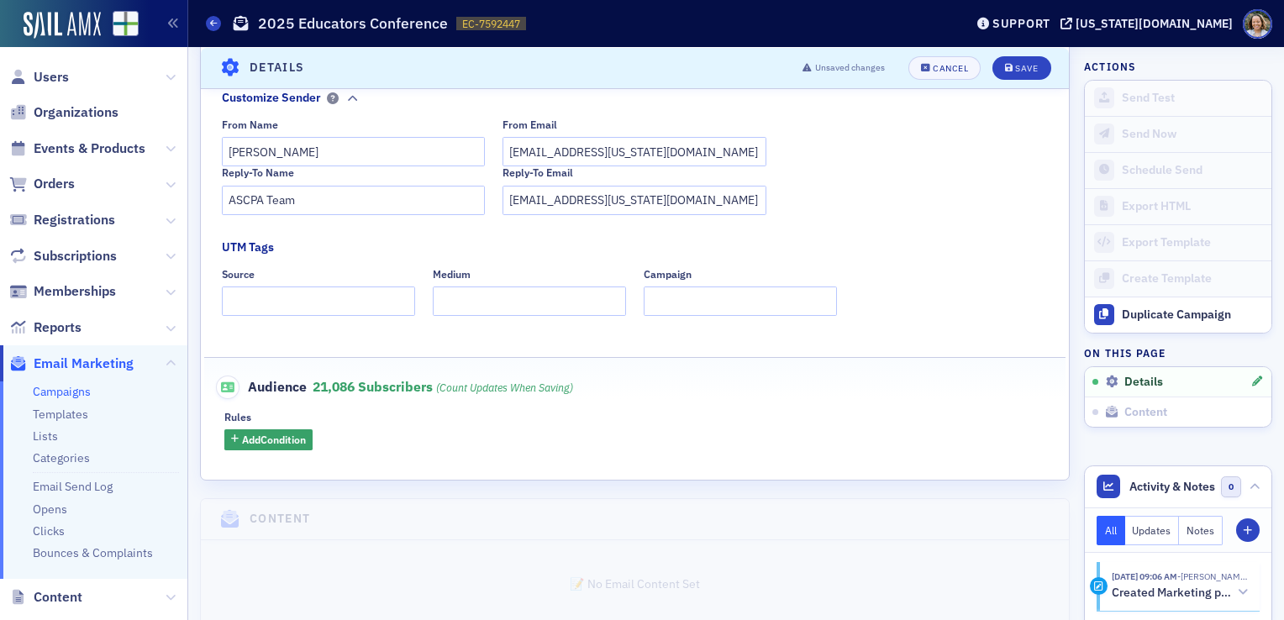
scroll to position [376, 0]
click at [277, 435] on span "Add Condition" at bounding box center [274, 438] width 64 height 15
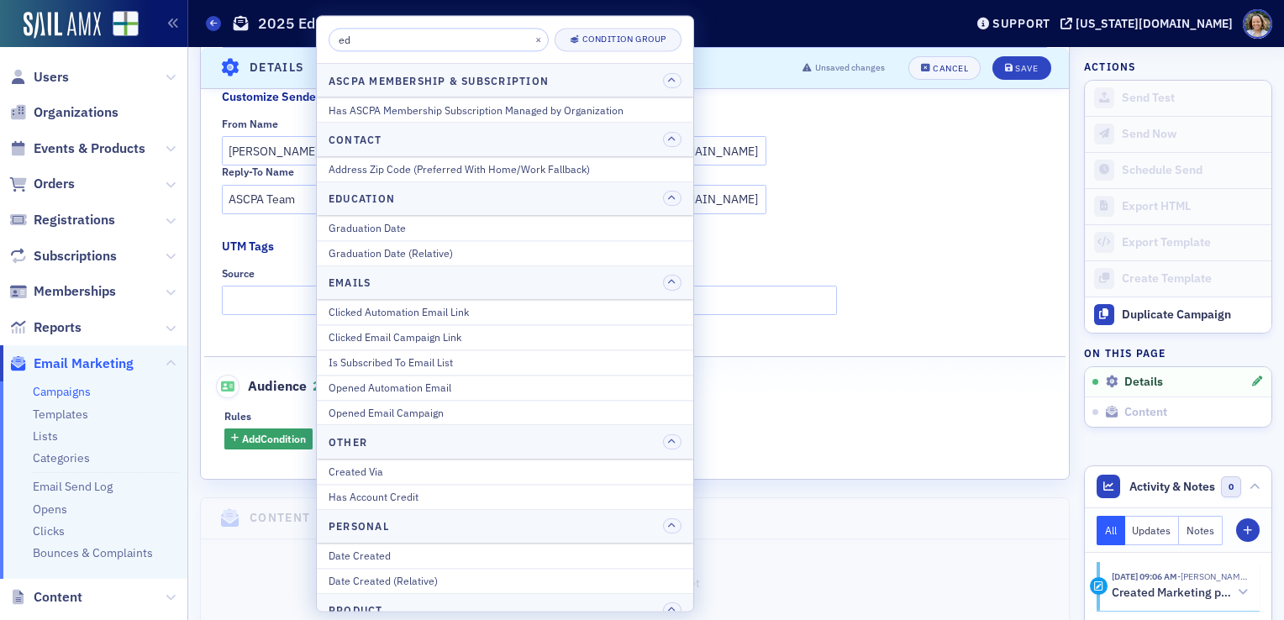
type input "e"
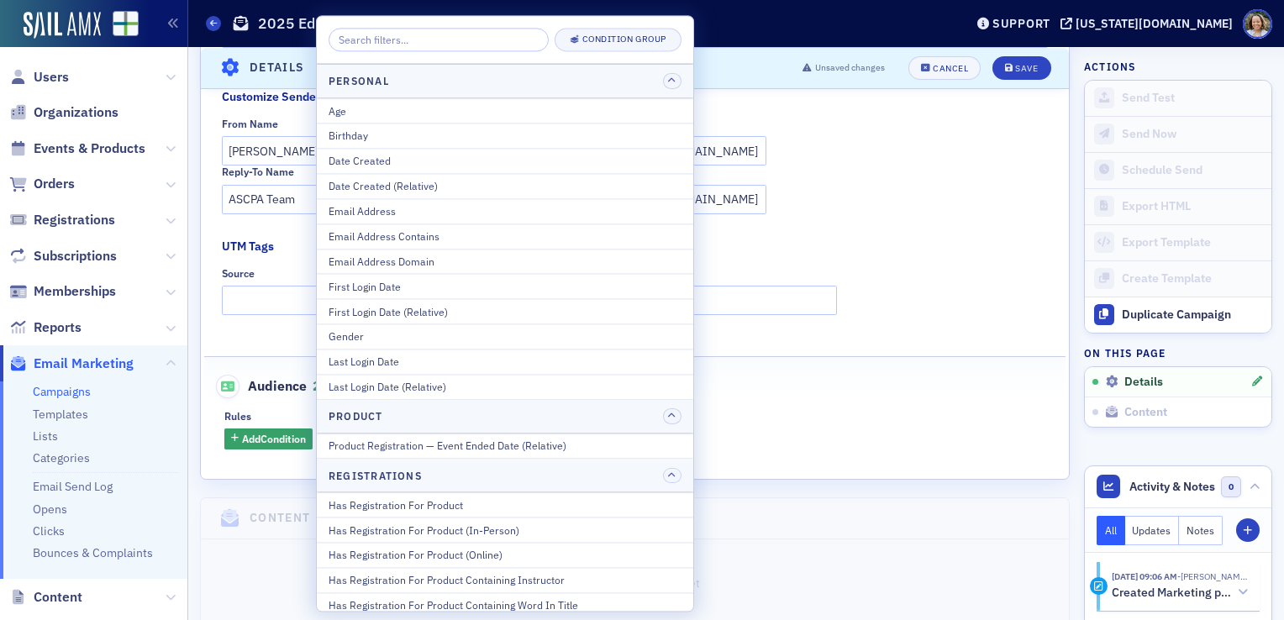
scroll to position [1700, 0]
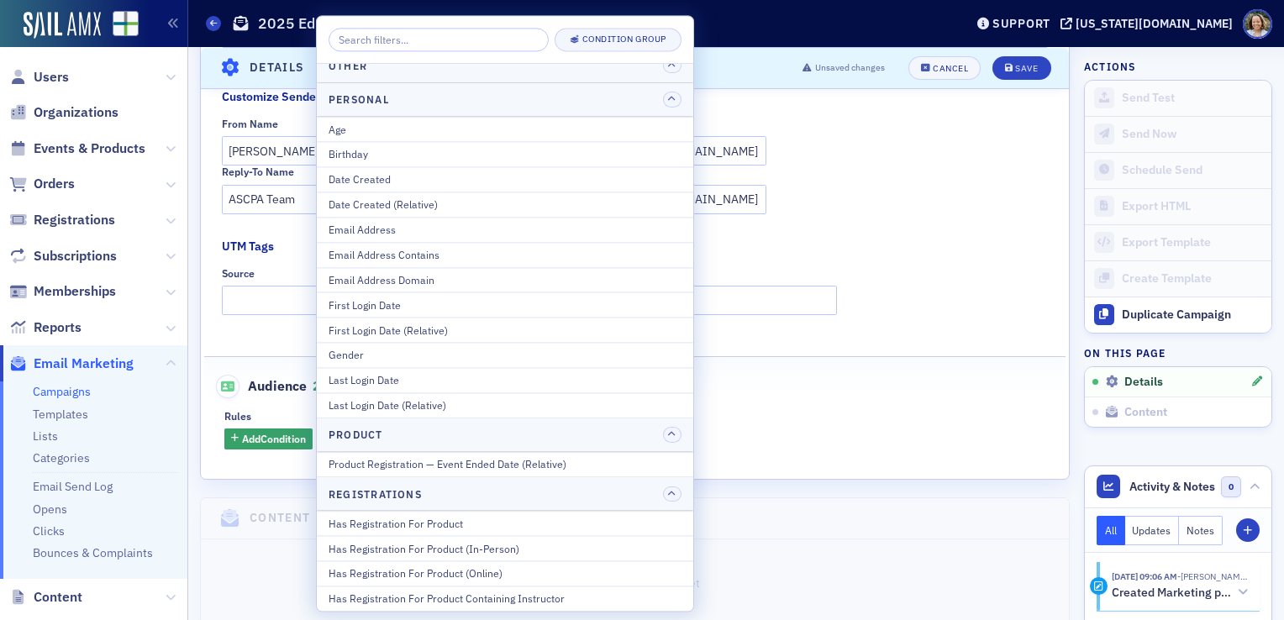
drag, startPoint x: 685, startPoint y: 427, endPoint x: 957, endPoint y: 436, distance: 272.4
click at [957, 436] on div "Add Condition" at bounding box center [634, 438] width 821 height 21
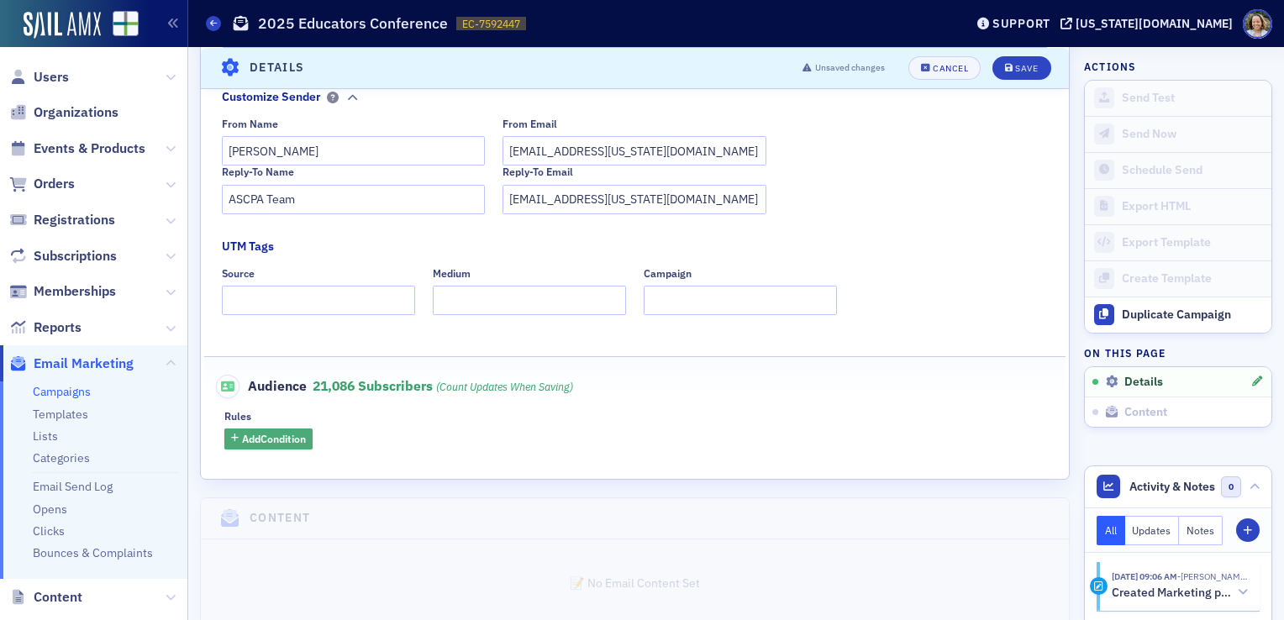
click at [302, 439] on span "Add Condition" at bounding box center [274, 438] width 64 height 15
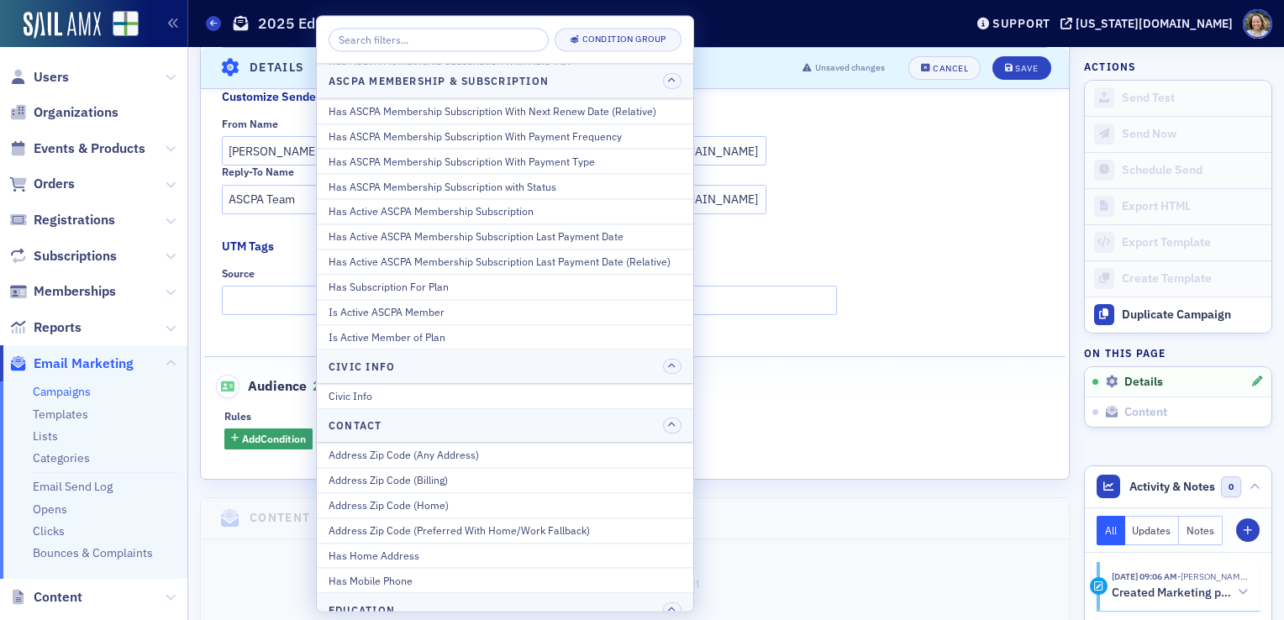
scroll to position [0, 0]
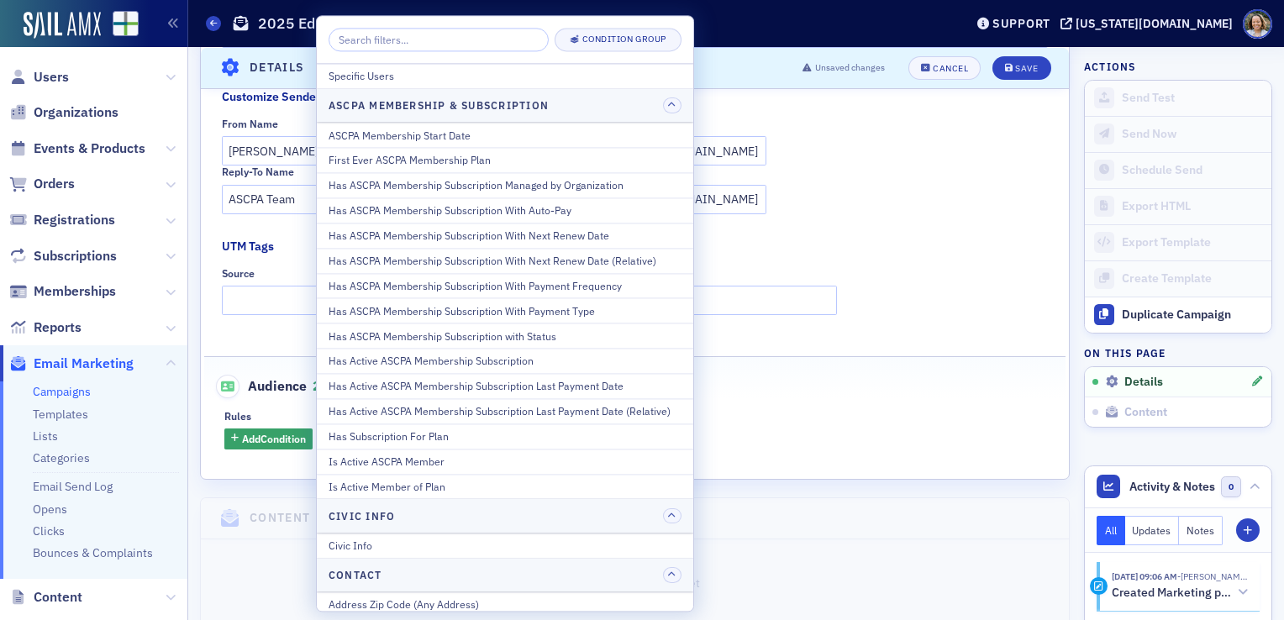
click at [812, 55] on header "Details Unsaved changes Cancel Save" at bounding box center [635, 67] width 868 height 41
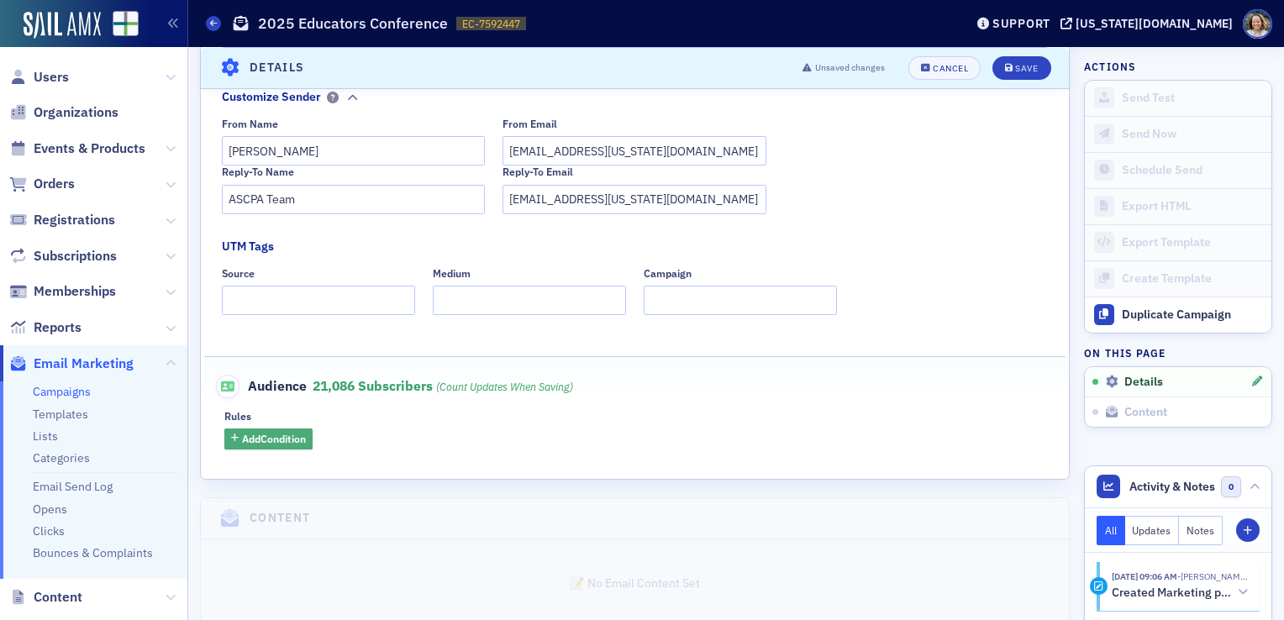
drag, startPoint x: 812, startPoint y: 55, endPoint x: 297, endPoint y: 440, distance: 642.7
click at [297, 440] on span "Add Condition" at bounding box center [274, 438] width 64 height 15
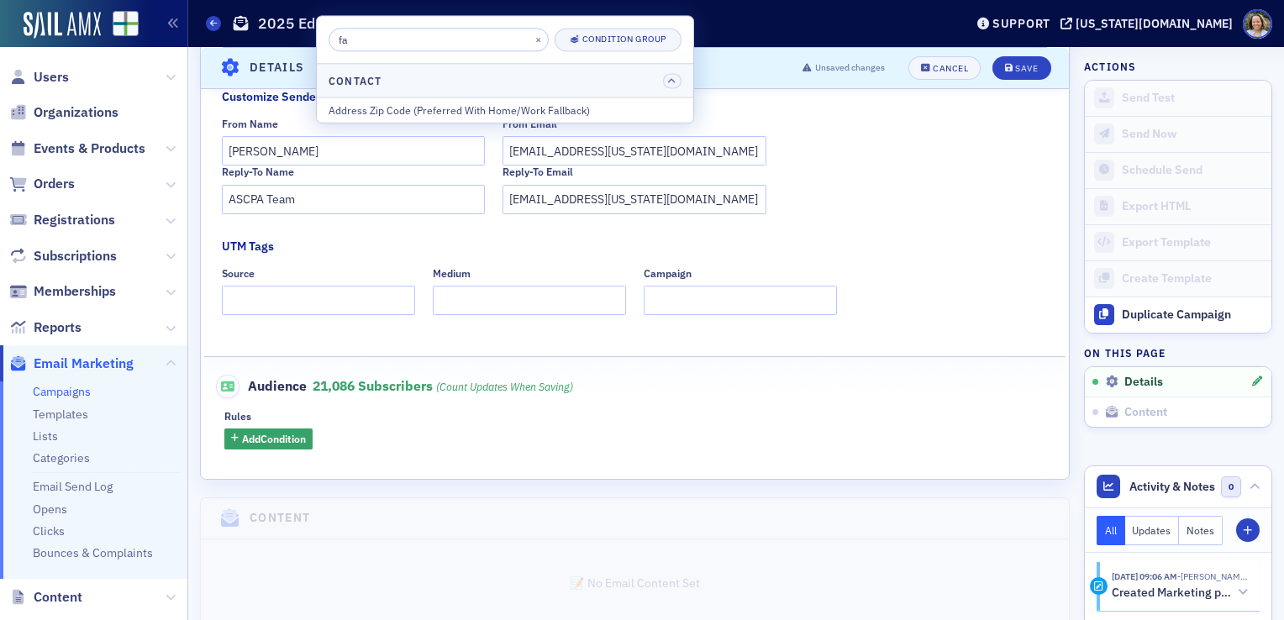
type input "f"
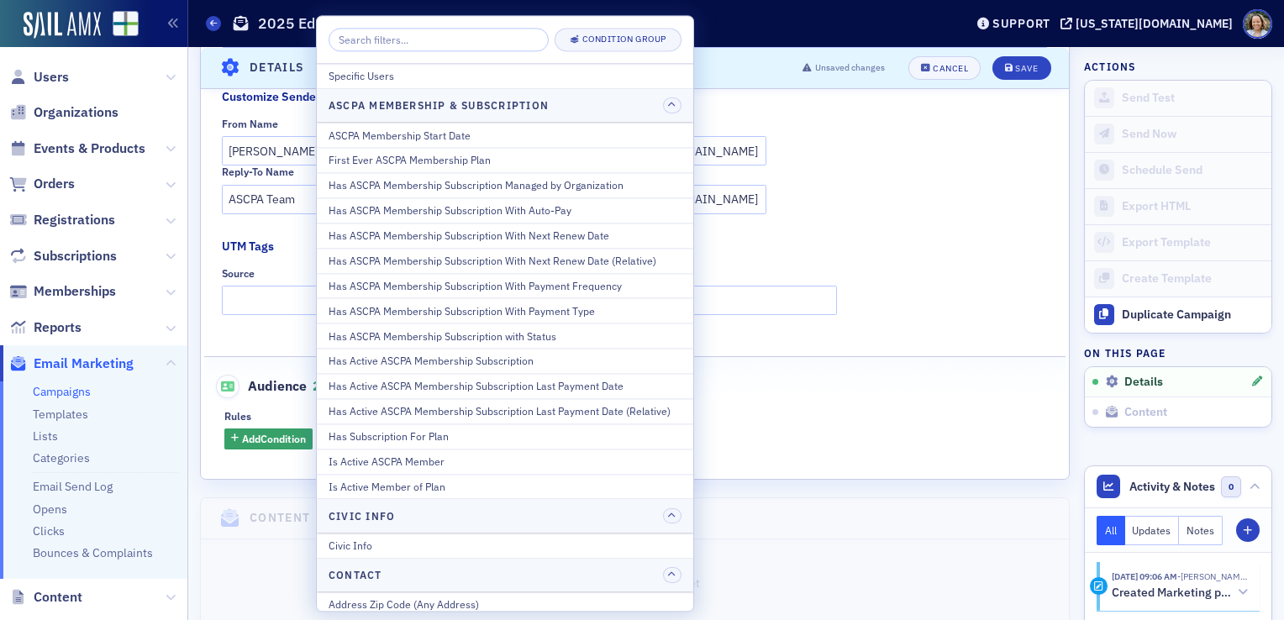
drag, startPoint x: 1003, startPoint y: 197, endPoint x: 944, endPoint y: 101, distance: 112.4
drag, startPoint x: 944, startPoint y: 101, endPoint x: 934, endPoint y: 71, distance: 31.9
click at [934, 71] on div "Cancel" at bounding box center [950, 67] width 35 height 9
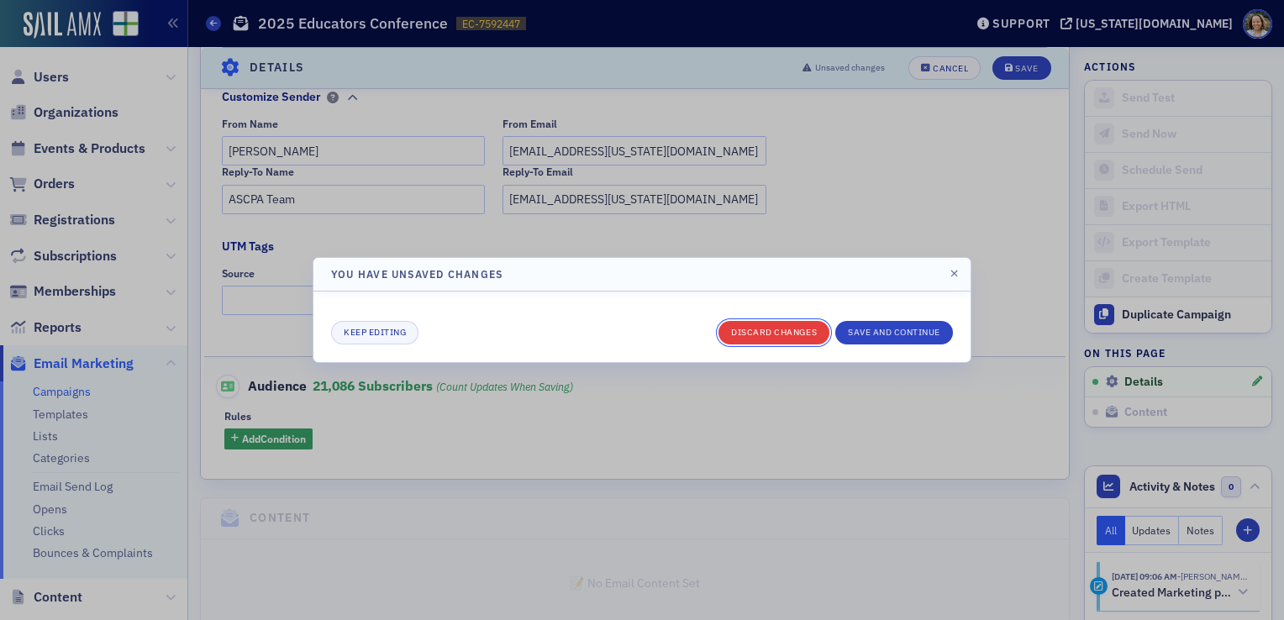
click at [799, 331] on button "Discard changes" at bounding box center [773, 333] width 111 height 24
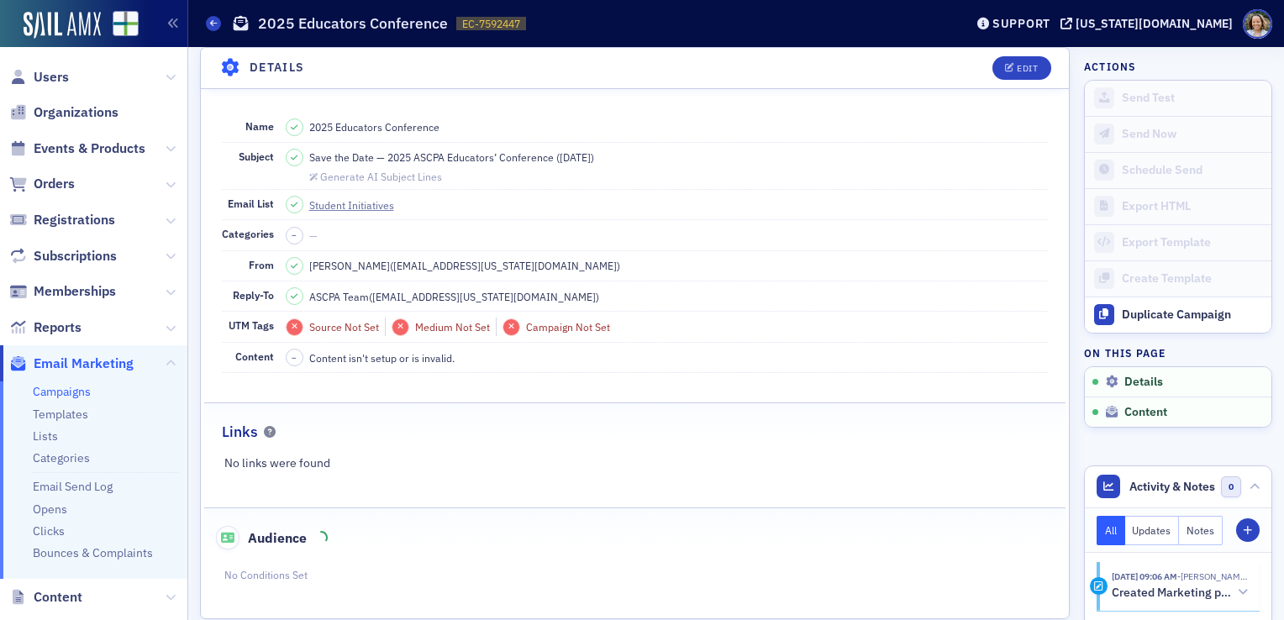
scroll to position [77, 0]
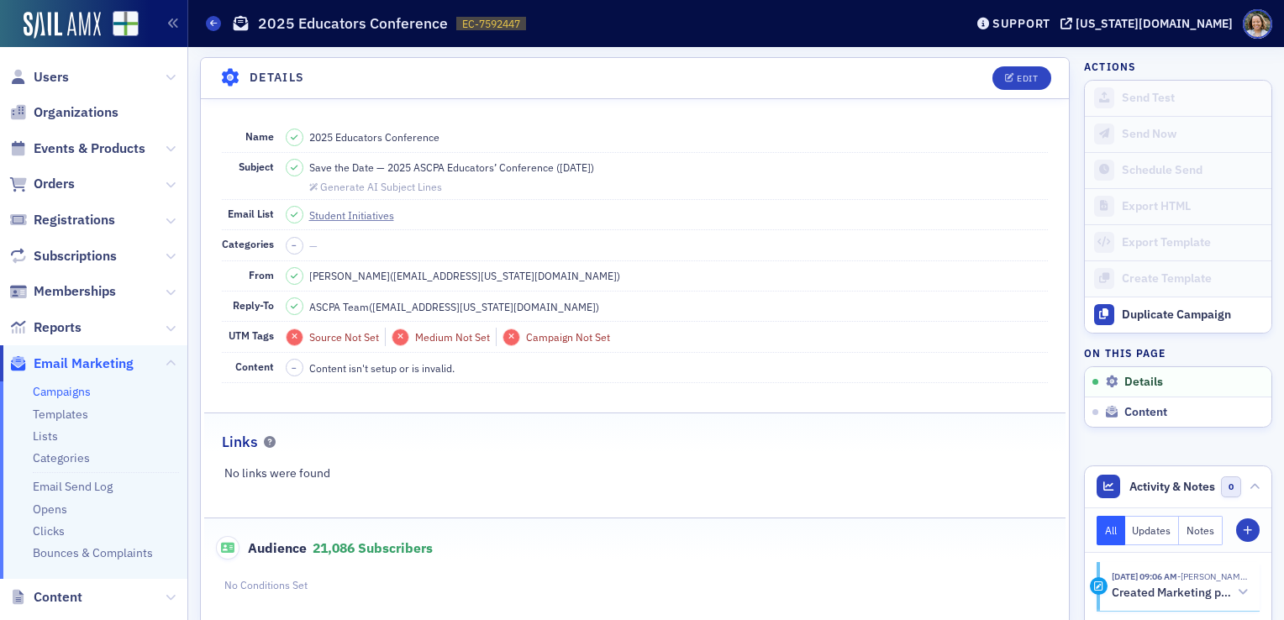
click at [61, 394] on link "Campaigns" at bounding box center [62, 391] width 58 height 15
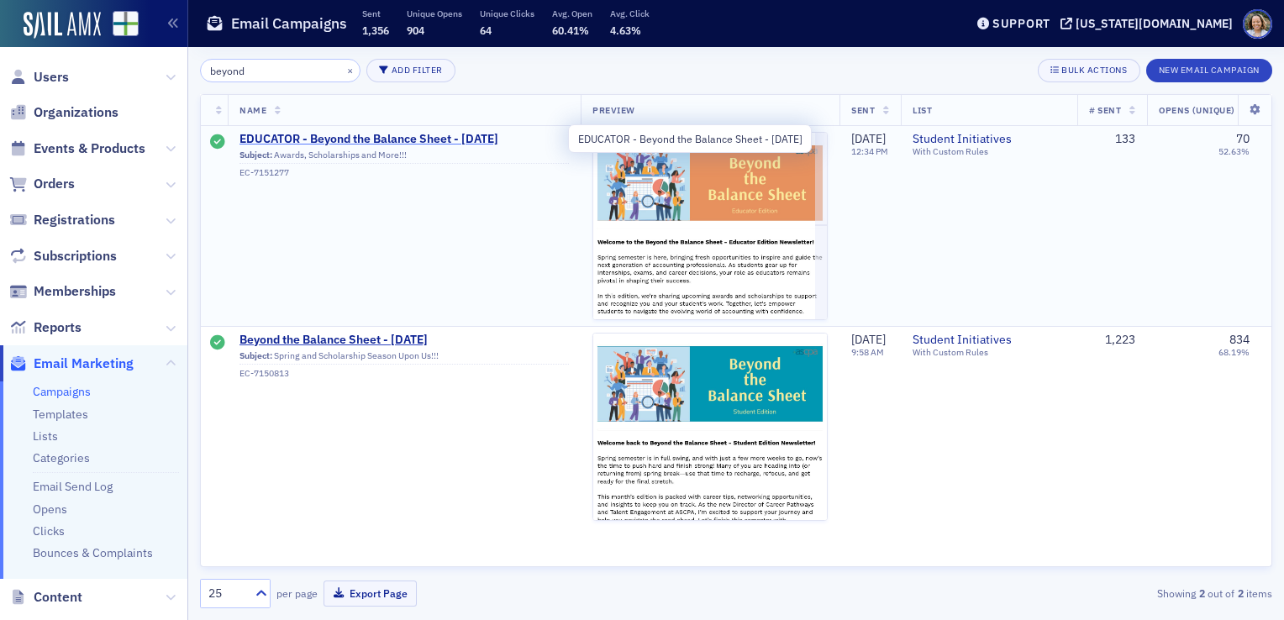
type input "beyond"
click at [454, 139] on span "EDUCATOR - Beyond the Balance Sheet - March 2025" at bounding box center [403, 139] width 329 height 15
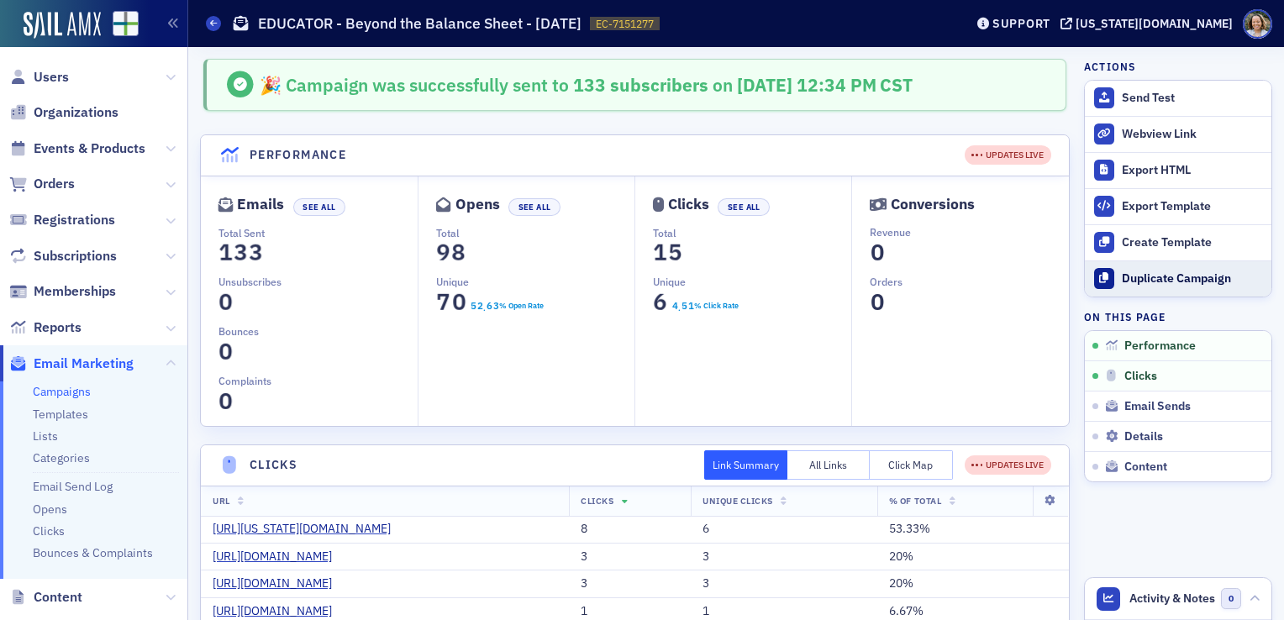
drag, startPoint x: 1142, startPoint y: 276, endPoint x: 1187, endPoint y: 284, distance: 46.0
click at [1187, 284] on div "Duplicate Campaign" at bounding box center [1192, 278] width 141 height 15
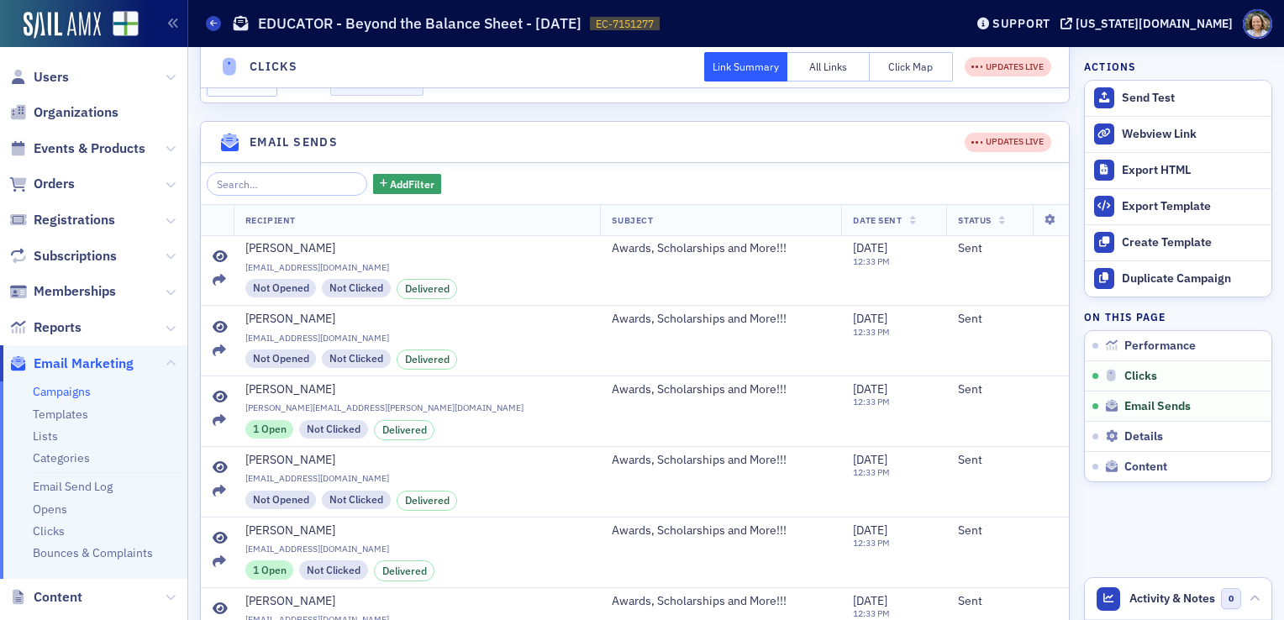
scroll to position [434, 0]
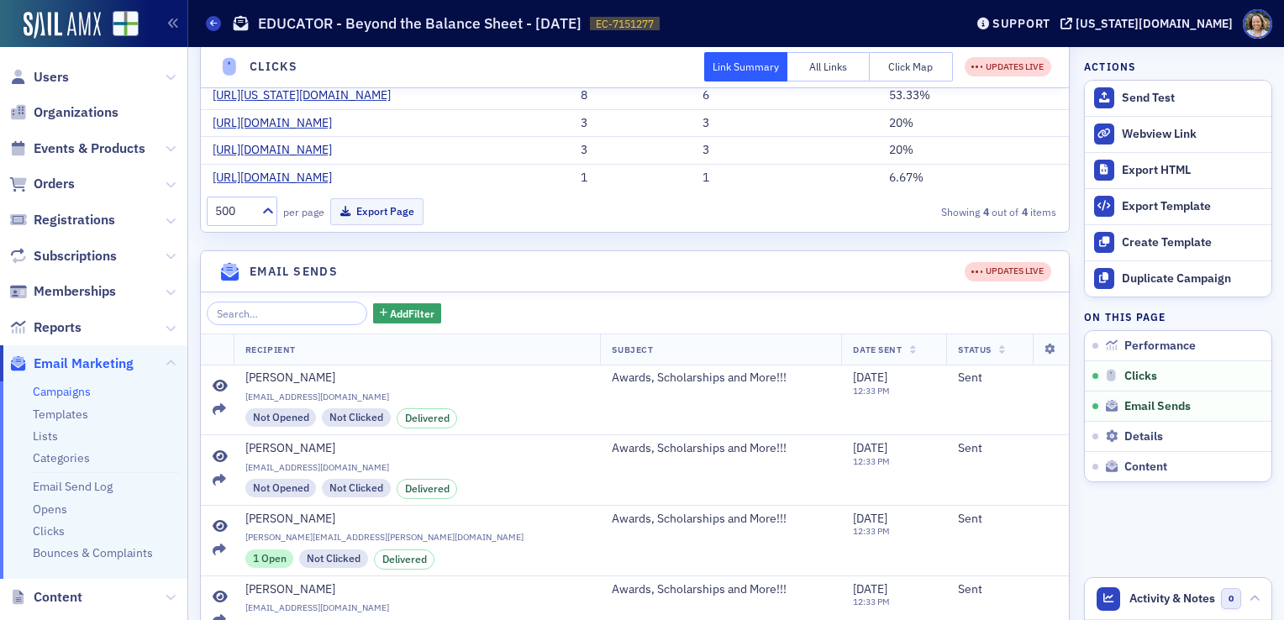
click at [70, 392] on link "Campaigns" at bounding box center [62, 391] width 58 height 15
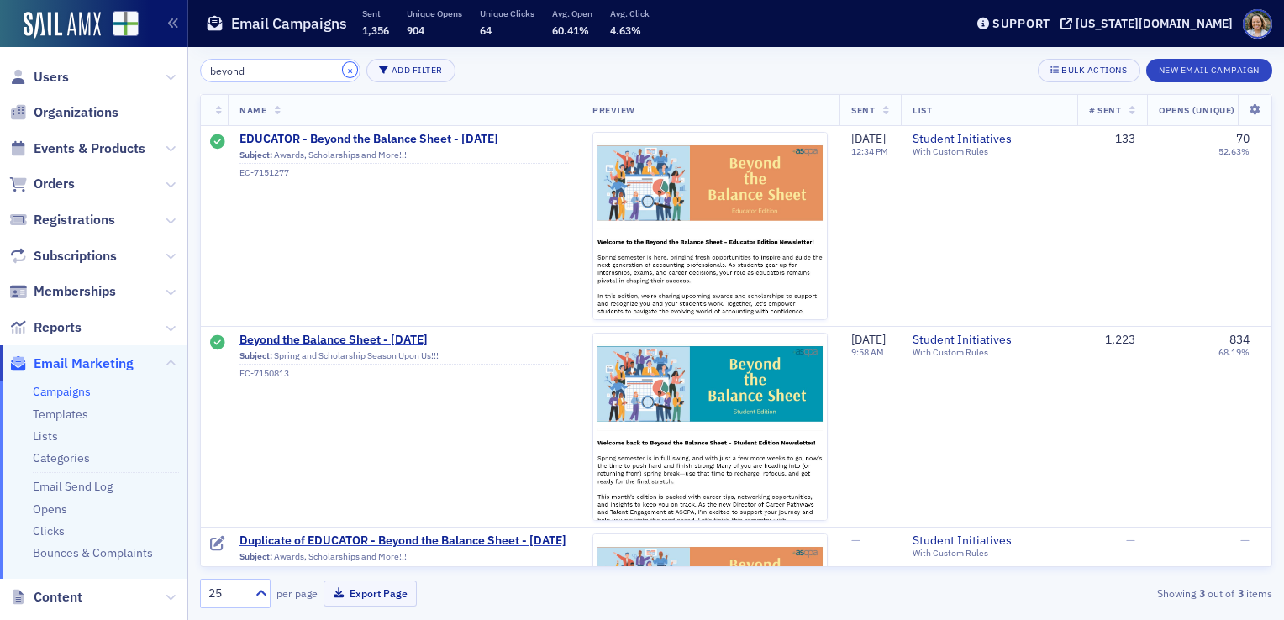
click at [343, 70] on button "×" at bounding box center [350, 69] width 15 height 15
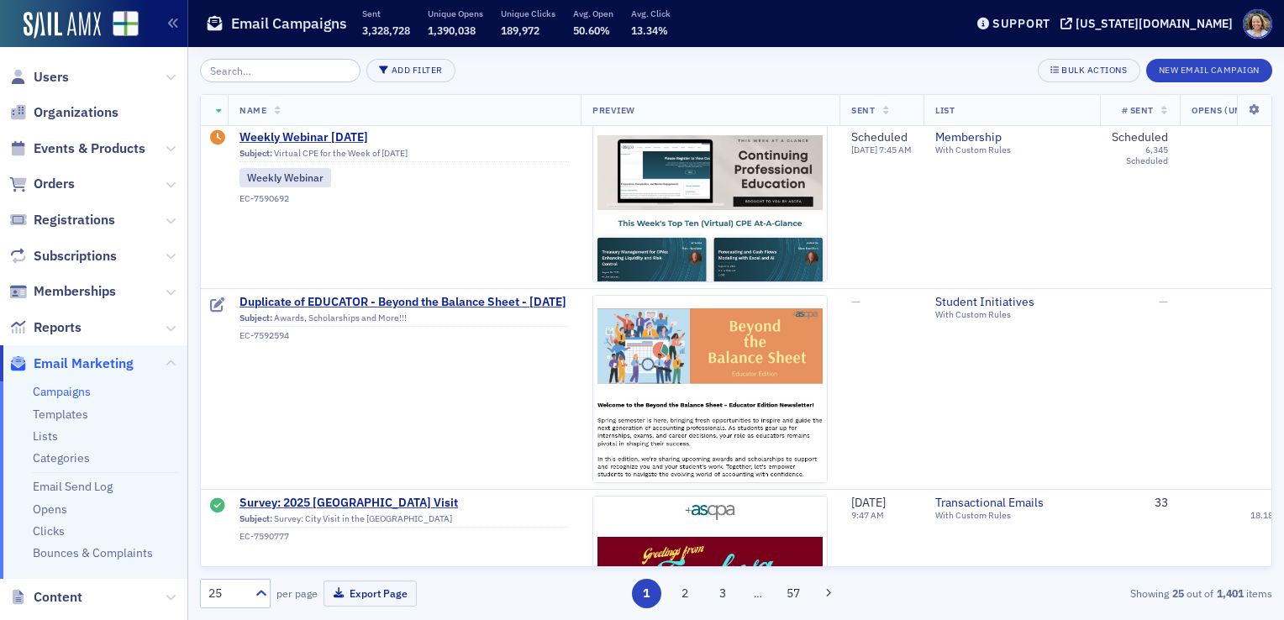
scroll to position [247, 0]
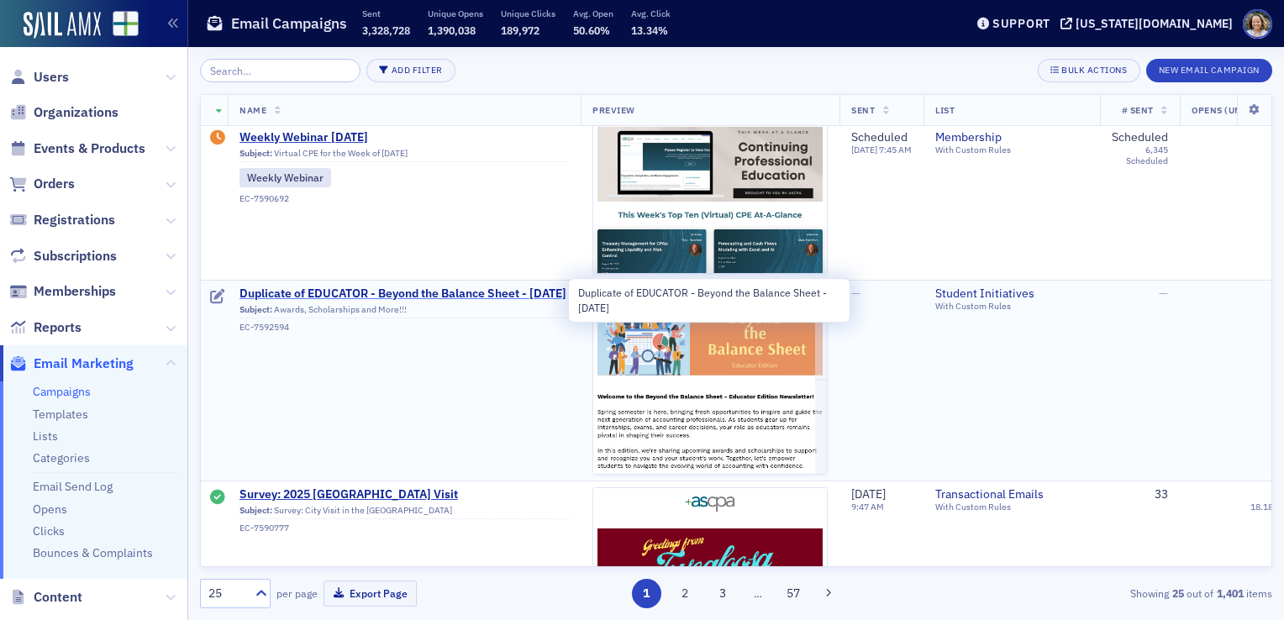
click at [460, 300] on span "Duplicate of EDUCATOR - Beyond the Balance Sheet - March 2025" at bounding box center [403, 293] width 329 height 15
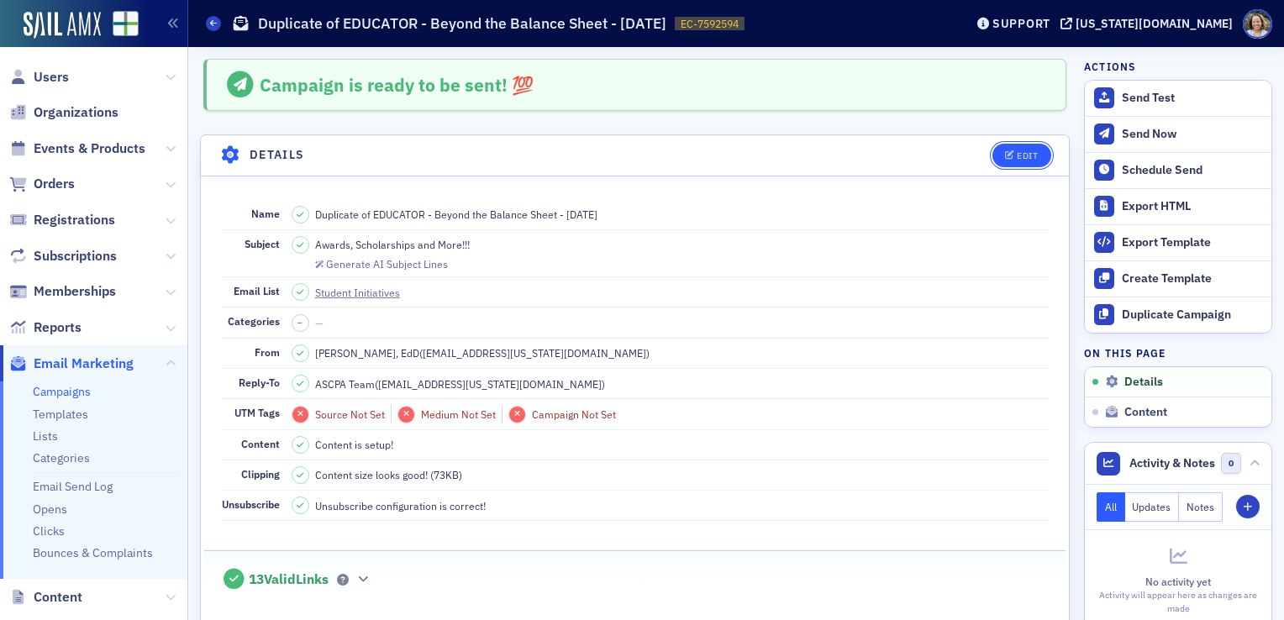
click at [1017, 154] on div "Edit" at bounding box center [1027, 155] width 21 height 9
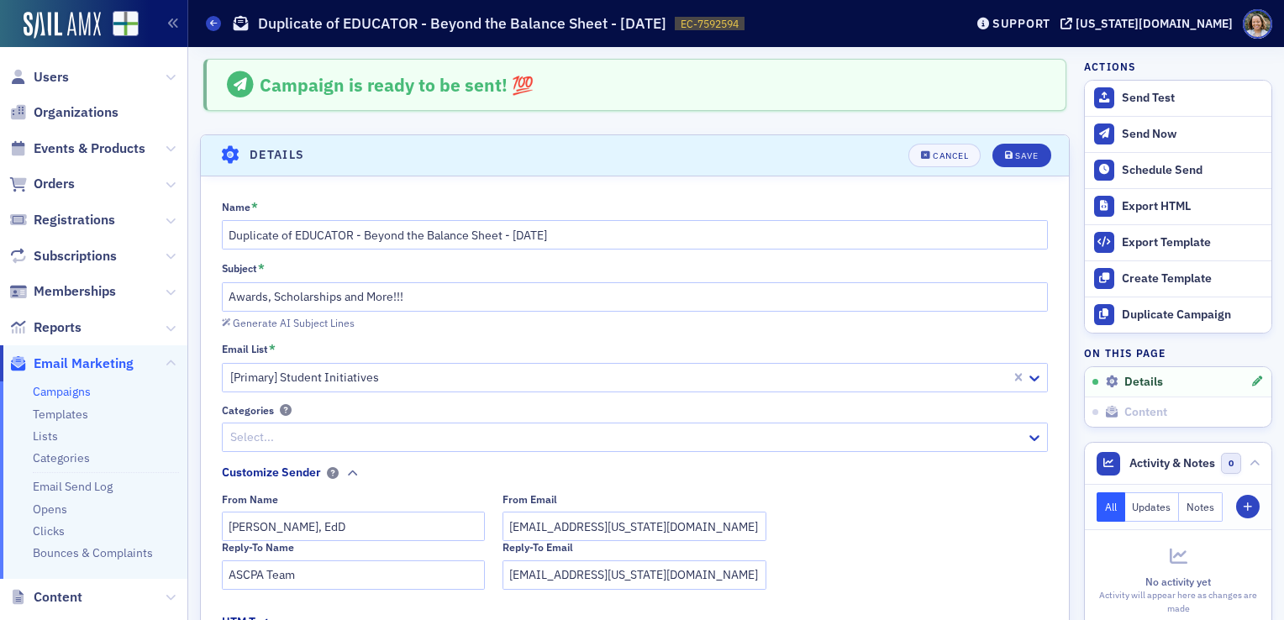
scroll to position [77, 0]
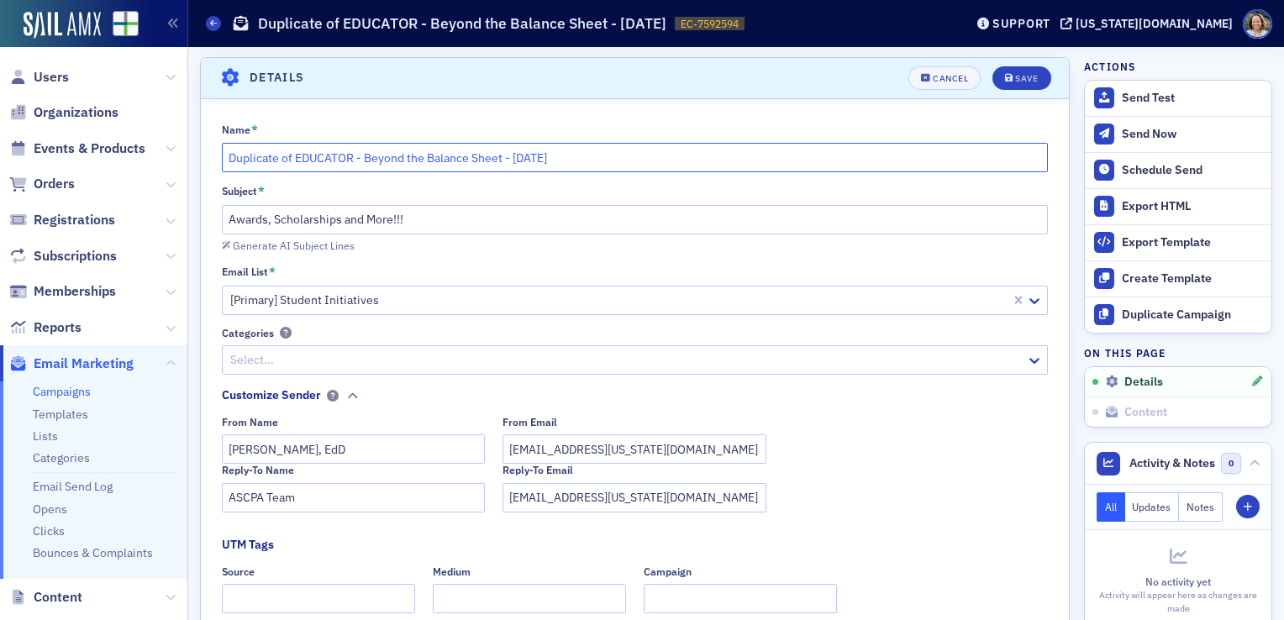
drag, startPoint x: 647, startPoint y: 160, endPoint x: 47, endPoint y: 126, distance: 600.8
click at [47, 126] on div "Users Organizations Events & Products Orders Registrations Subscriptions Member…" at bounding box center [642, 310] width 1284 height 620
type input "2025 Educators Conference"
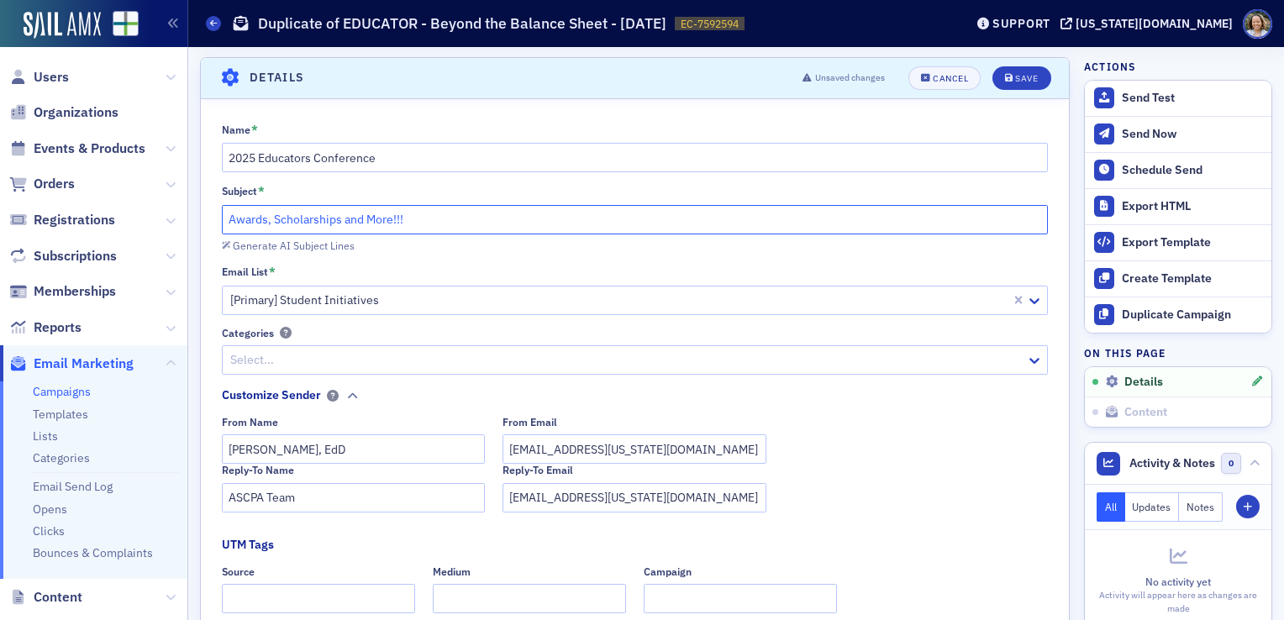
paste input "Save the Date — 2025 ASCPA Educators’ Conference ([DATE])"
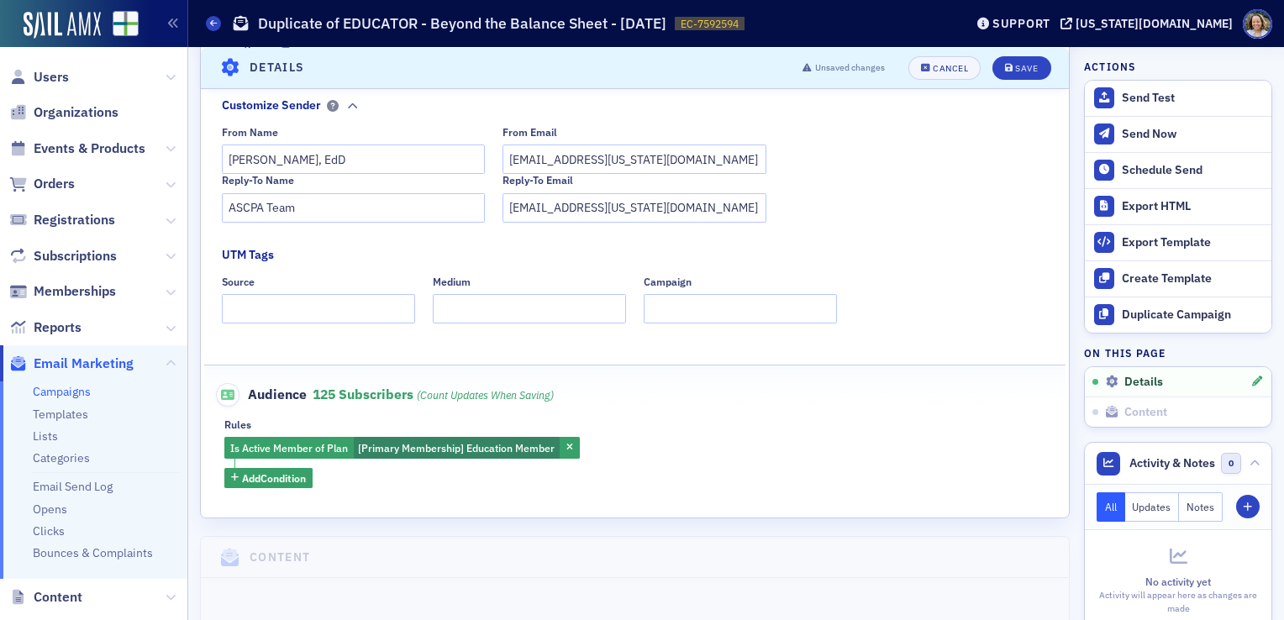
scroll to position [0, 0]
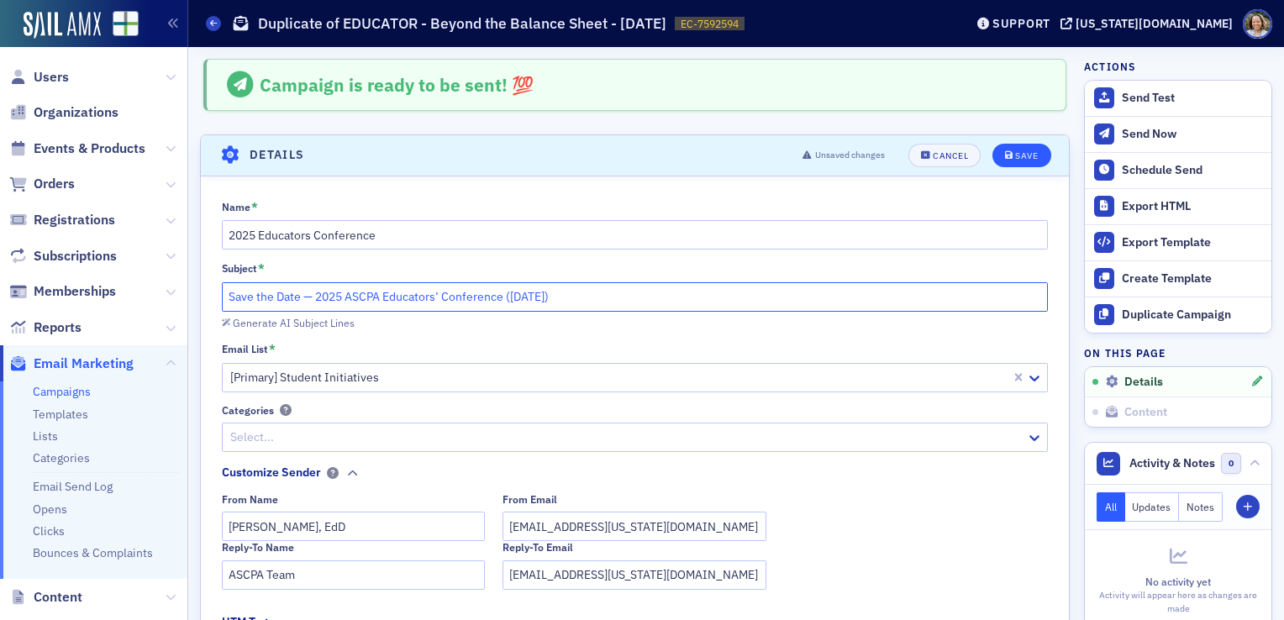
type input "Save the Date — 2025 ASCPA Educators’ Conference ([DATE])"
click at [1015, 152] on div "Save" at bounding box center [1026, 155] width 23 height 9
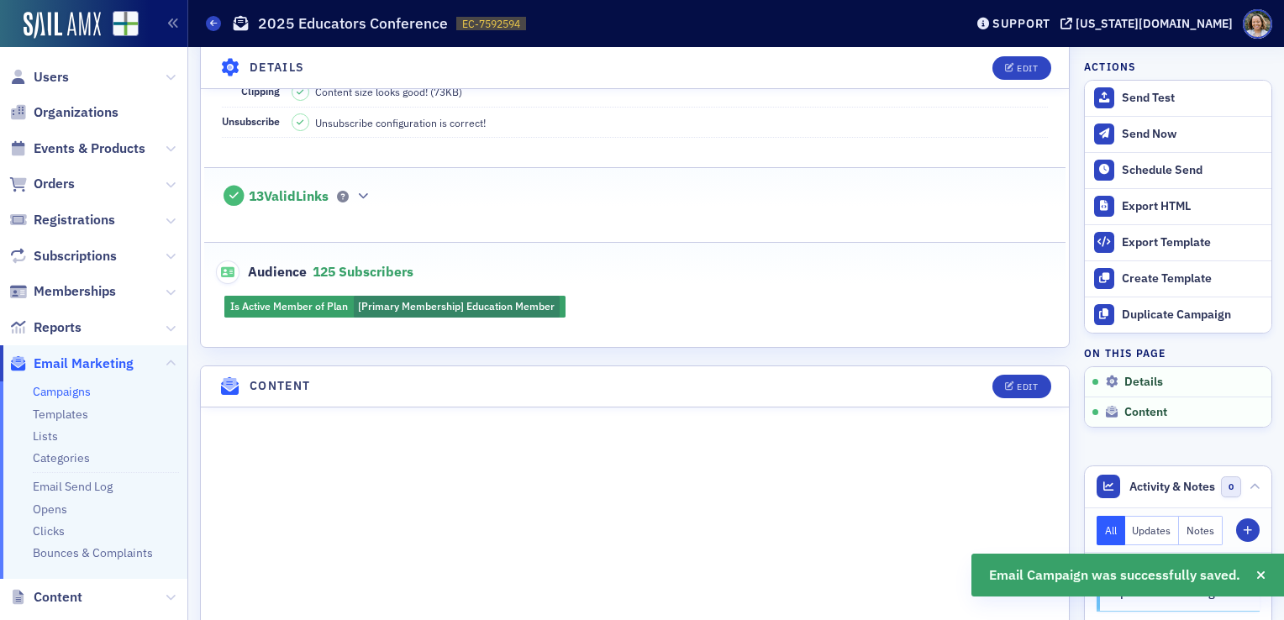
scroll to position [434, 0]
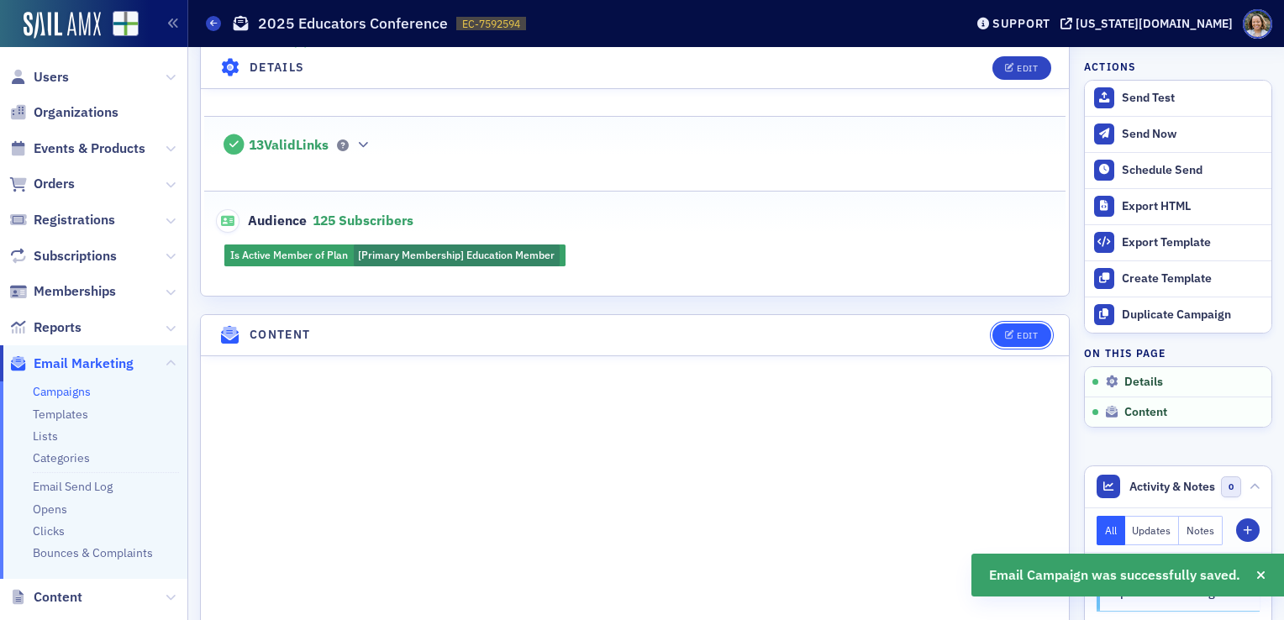
click at [992, 333] on button "Edit" at bounding box center [1021, 335] width 58 height 24
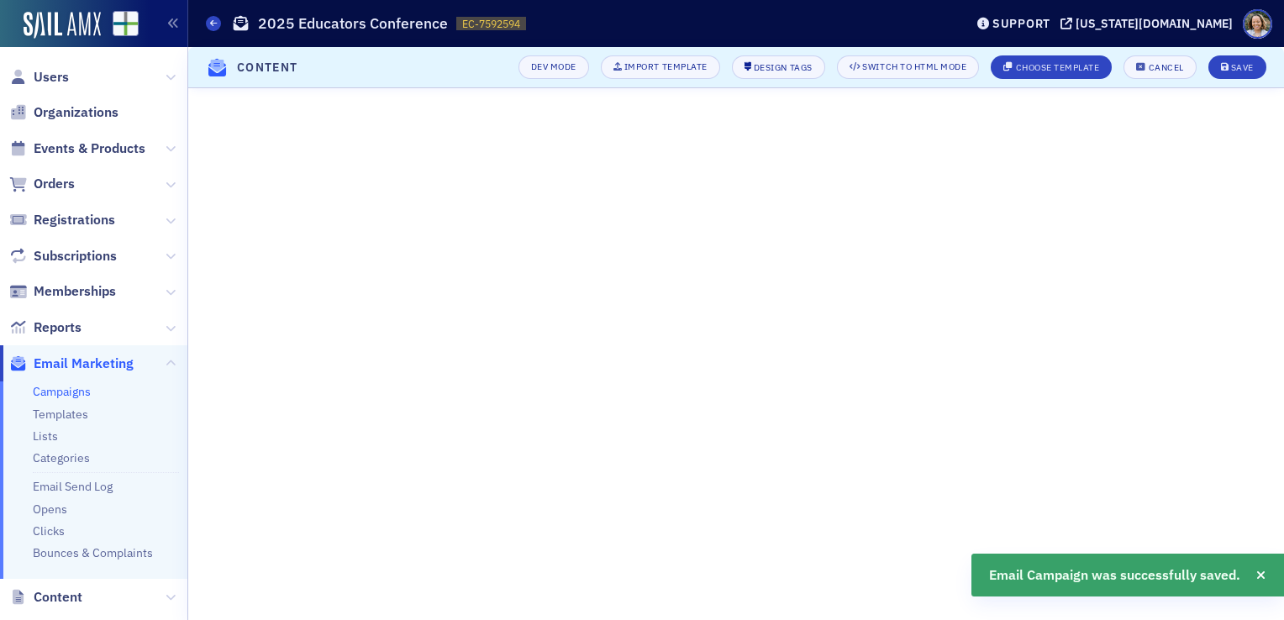
scroll to position [134, 0]
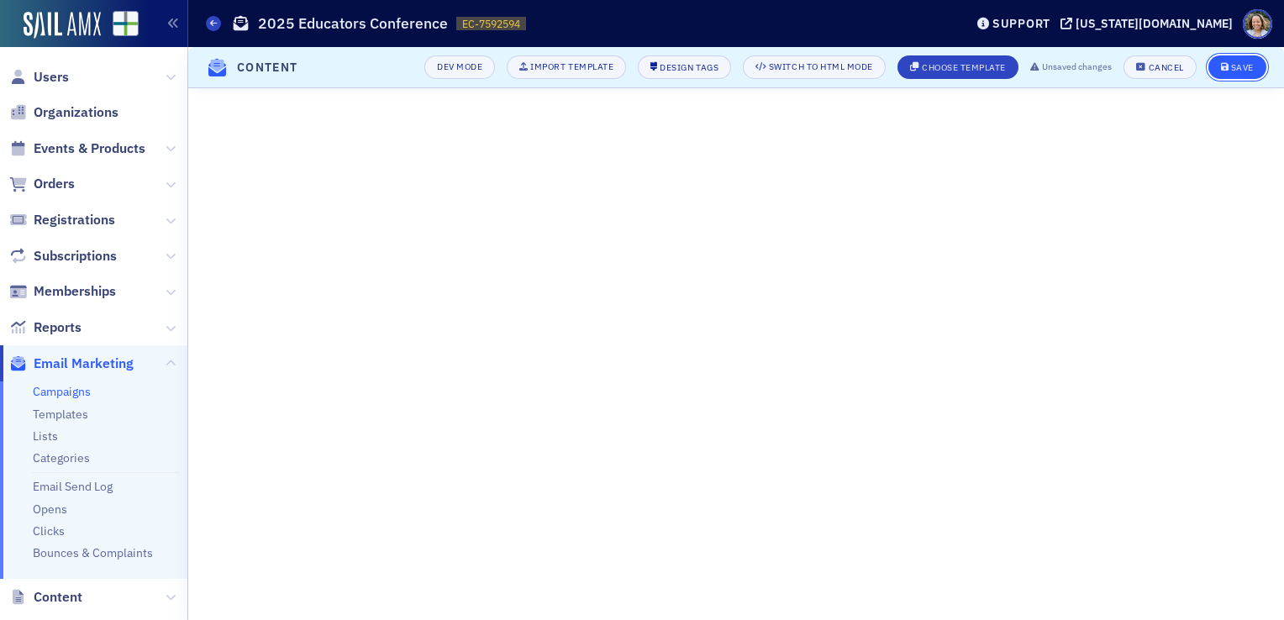
click at [1233, 66] on div "Save" at bounding box center [1242, 67] width 23 height 9
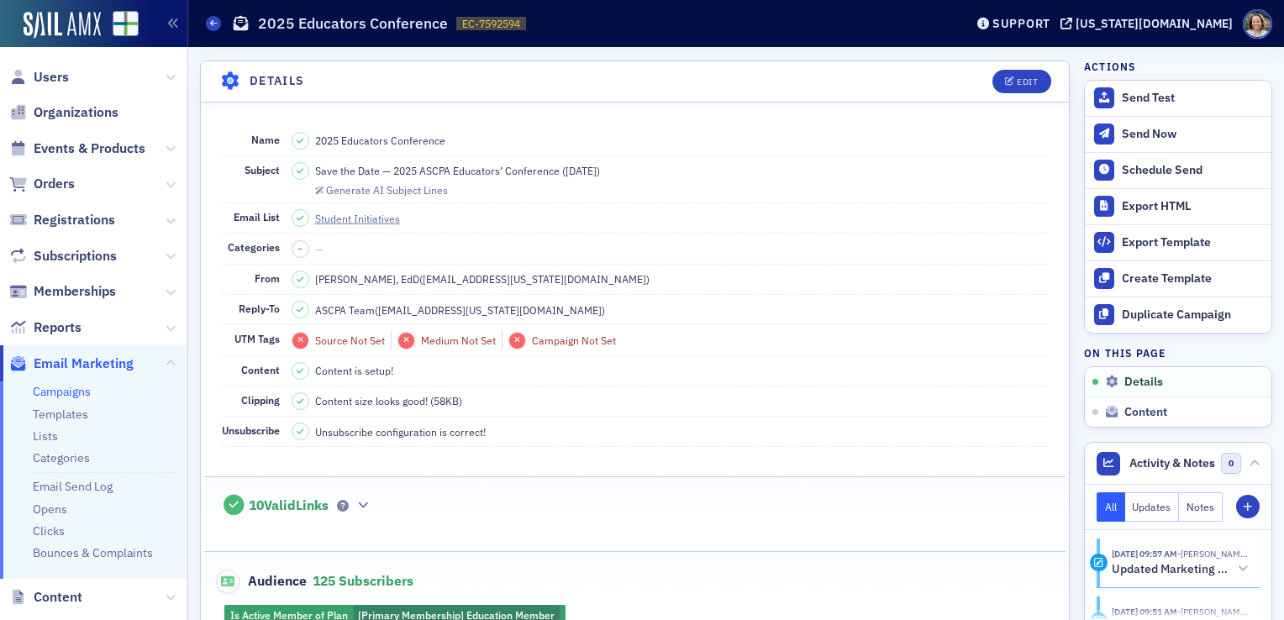
scroll to position [0, 0]
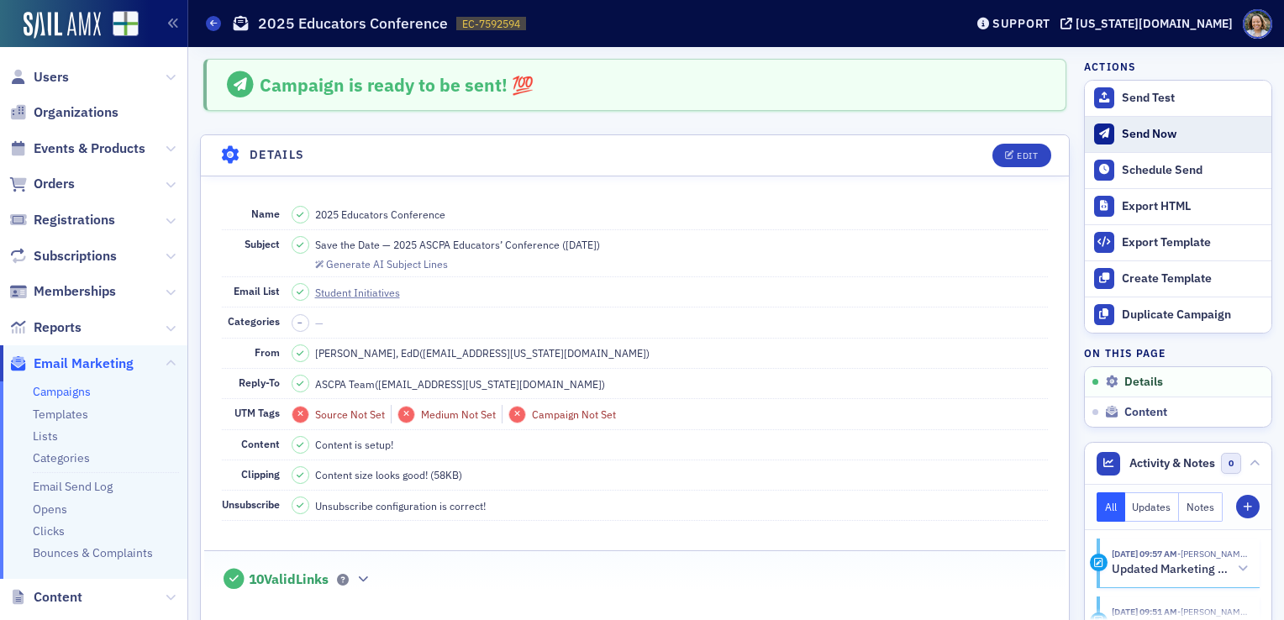
click at [1152, 129] on div "Send Now" at bounding box center [1192, 134] width 141 height 15
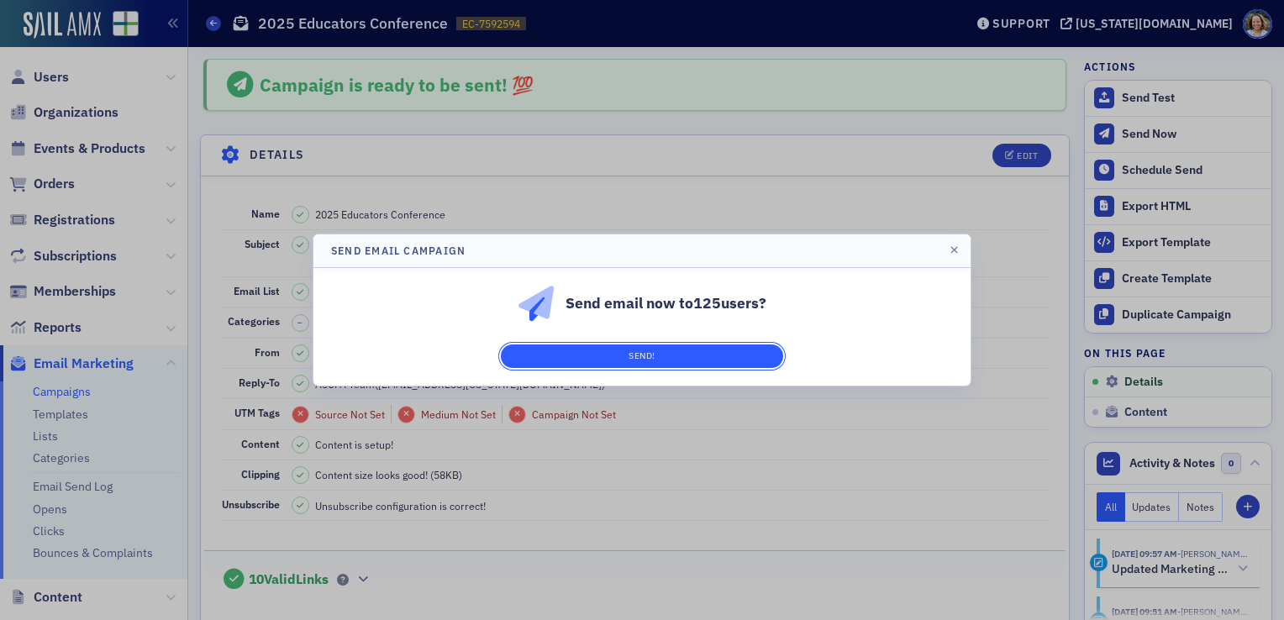
click at [648, 362] on button "Send!" at bounding box center [642, 356] width 282 height 24
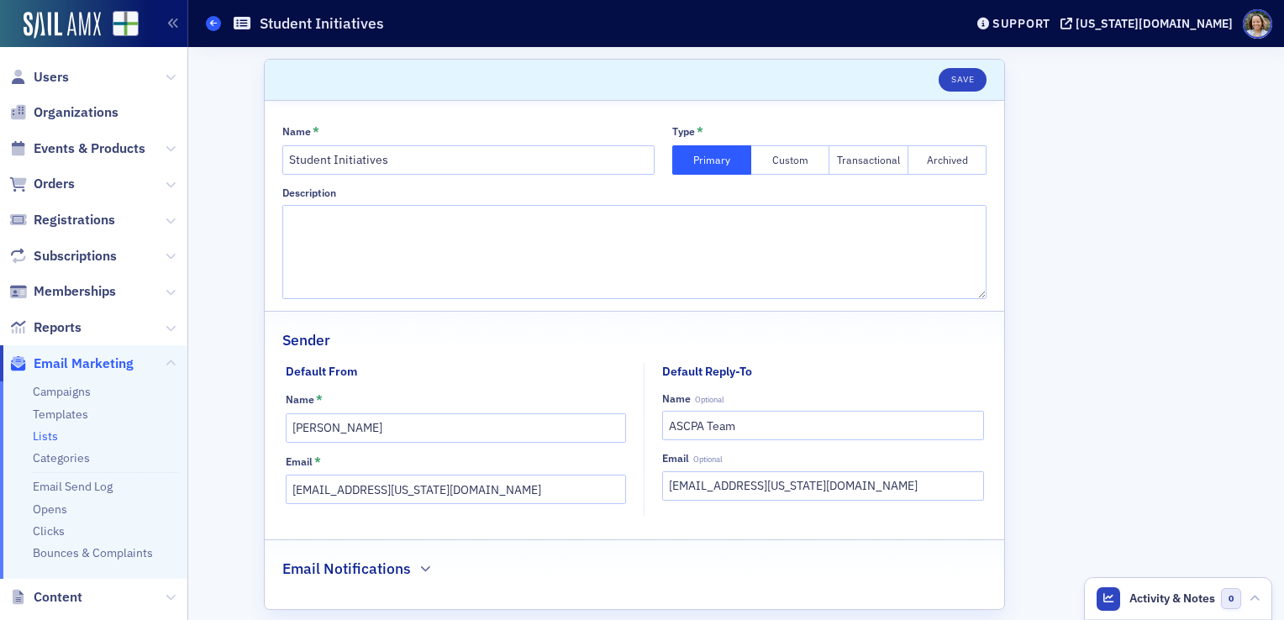
click at [211, 20] on icon at bounding box center [213, 23] width 7 height 8
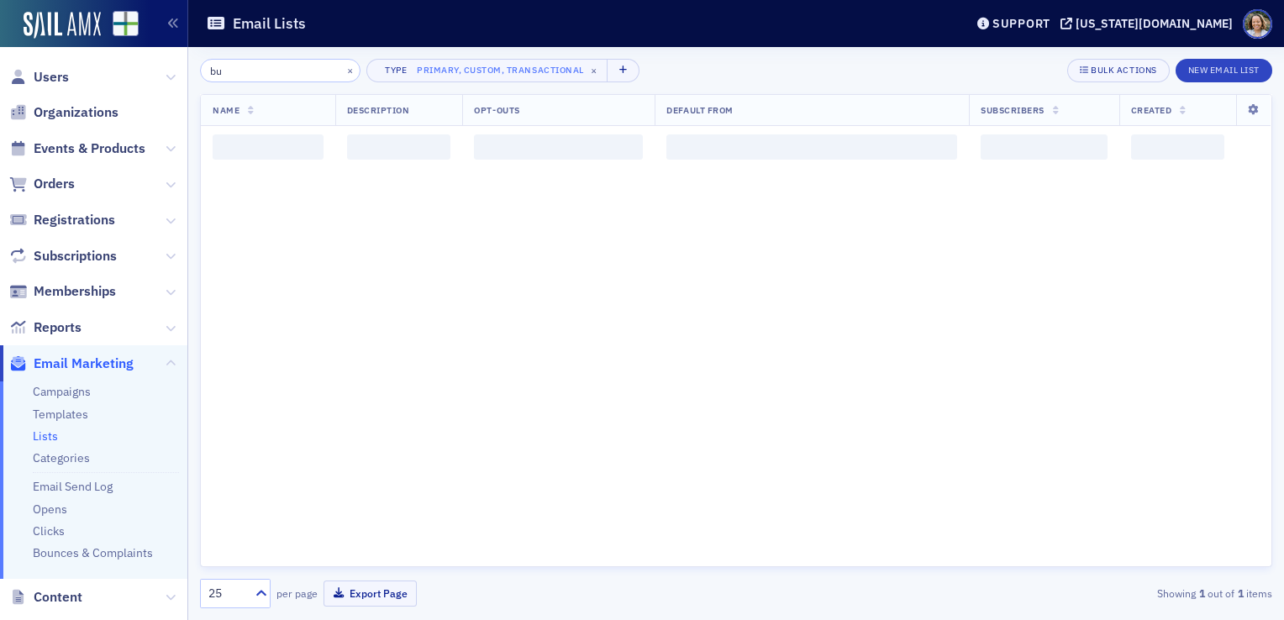
type input "b"
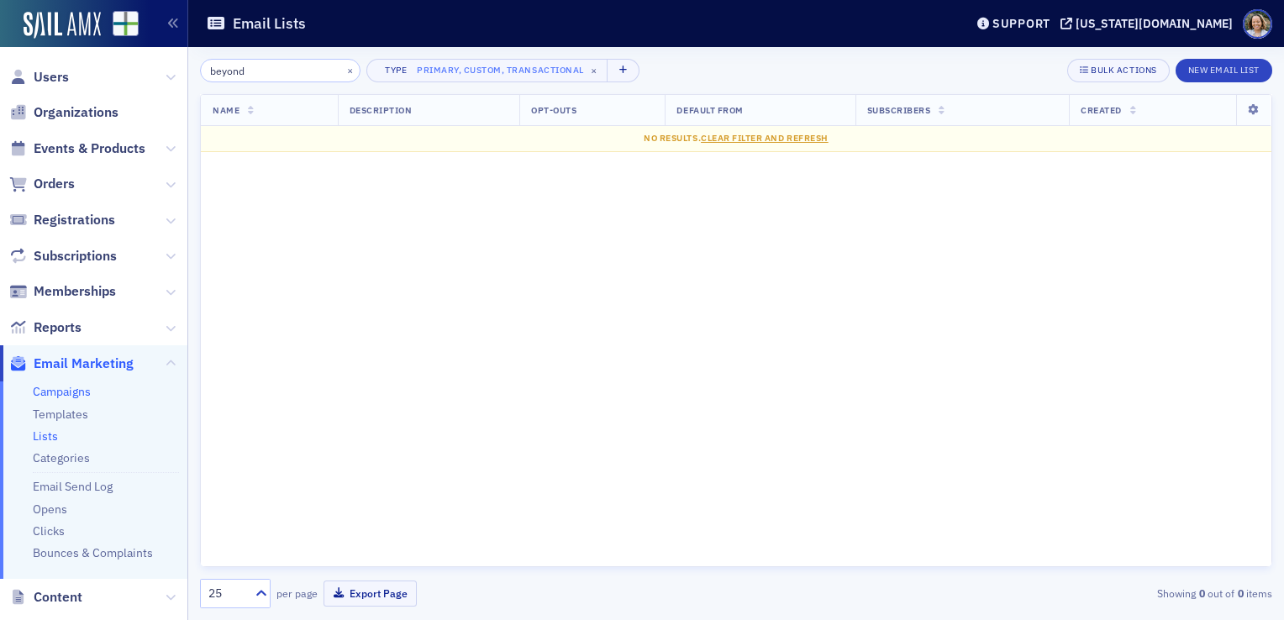
type input "beyond"
click at [89, 394] on link "Campaigns" at bounding box center [62, 391] width 58 height 15
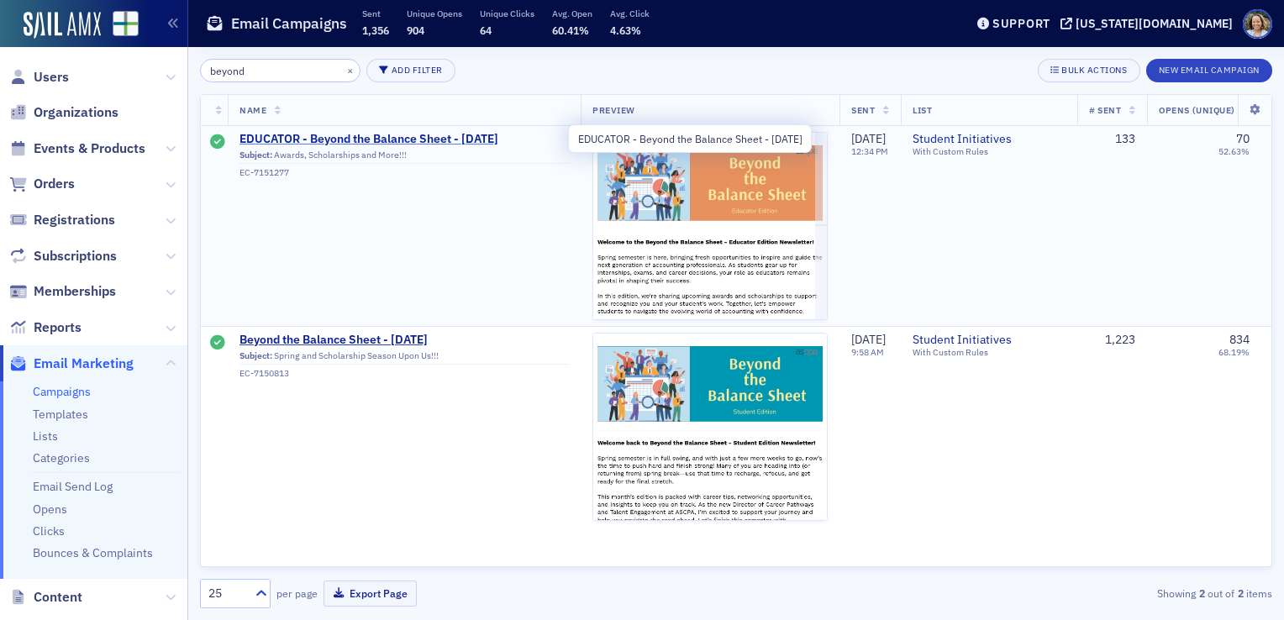
type input "beyond"
click at [340, 135] on span "EDUCATOR - Beyond the Balance Sheet - March 2025" at bounding box center [403, 139] width 329 height 15
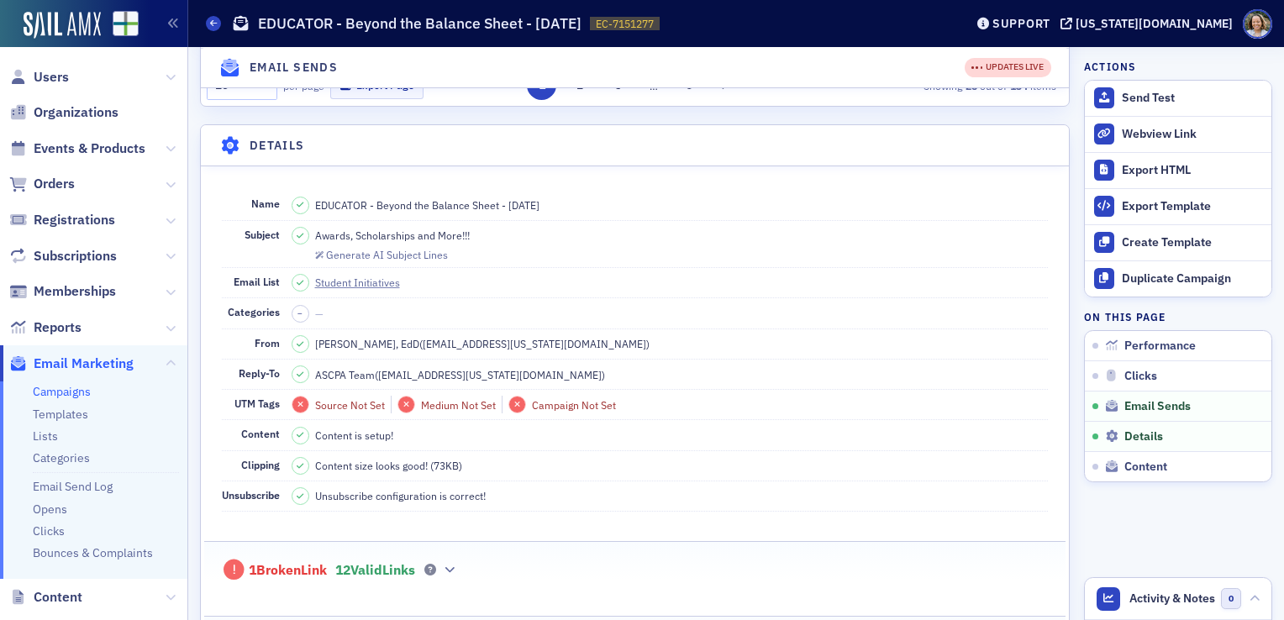
scroll to position [1176, 0]
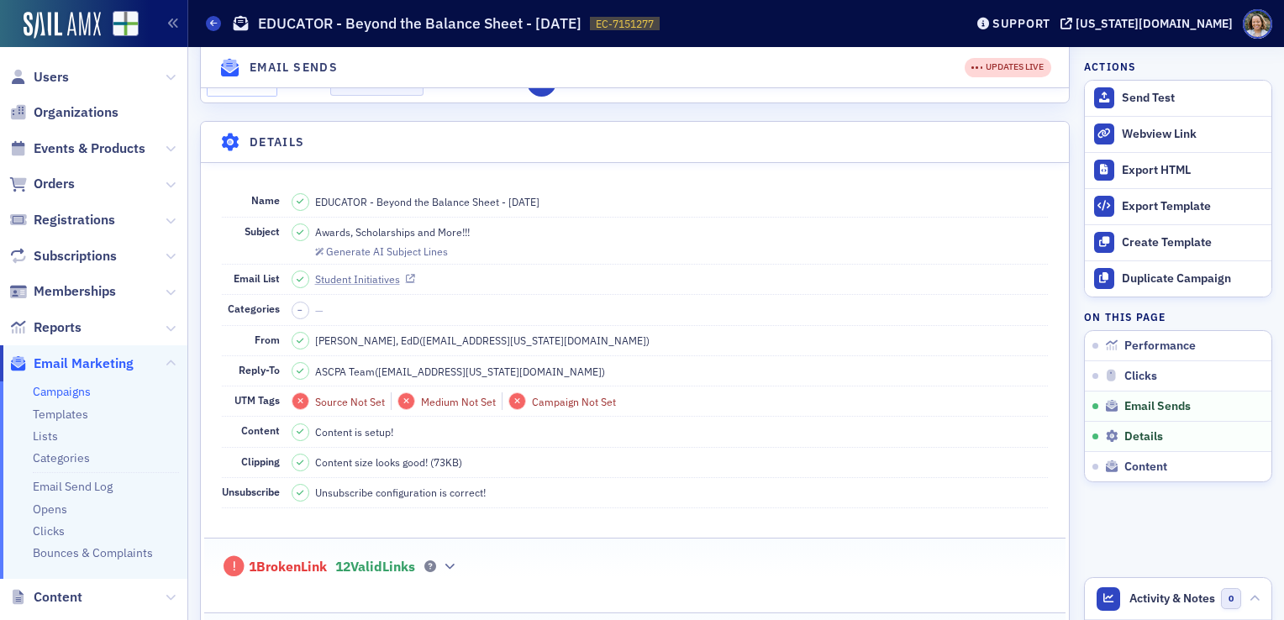
click at [365, 277] on link "Student Initiatives" at bounding box center [365, 278] width 100 height 15
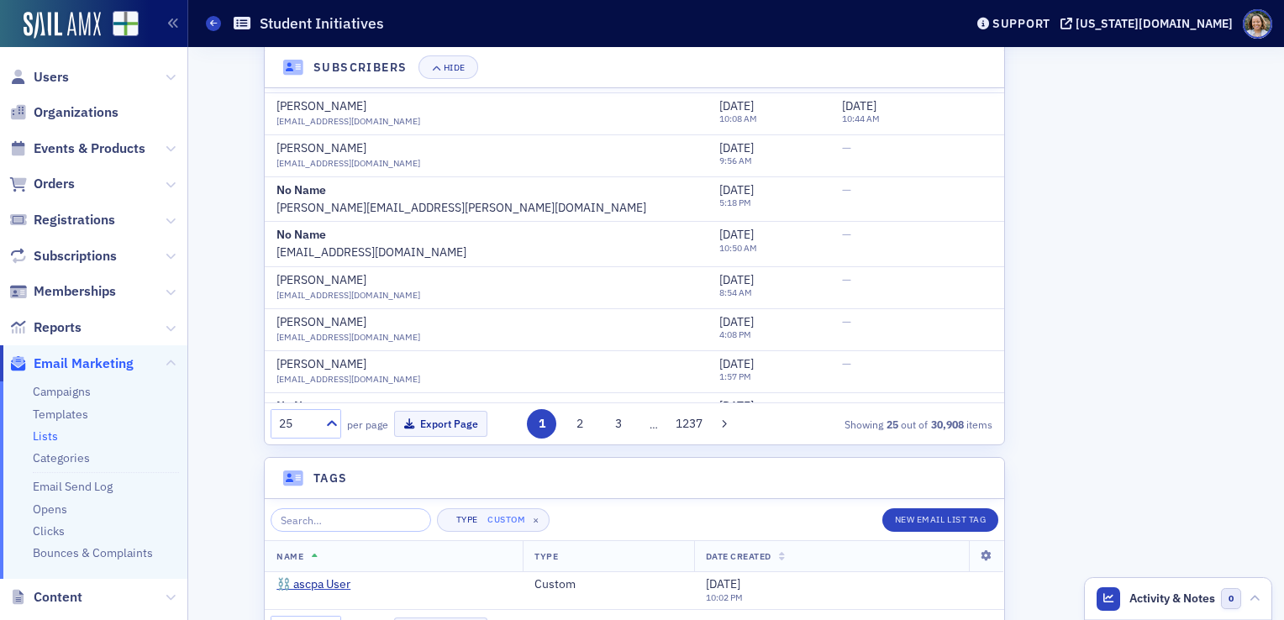
scroll to position [831, 0]
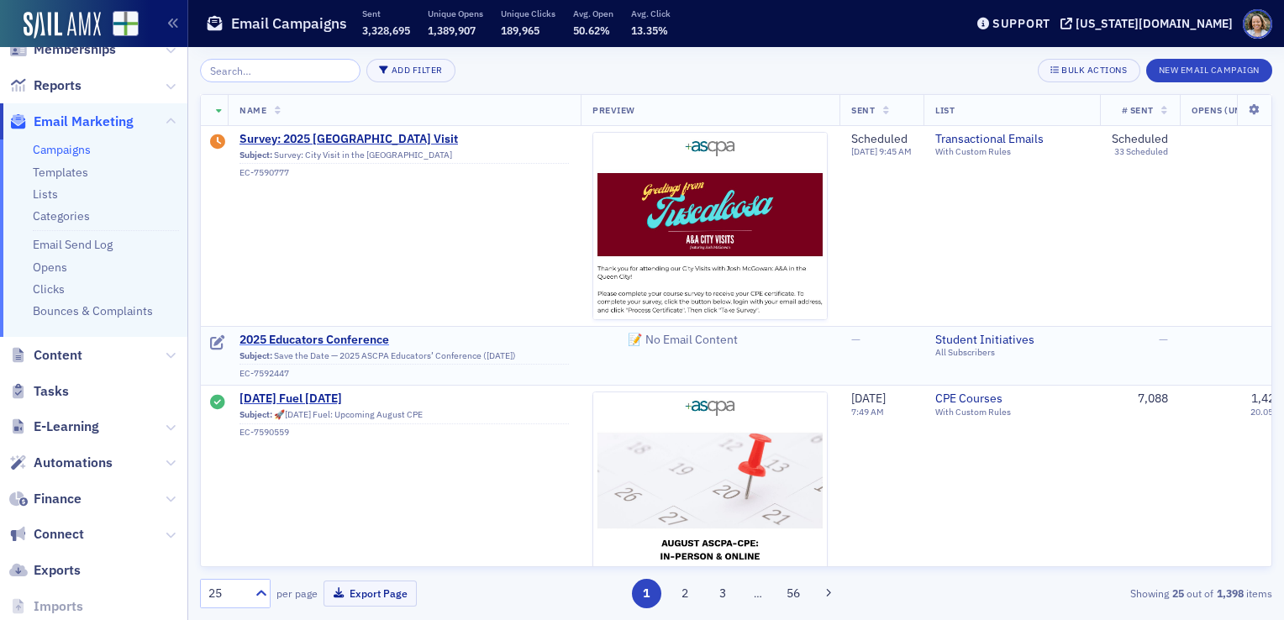
click at [315, 343] on span "2025 Educators Conference" at bounding box center [403, 340] width 329 height 15
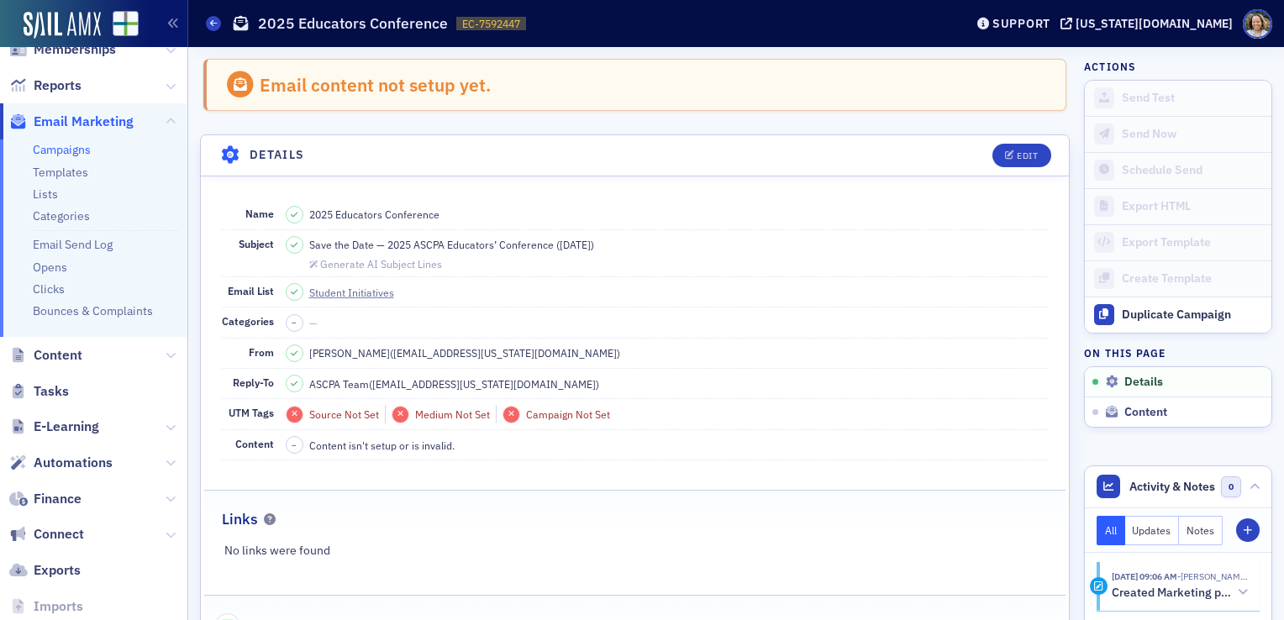
click at [74, 150] on link "Campaigns" at bounding box center [62, 149] width 58 height 15
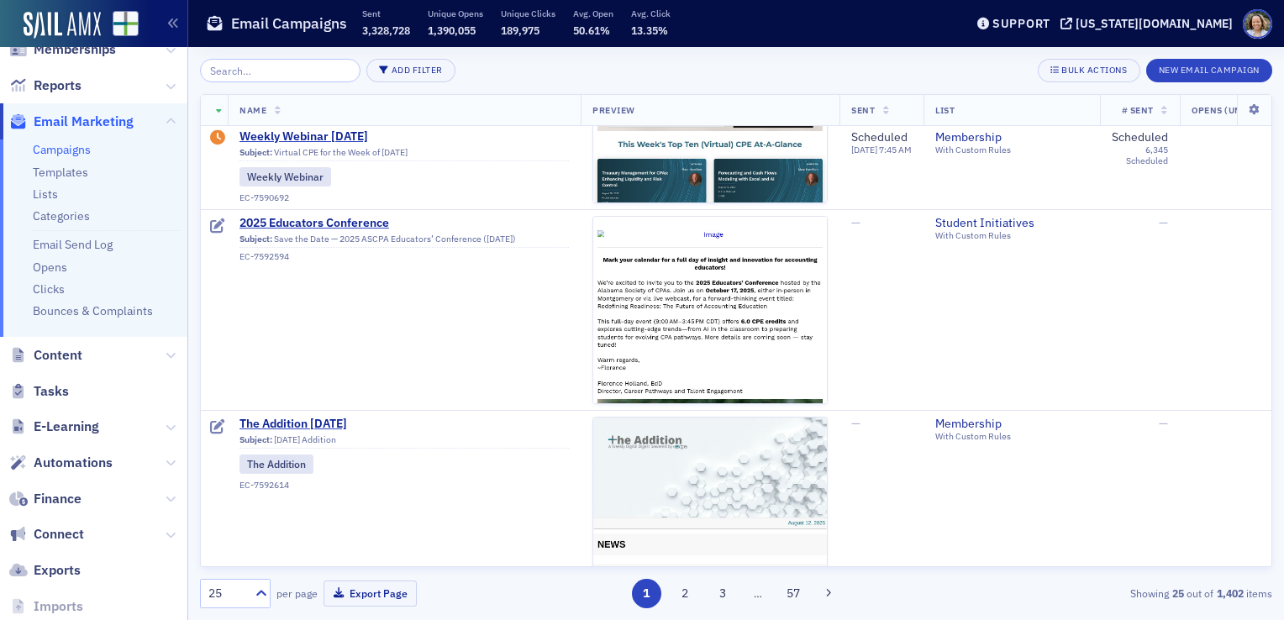
scroll to position [326, 0]
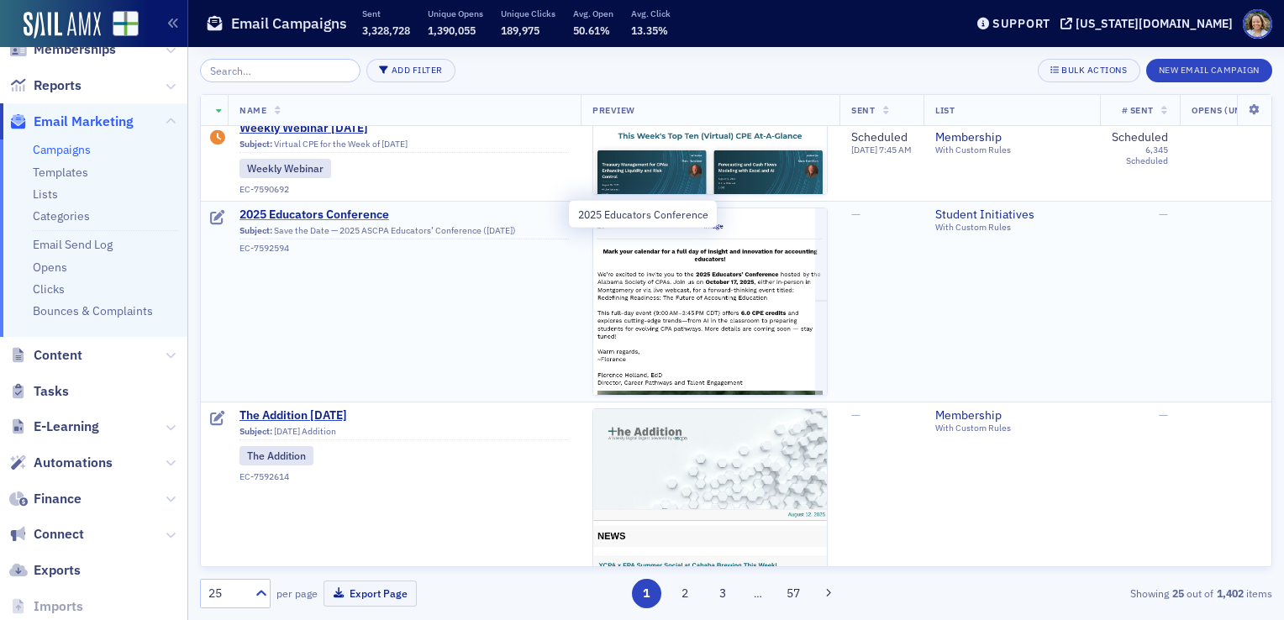
click at [349, 212] on span "2025 Educators Conference" at bounding box center [403, 215] width 329 height 15
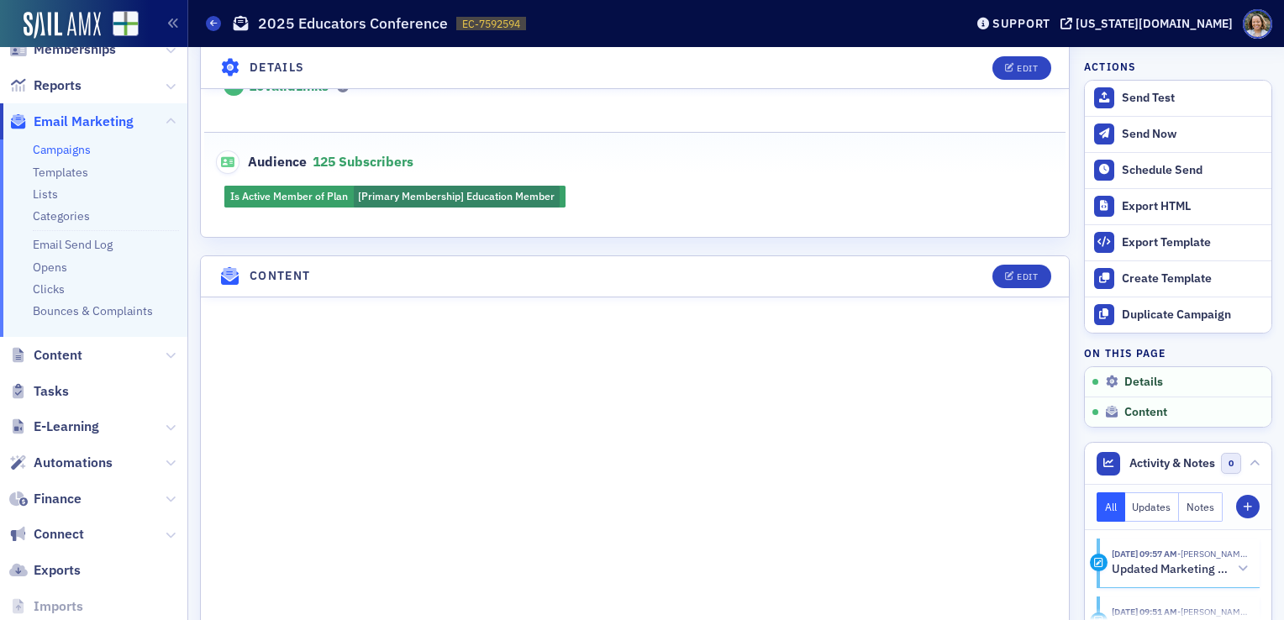
scroll to position [578, 0]
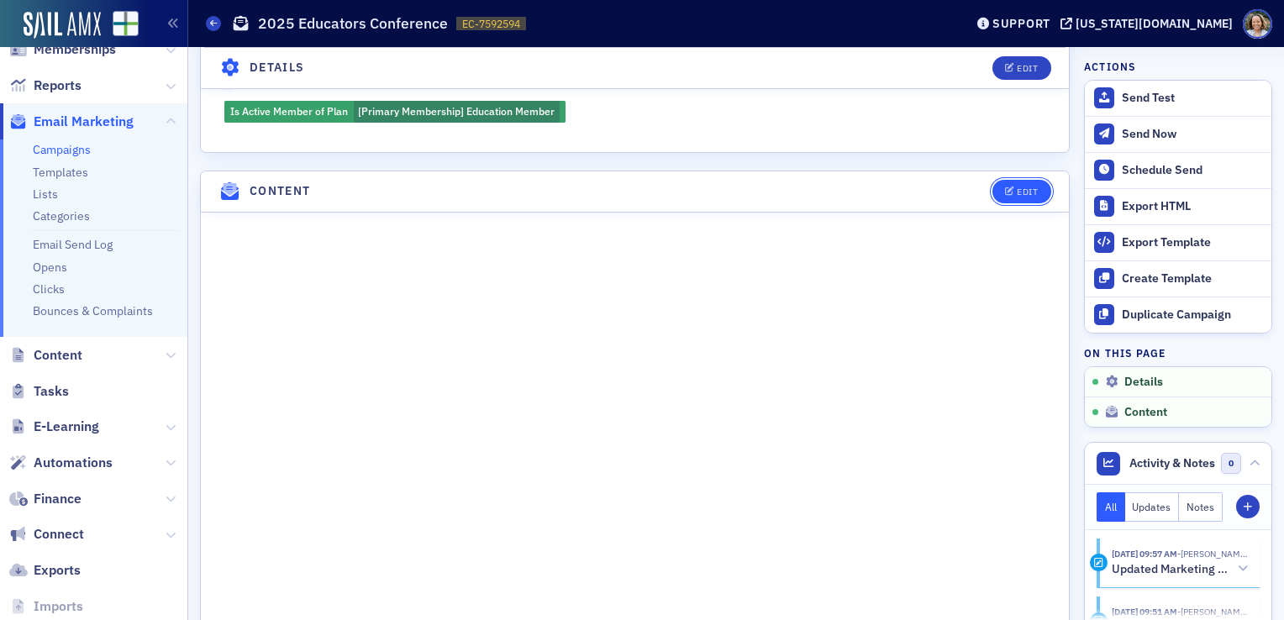
click at [1013, 180] on button "Edit" at bounding box center [1021, 192] width 58 height 24
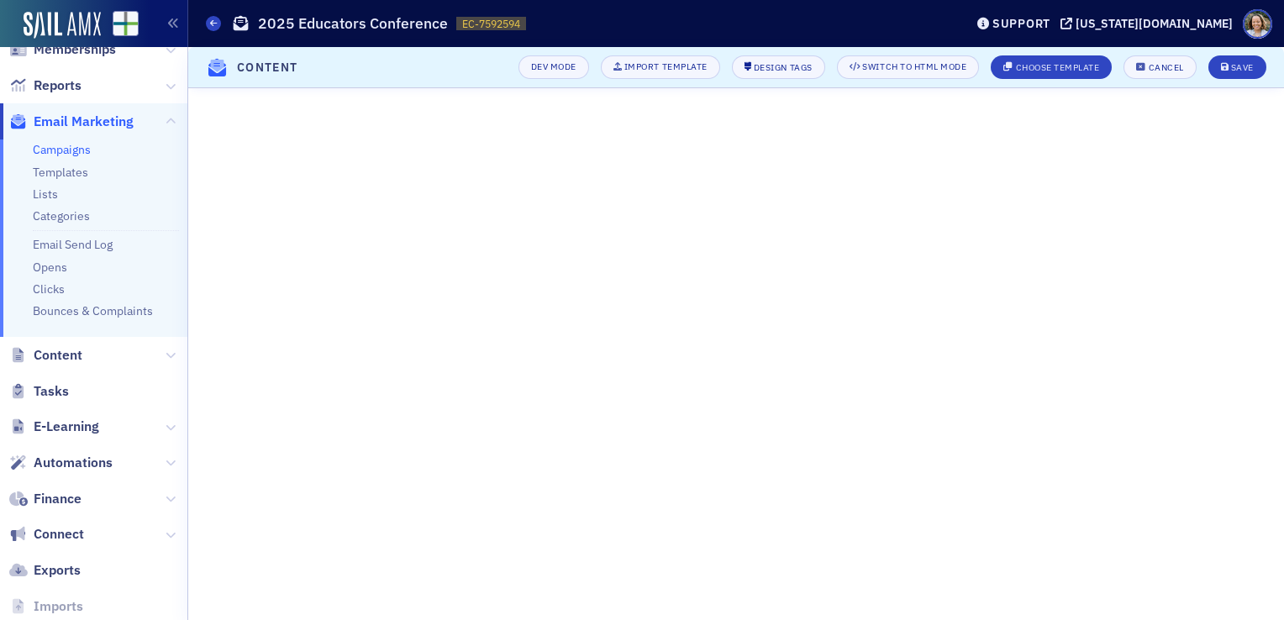
scroll to position [134, 0]
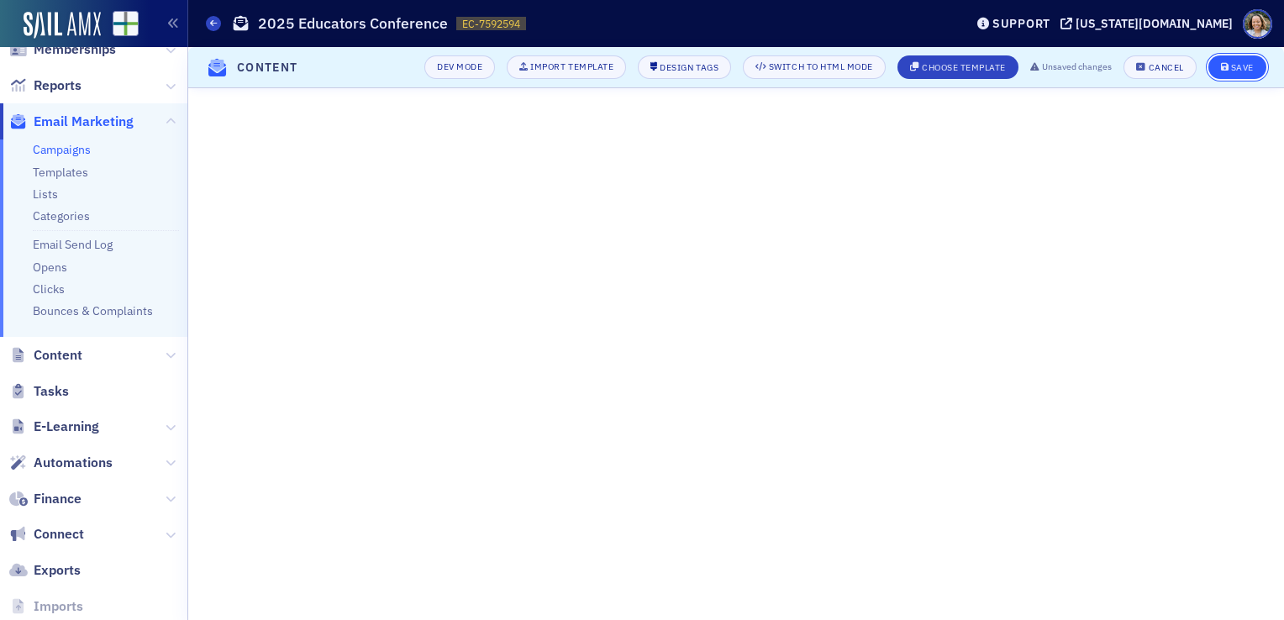
click at [1237, 66] on div "Save" at bounding box center [1242, 67] width 23 height 9
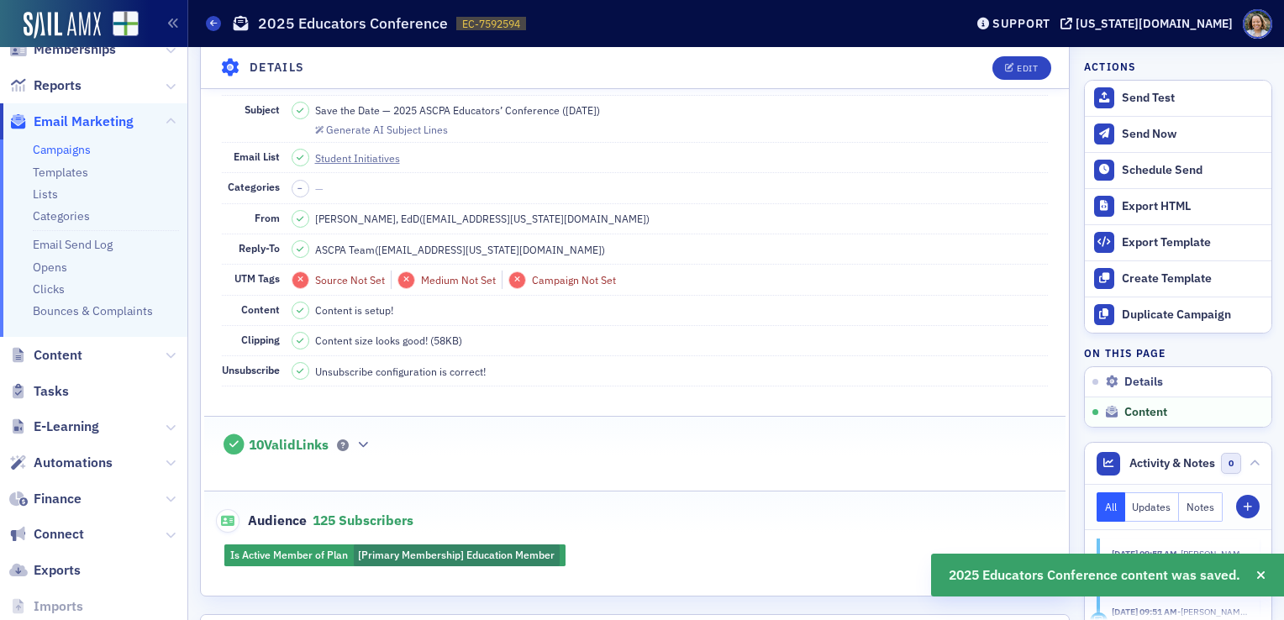
scroll to position [687, 0]
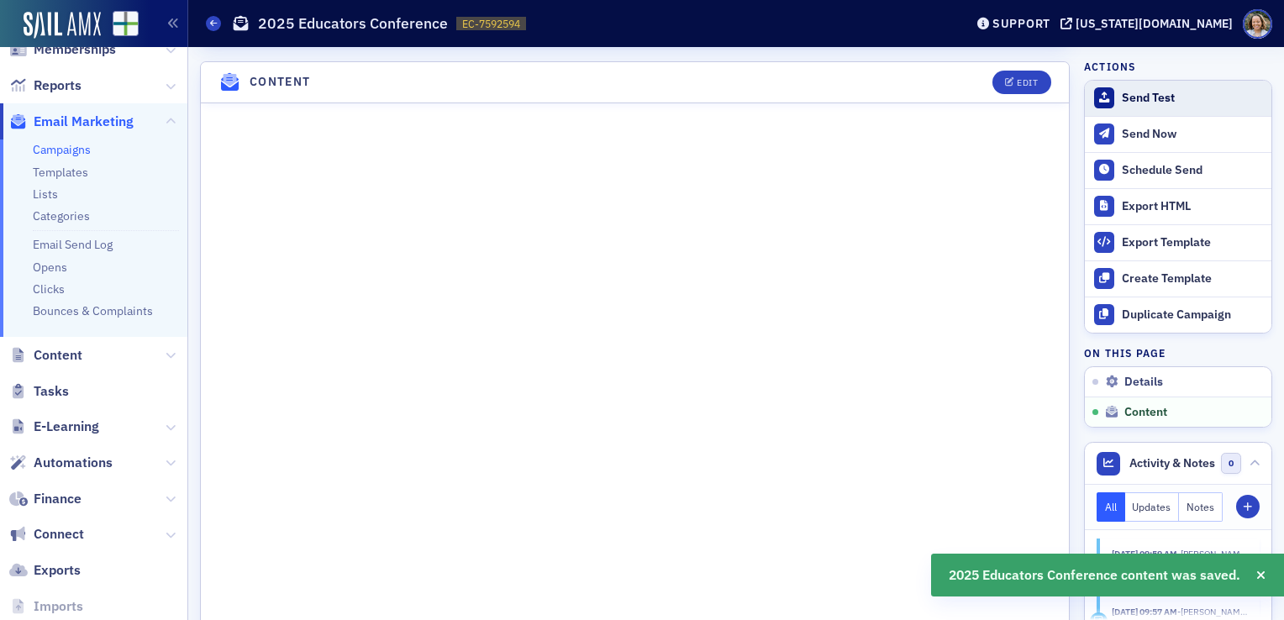
click at [1143, 101] on div "Send Test" at bounding box center [1192, 98] width 141 height 15
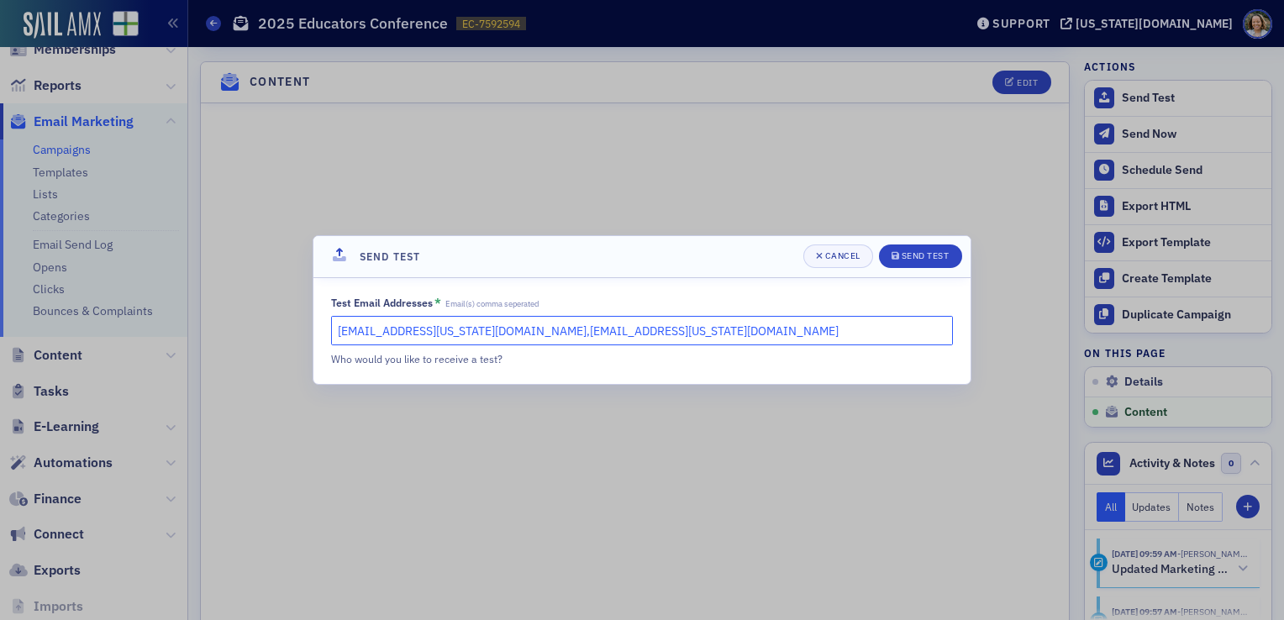
click at [655, 335] on input "fholland@alabama.cpa,kgates@alabama.cpa" at bounding box center [642, 330] width 622 height 29
type input "[EMAIL_ADDRESS][US_STATE][DOMAIN_NAME]"
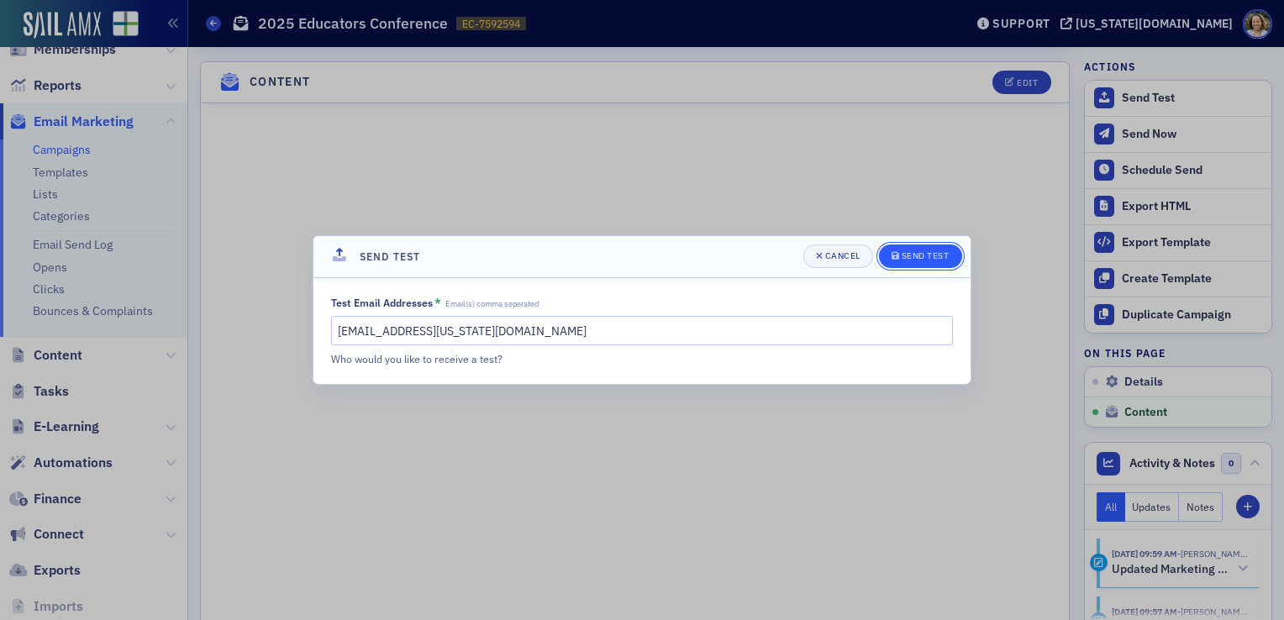
click at [917, 257] on div "Send Test" at bounding box center [925, 255] width 48 height 9
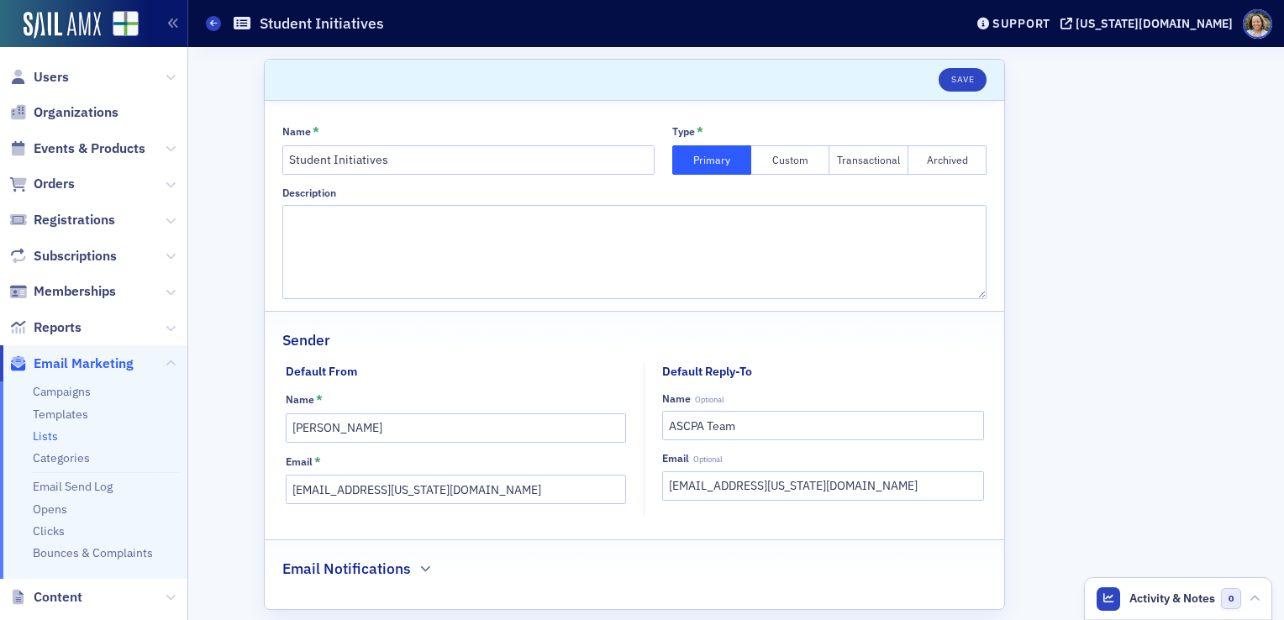
scroll to position [831, 0]
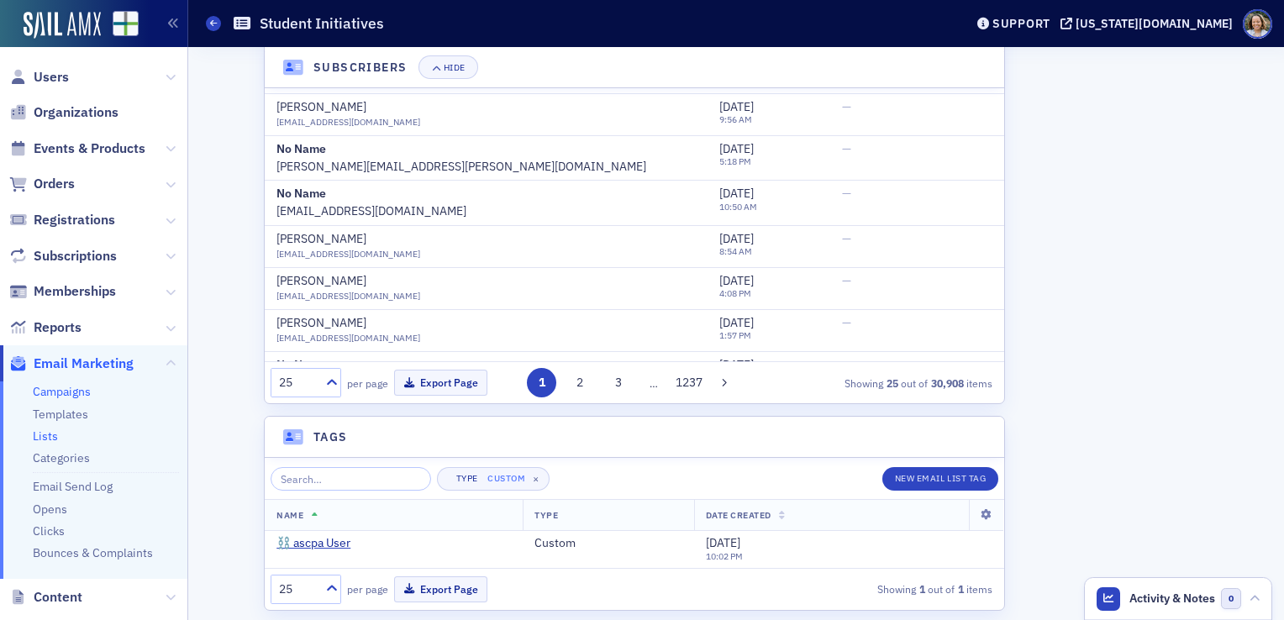
click at [72, 392] on link "Campaigns" at bounding box center [62, 391] width 58 height 15
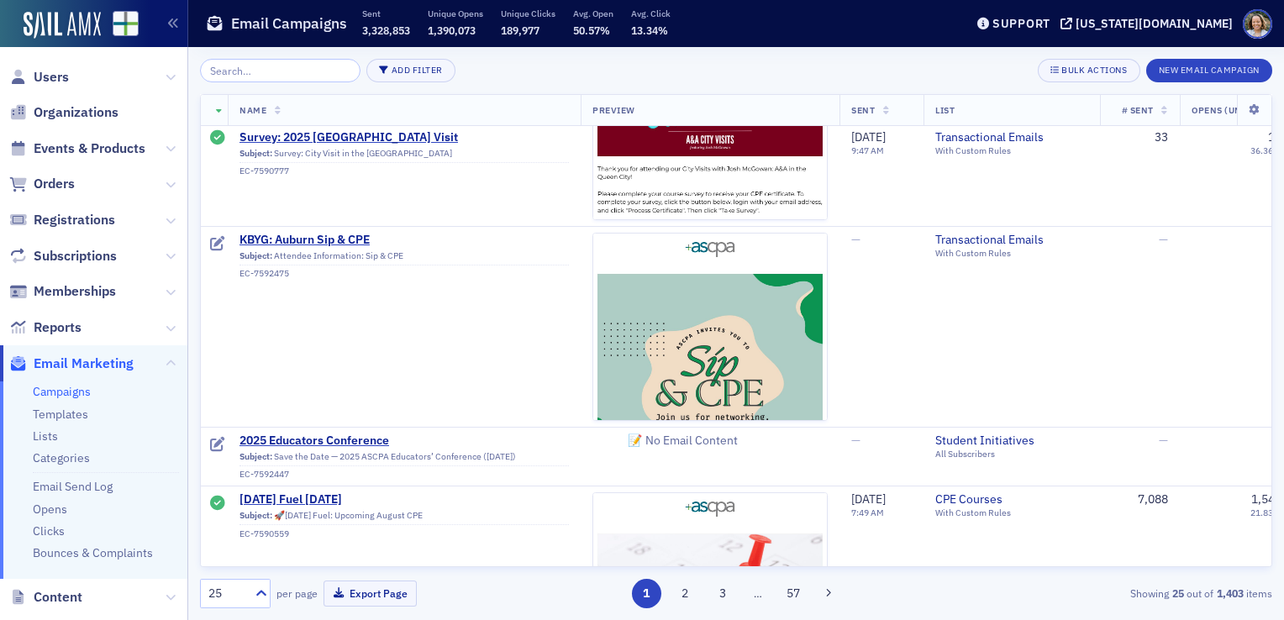
scroll to position [981, 0]
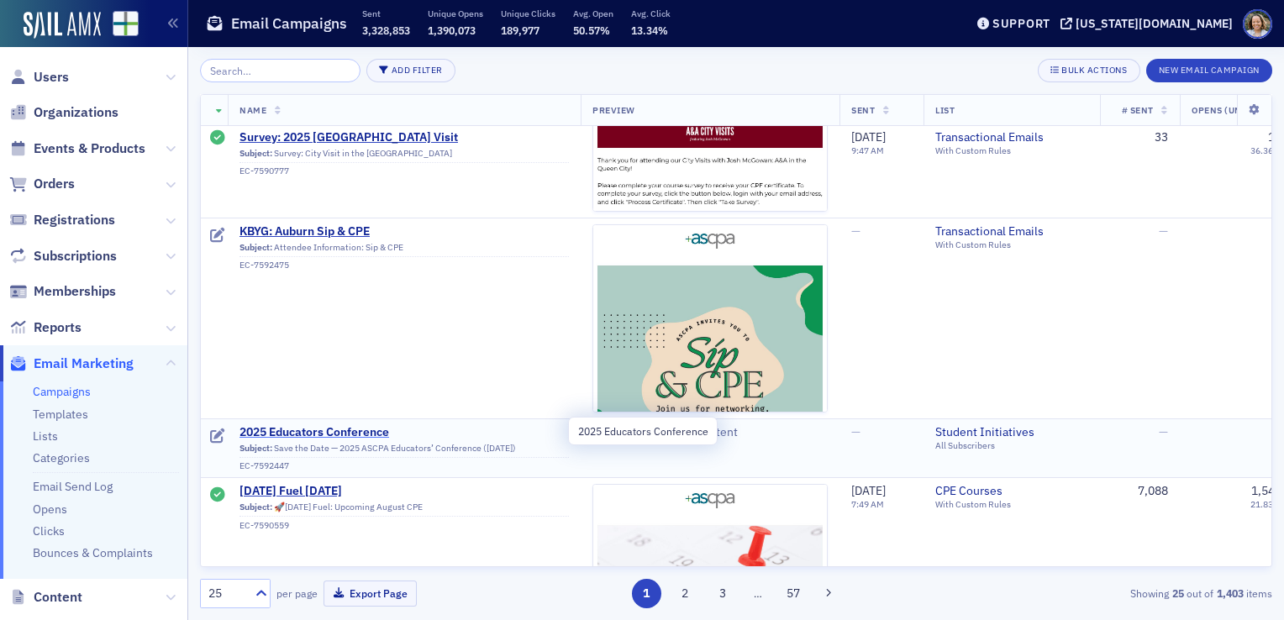
click at [349, 432] on span "2025 Educators Conference" at bounding box center [403, 432] width 329 height 15
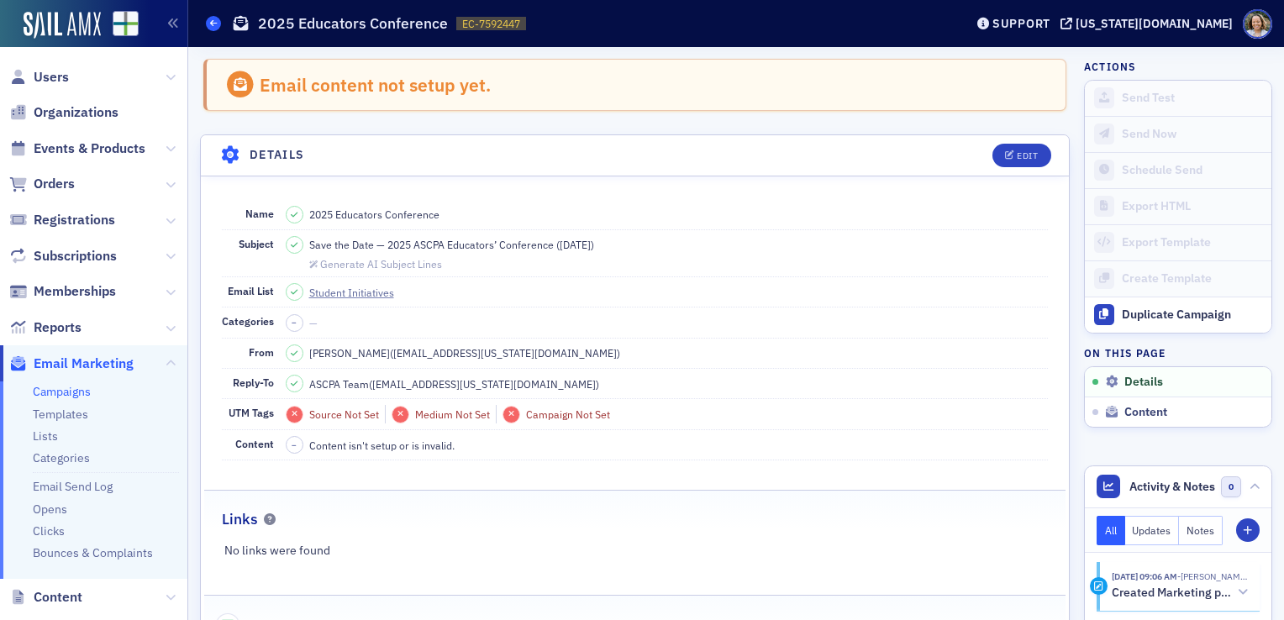
click at [213, 18] on span at bounding box center [213, 23] width 15 height 15
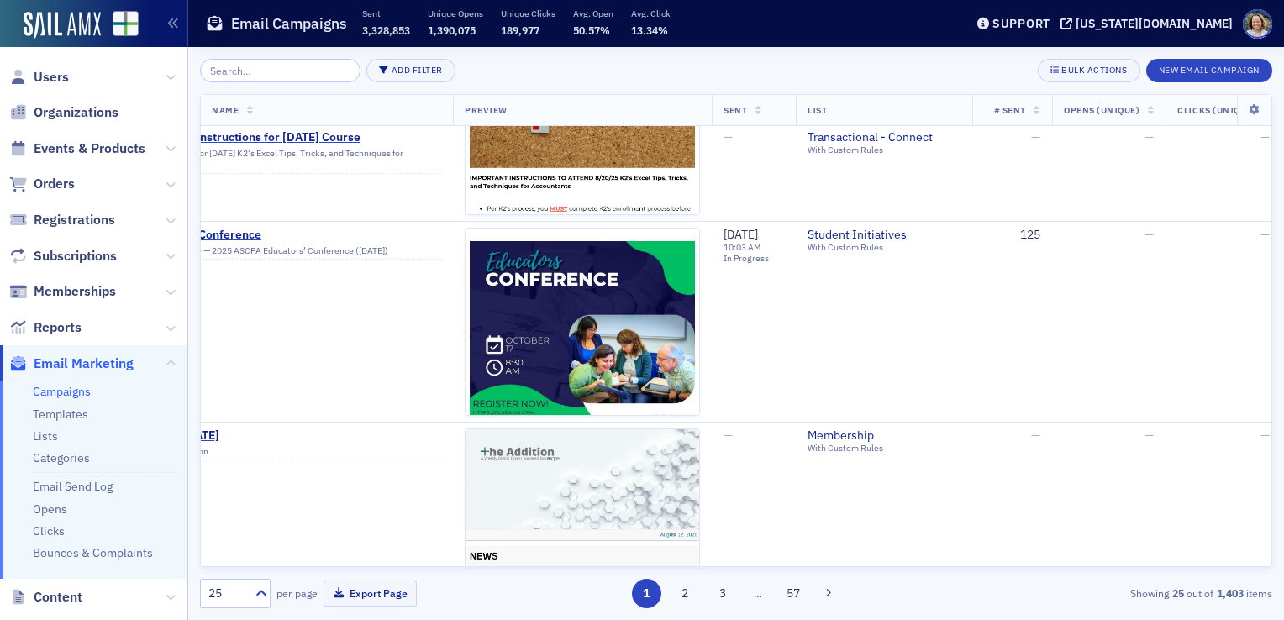
scroll to position [507, 0]
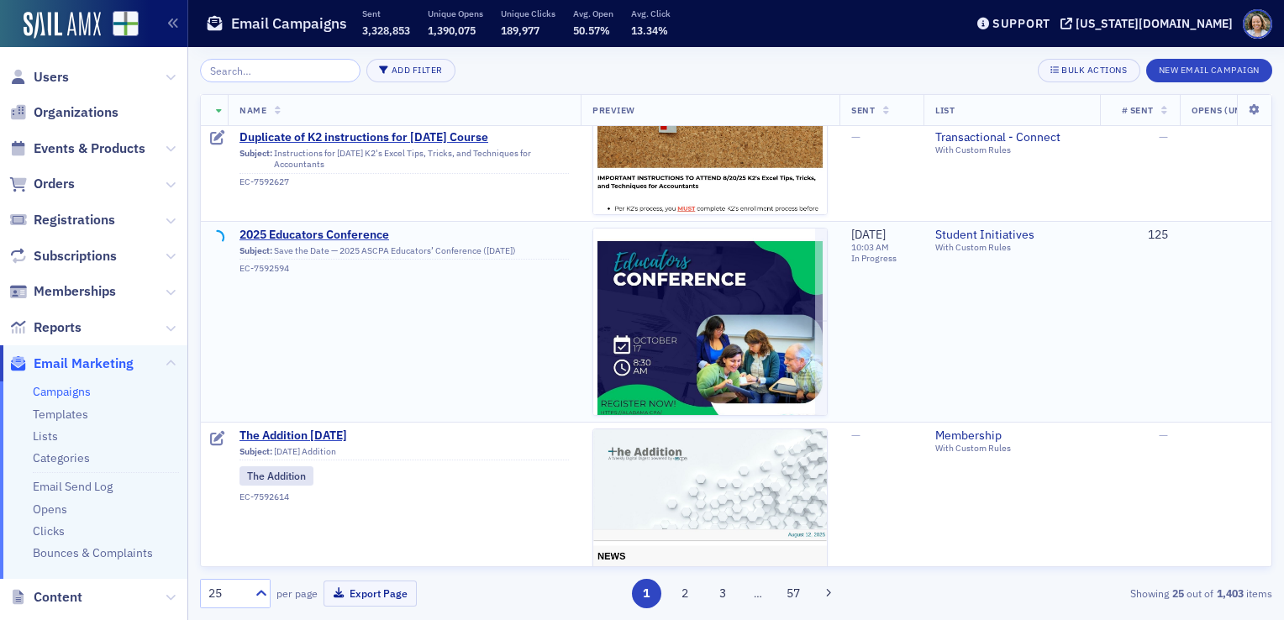
drag, startPoint x: 928, startPoint y: 271, endPoint x: 843, endPoint y: 279, distance: 85.3
click at [843, 279] on td "[DATE] 10:03 AM In Progress" at bounding box center [881, 321] width 84 height 201
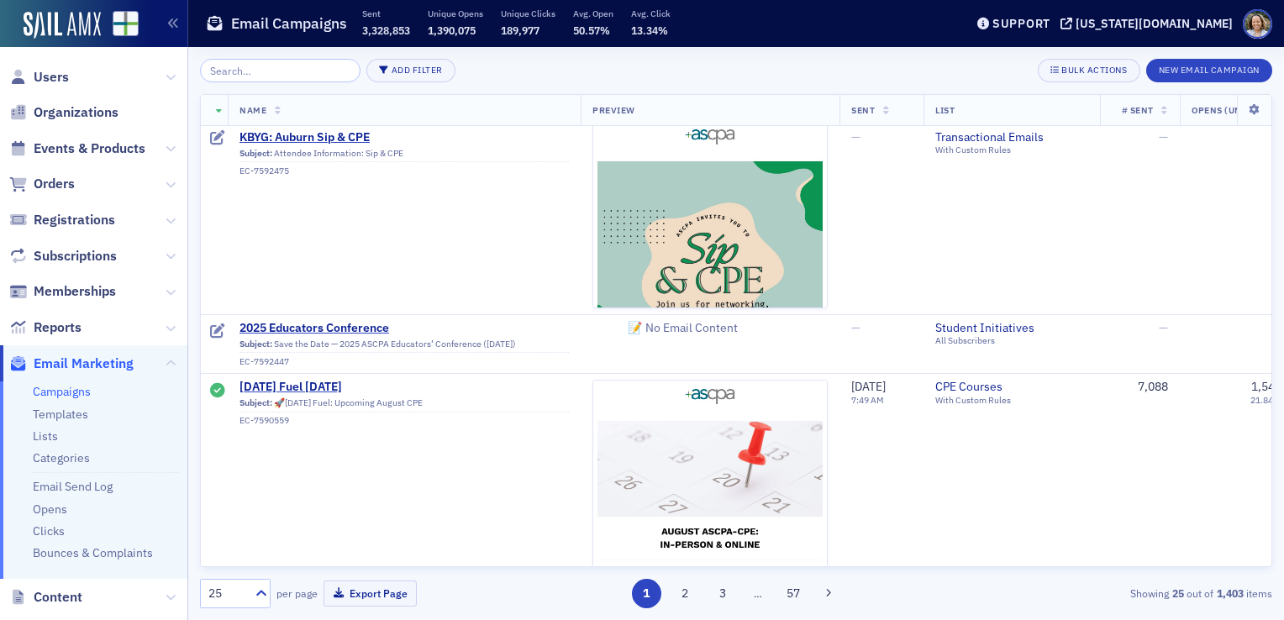
scroll to position [1225, 0]
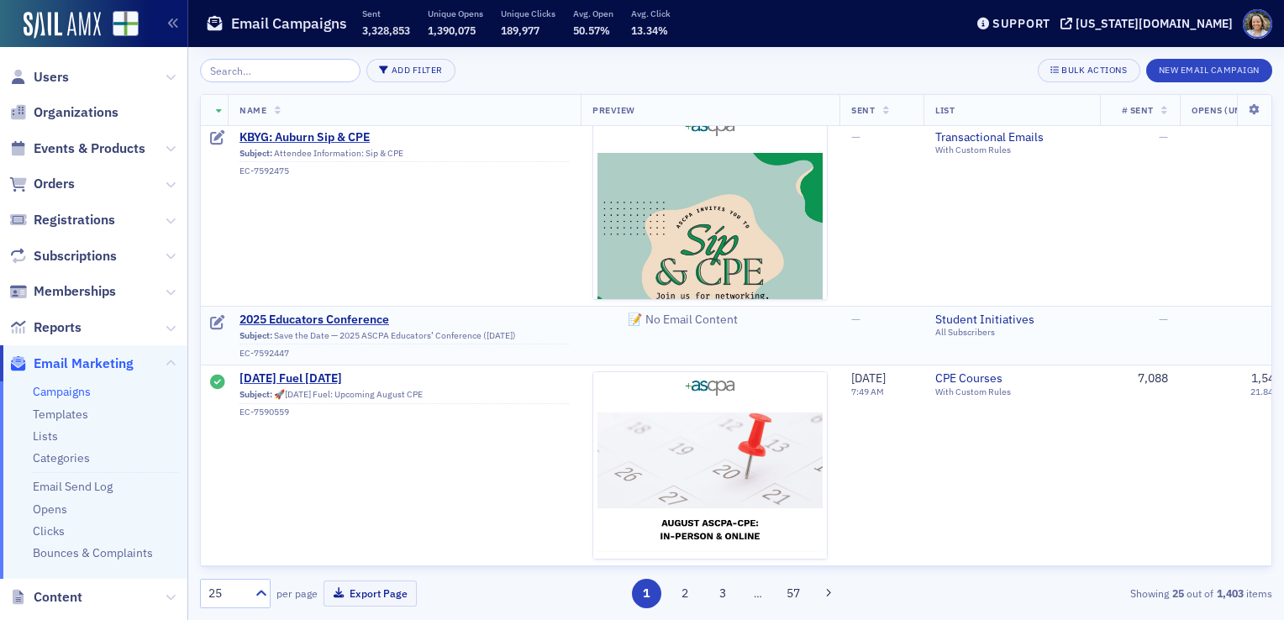
click at [501, 306] on td "2025 Educators Conference Subject: Save the Date — 2025 ASCPA Educators’ Confer…" at bounding box center [404, 335] width 353 height 59
click at [538, 327] on span "Subject: Save the Date — 2025 ASCPA Educators’ Conference (Oct 17) EC-7592447" at bounding box center [403, 343] width 329 height 32
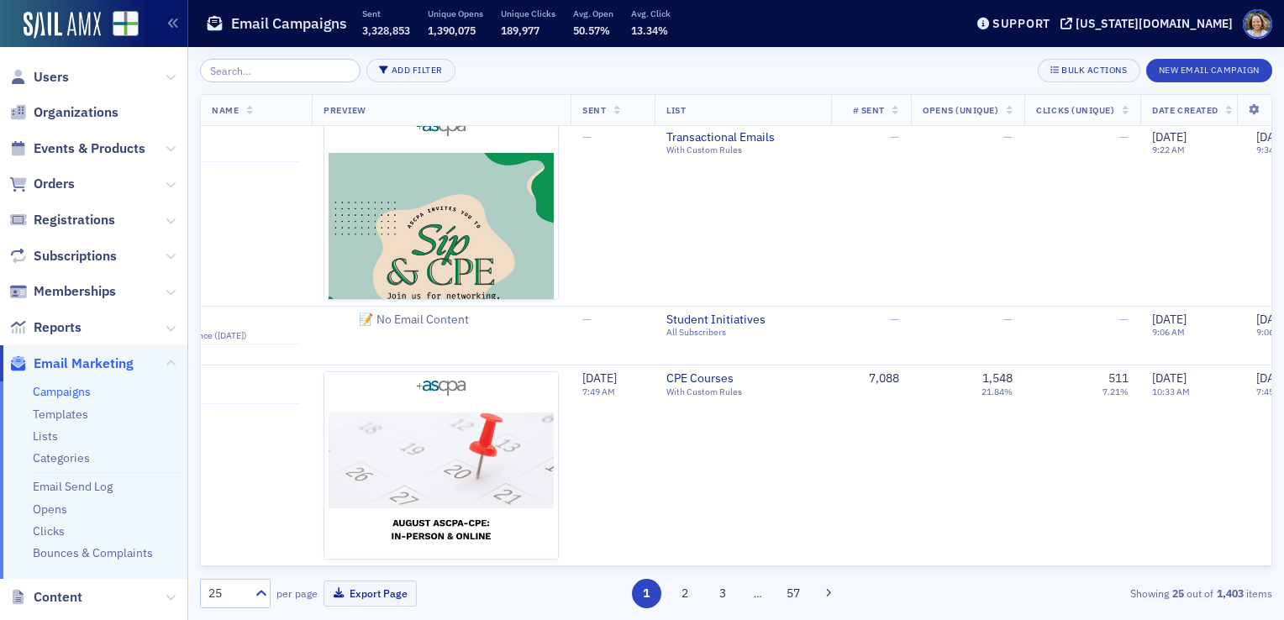
scroll to position [1225, 417]
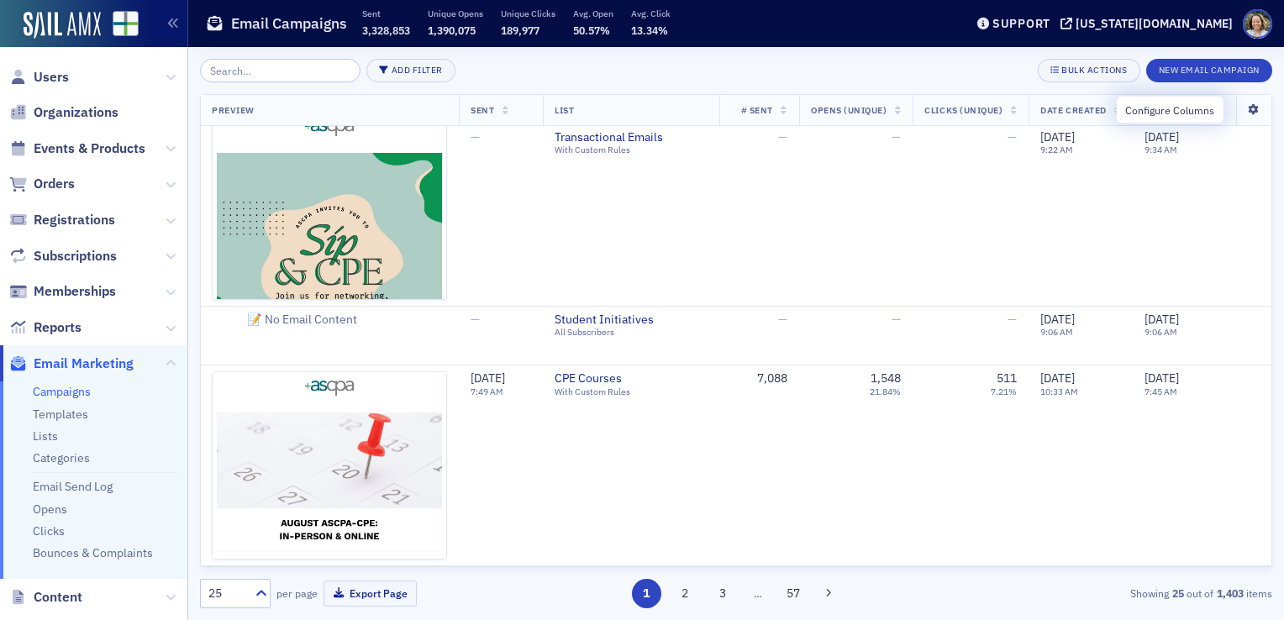
click at [1245, 112] on icon at bounding box center [1253, 110] width 34 height 10
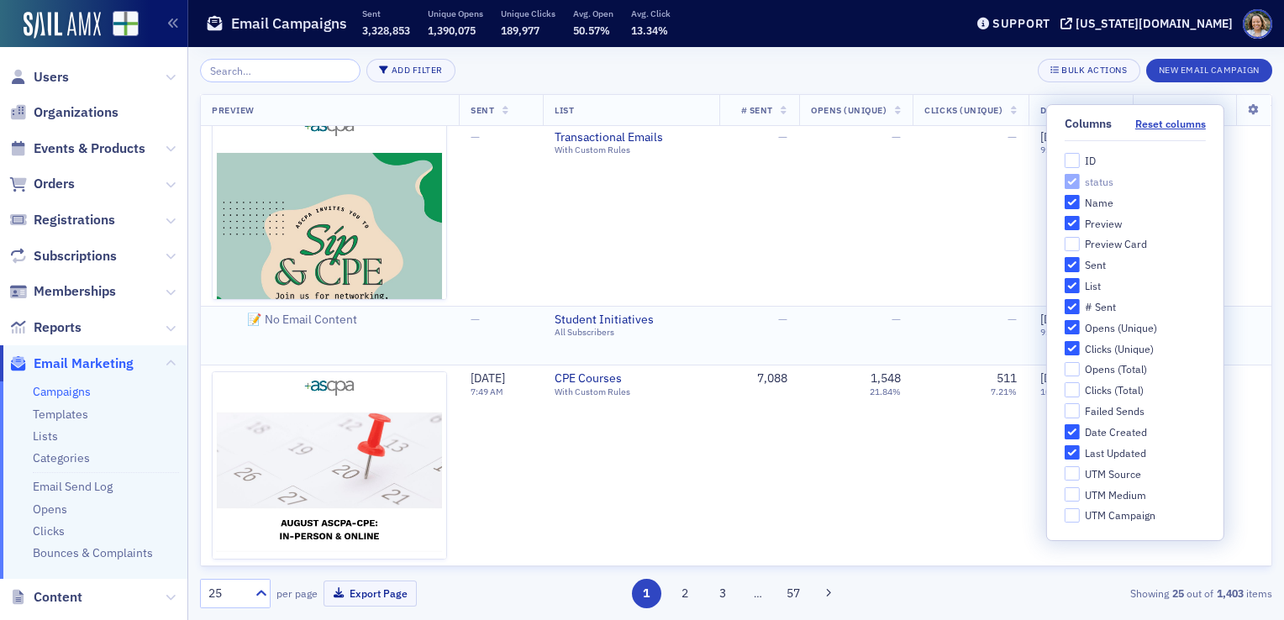
click at [685, 321] on span "Student Initiatives" at bounding box center [630, 320] width 153 height 15
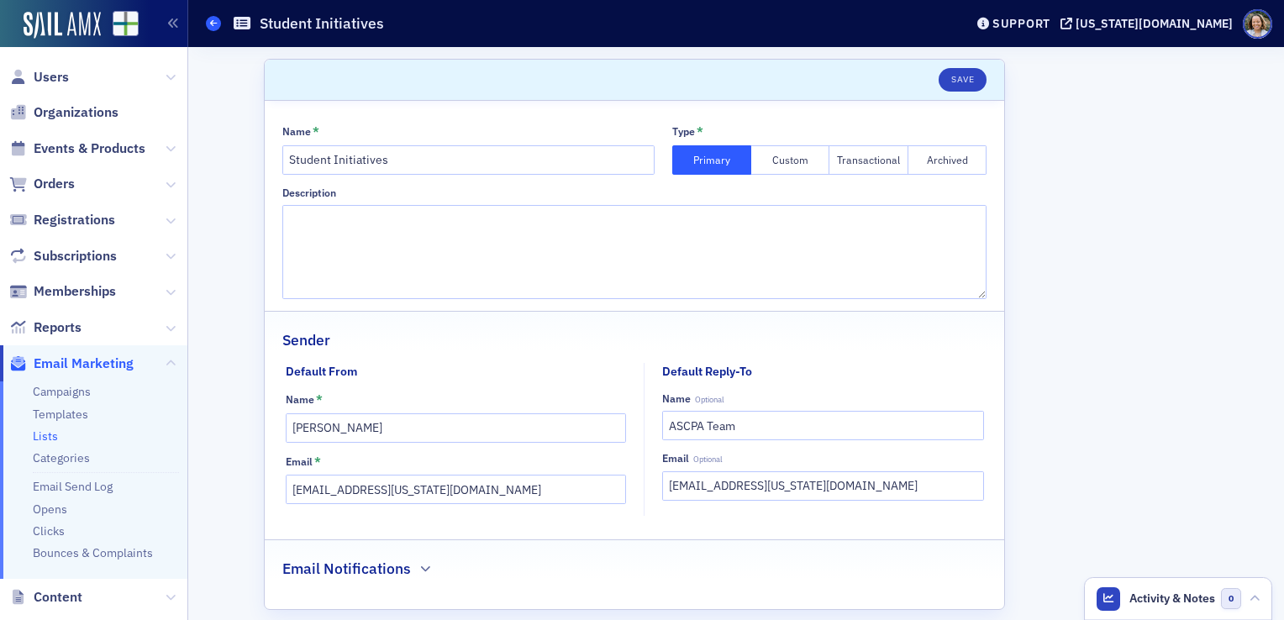
click at [213, 27] on icon at bounding box center [213, 23] width 7 height 8
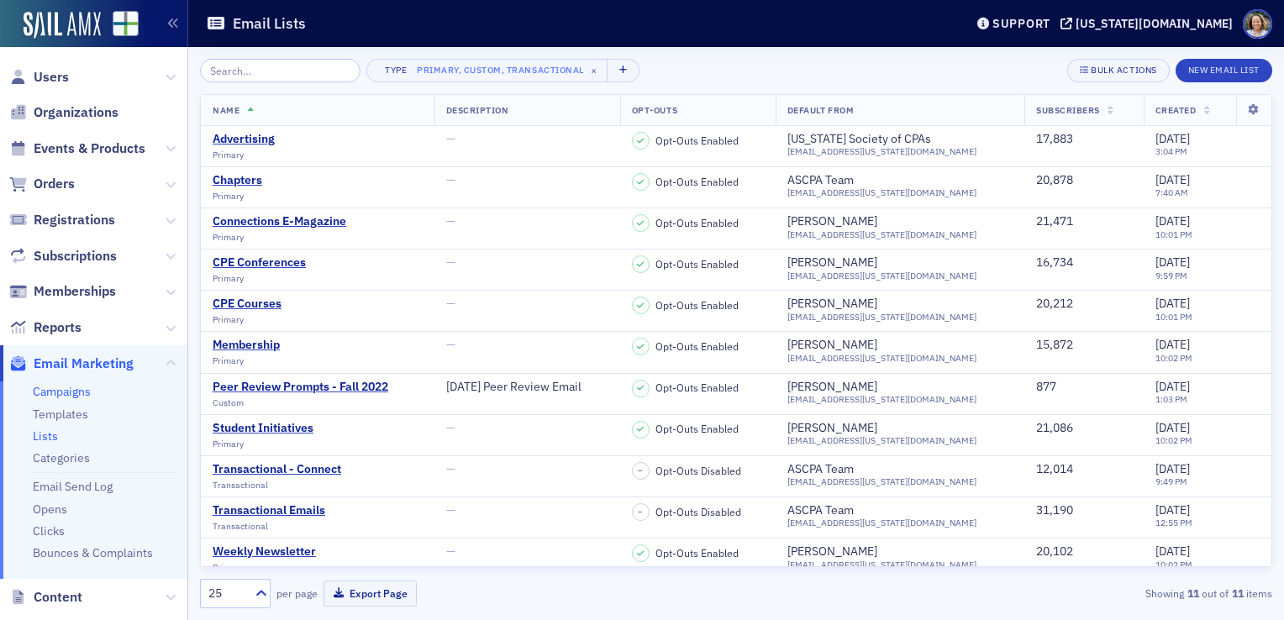
click at [64, 390] on link "Campaigns" at bounding box center [62, 391] width 58 height 15
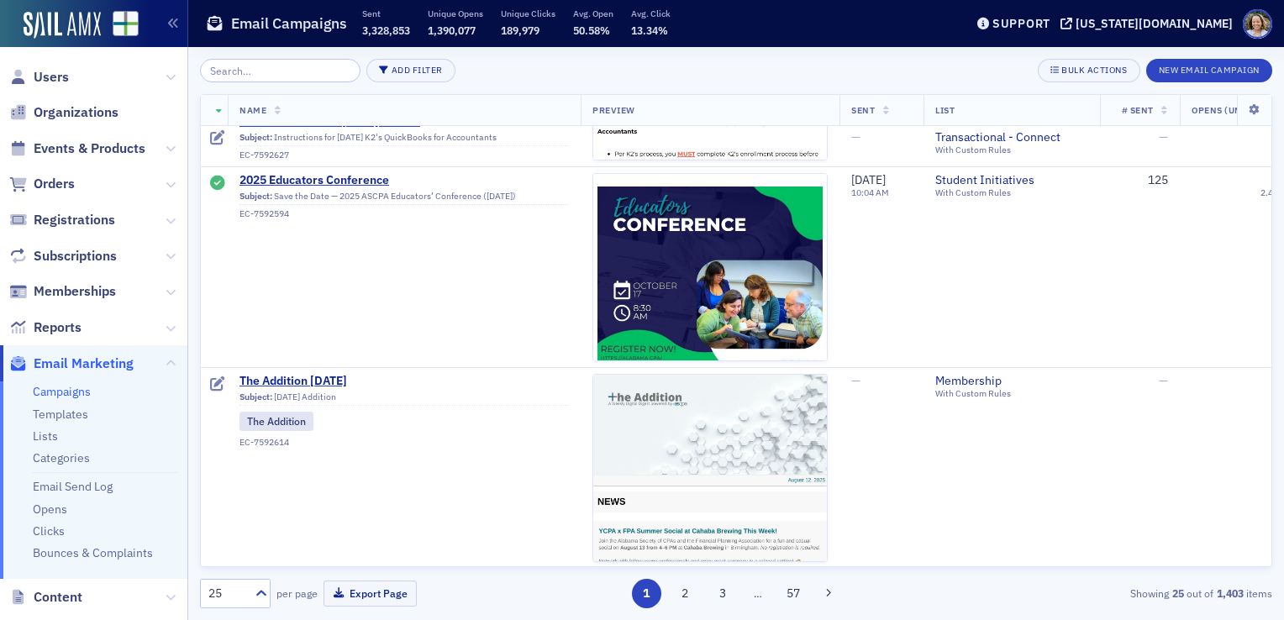
scroll to position [569, 0]
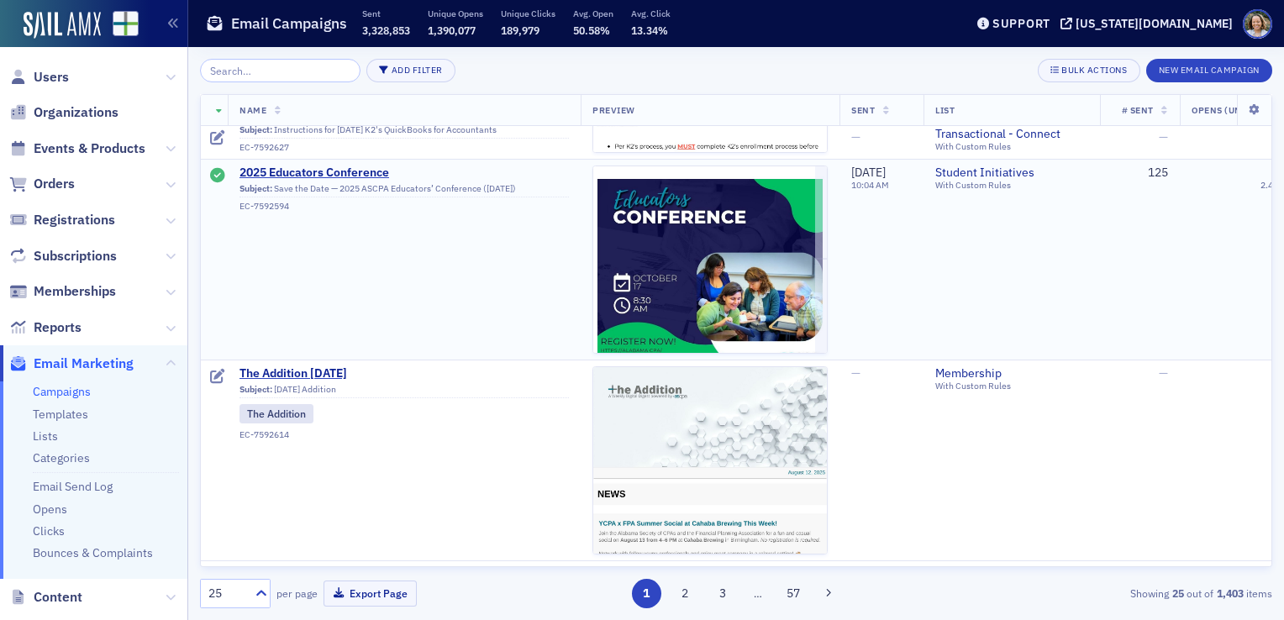
click at [951, 297] on td "Student Initiatives With Custom Rules" at bounding box center [1011, 259] width 176 height 201
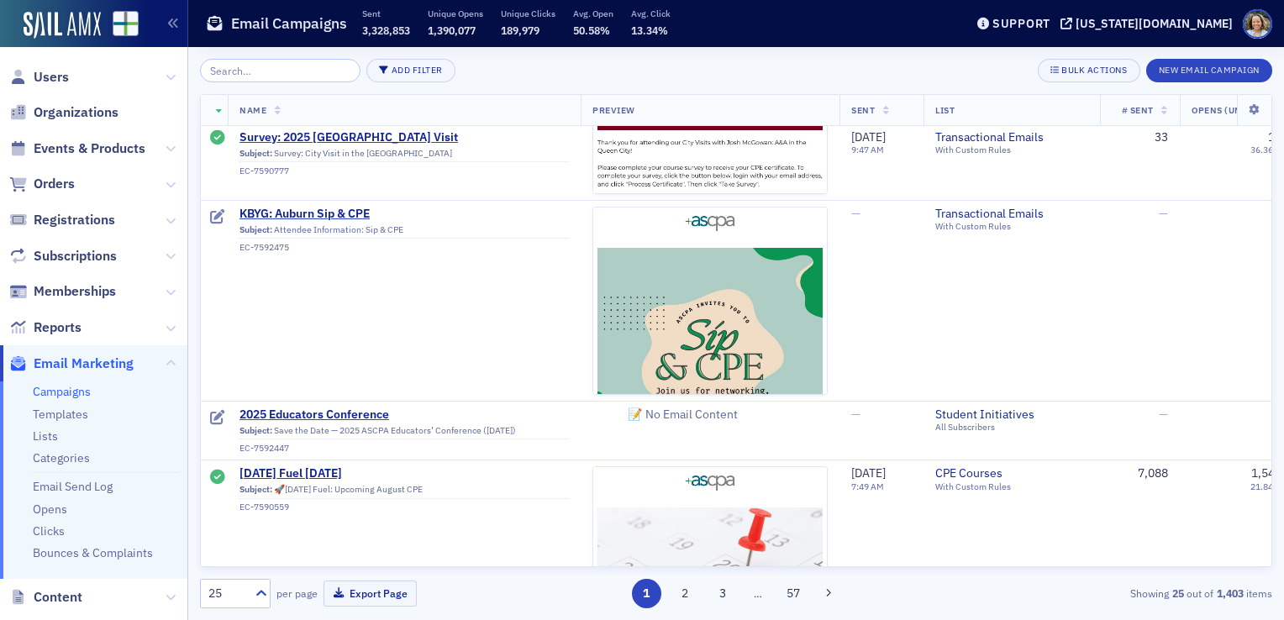
scroll to position [1193, 0]
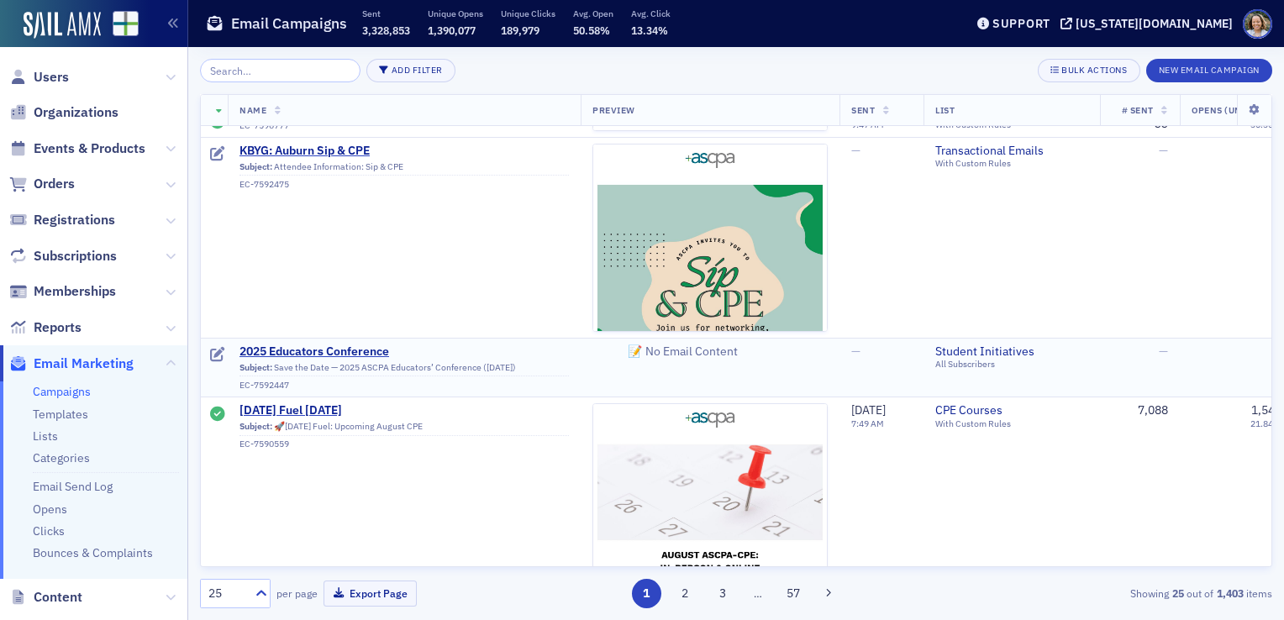
click at [592, 376] on span "📝 No Email Content" at bounding box center [682, 351] width 181 height 86
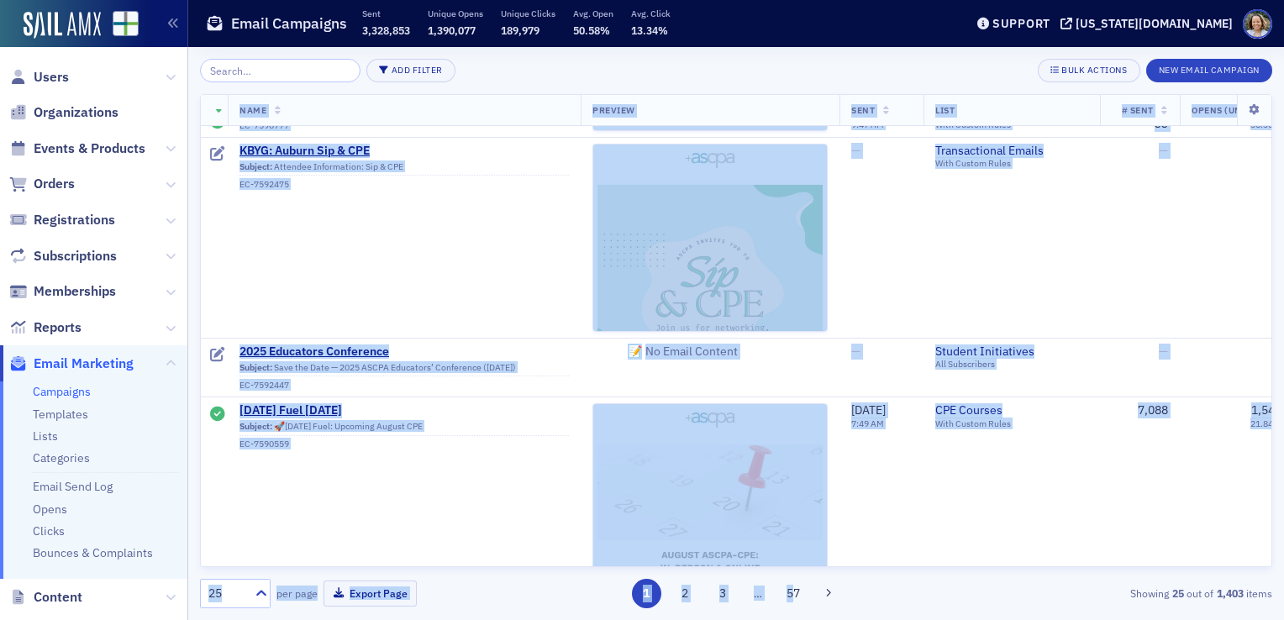
drag, startPoint x: 795, startPoint y: 570, endPoint x: 914, endPoint y: 566, distance: 119.3
click at [914, 566] on div "Add Filter Bulk Actions New Email Campaign Name Preview Sent List # Sent Opens …" at bounding box center [736, 333] width 1072 height 549
click at [540, 365] on div "Subject: Save the Date — 2025 ASCPA Educators’ Conference ([DATE])" at bounding box center [403, 369] width 329 height 15
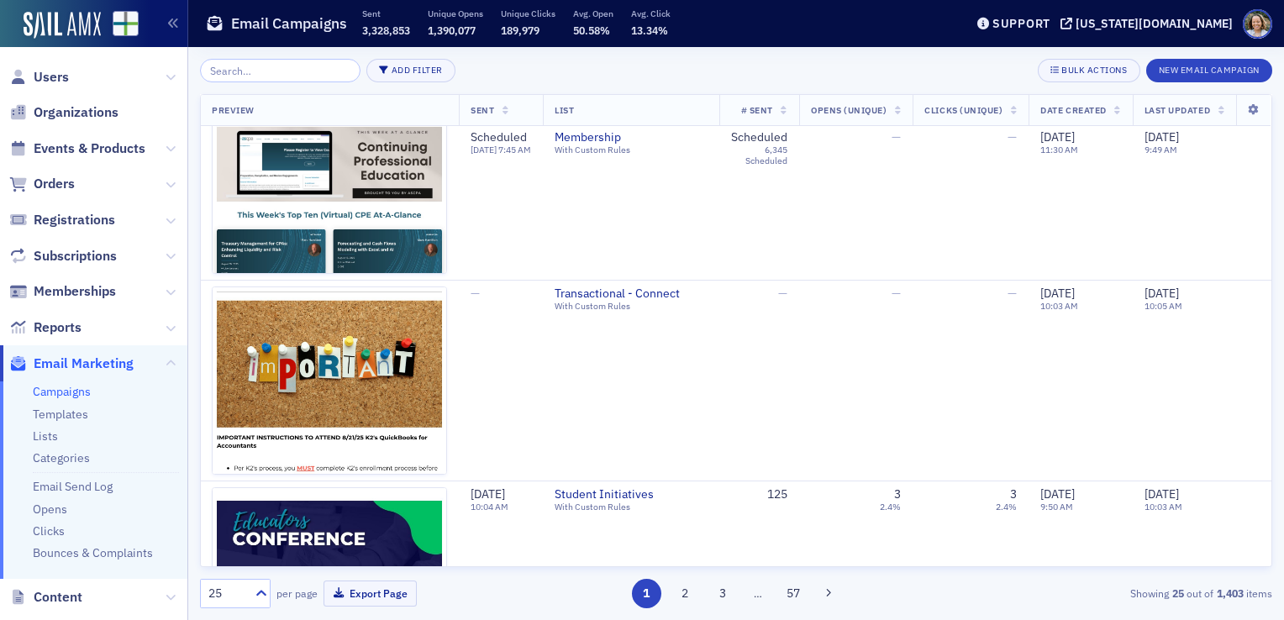
scroll to position [161, 417]
